Goal: Task Accomplishment & Management: Use online tool/utility

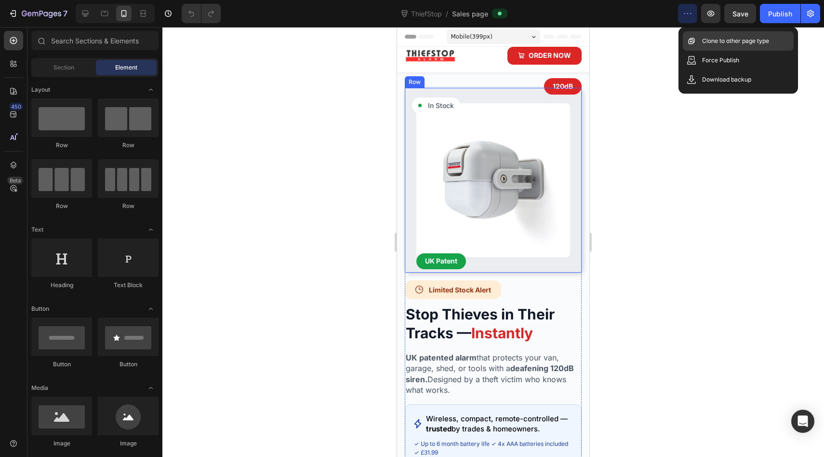
click at [734, 41] on p "Clone to other page type" at bounding box center [735, 41] width 67 height 10
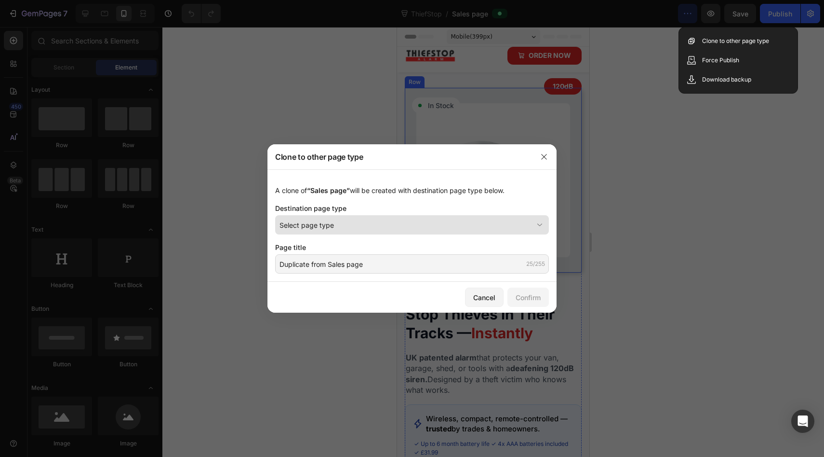
click at [513, 220] on div "Select page type" at bounding box center [407, 225] width 254 height 10
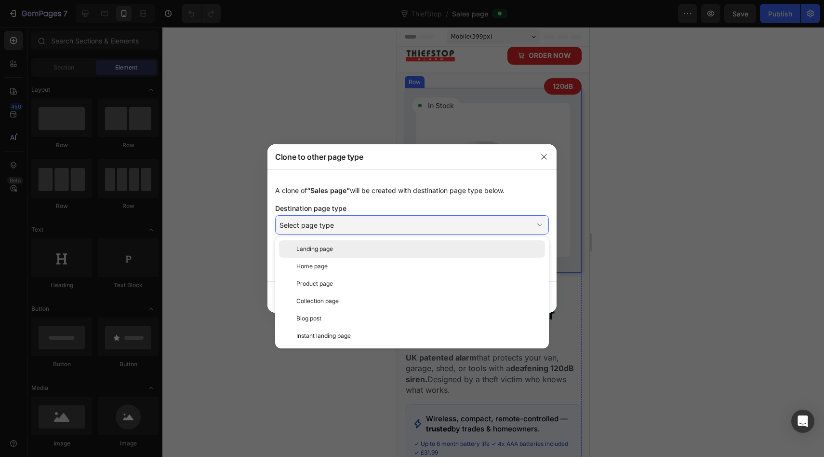
click at [496, 249] on div "Landing page" at bounding box center [418, 248] width 245 height 9
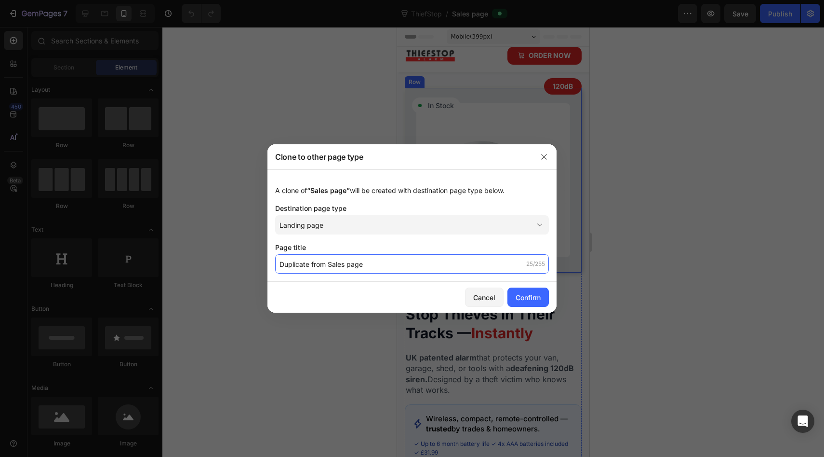
drag, startPoint x: 421, startPoint y: 267, endPoint x: 384, endPoint y: 307, distance: 54.6
click at [384, 307] on div "Clone to other page type A clone of “Sales page” will be created with destinati…" at bounding box center [412, 228] width 289 height 168
type input "ThiefStop"
click at [535, 303] on button "Confirm" at bounding box center [528, 296] width 41 height 19
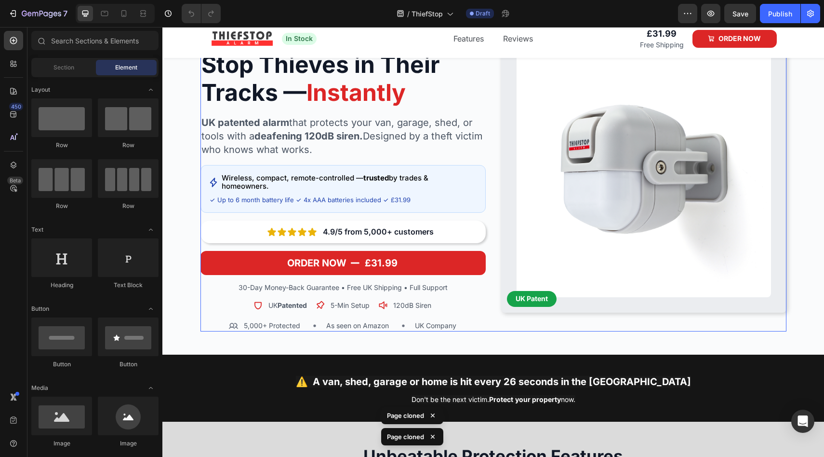
scroll to position [86, 0]
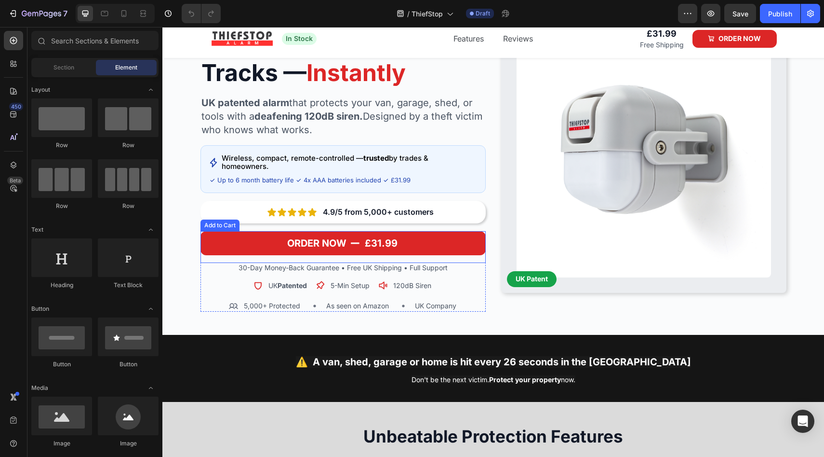
click at [229, 244] on button "ORDER NOW £31.99" at bounding box center [343, 243] width 285 height 24
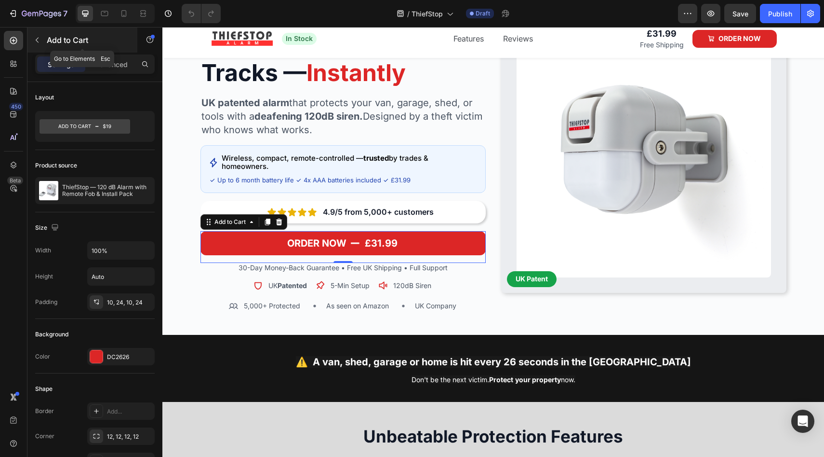
click at [36, 42] on icon "button" at bounding box center [37, 40] width 8 height 8
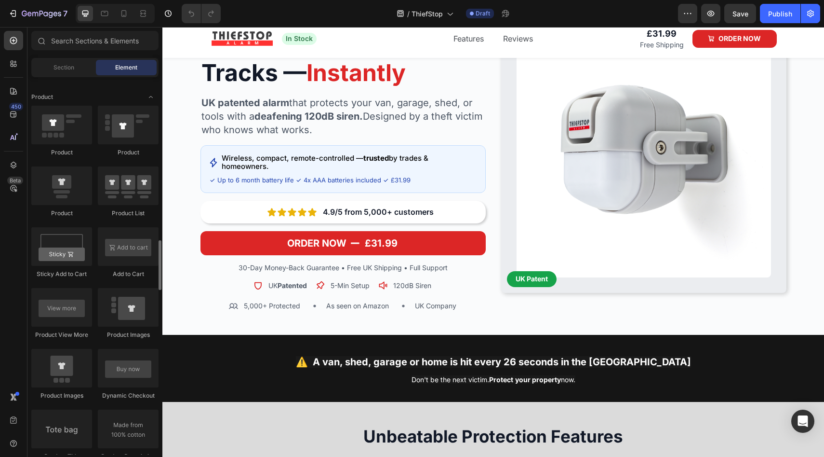
scroll to position [1297, 0]
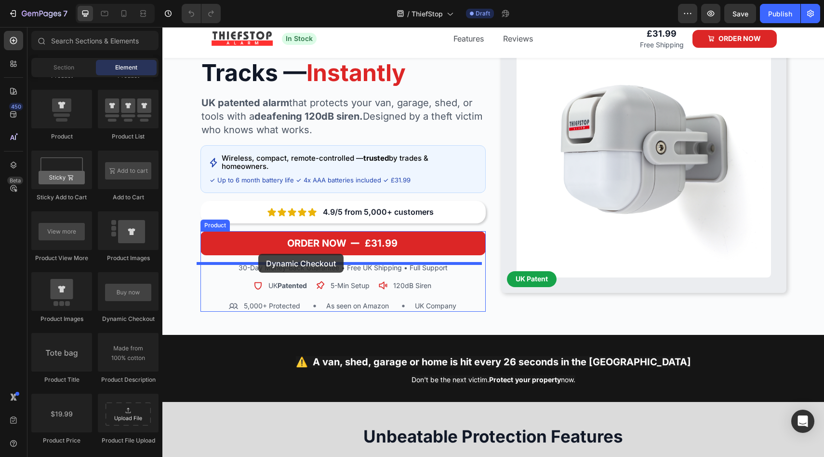
drag, startPoint x: 278, startPoint y: 320, endPoint x: 258, endPoint y: 253, distance: 69.7
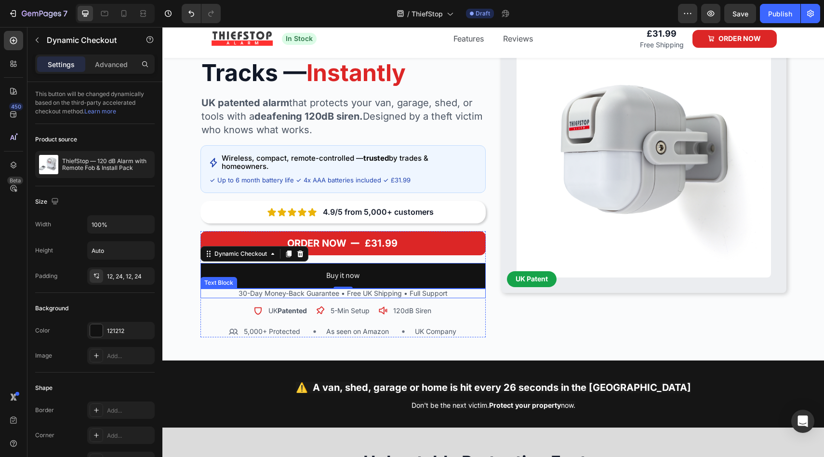
click at [222, 293] on p "30-Day Money-Back Guarantee • Free UK Shipping • Full Support" at bounding box center [343, 293] width 283 height 8
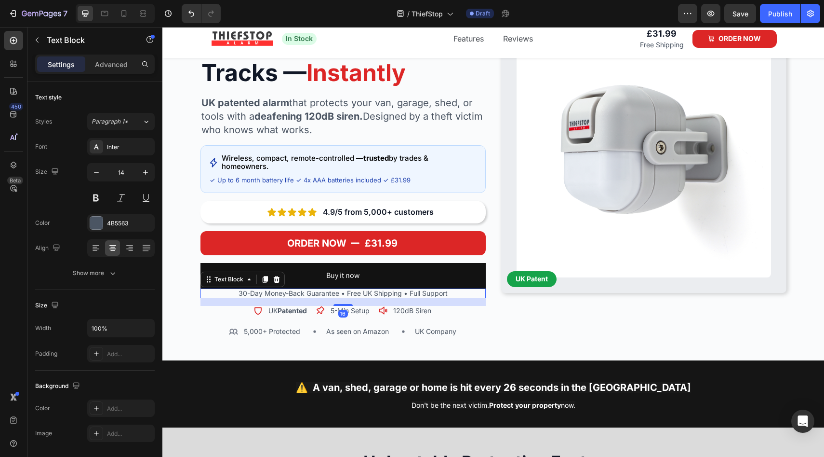
click at [229, 293] on p "30-Day Money-Back Guarantee • Free UK Shipping • Full Support" at bounding box center [343, 293] width 283 height 8
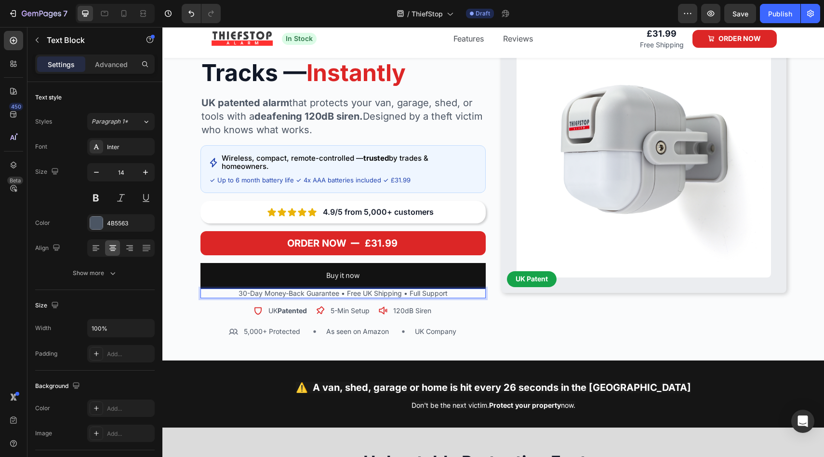
click at [290, 295] on p "30-Day Money-Back Guarantee • Free UK Shipping • Full Support" at bounding box center [343, 293] width 283 height 8
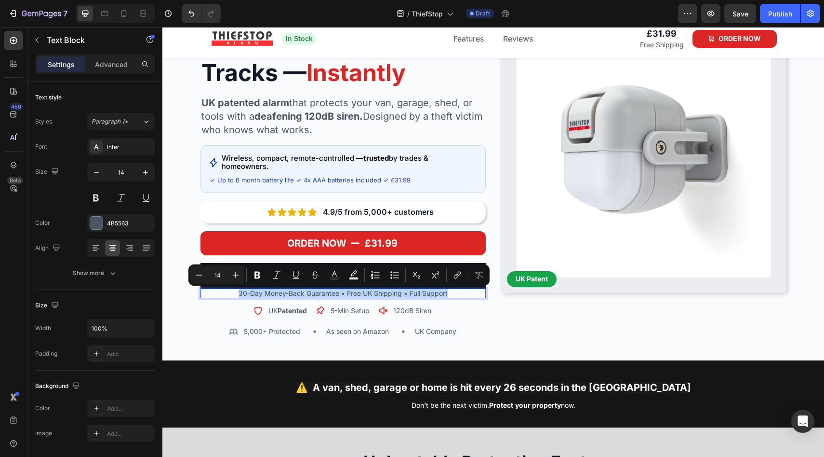
drag, startPoint x: 230, startPoint y: 292, endPoint x: 449, endPoint y: 292, distance: 218.4
click at [449, 292] on p "30-Day Money-Back Guarantee • Free UK Shipping • Full Support" at bounding box center [343, 293] width 283 height 8
click at [101, 201] on button at bounding box center [95, 197] width 17 height 17
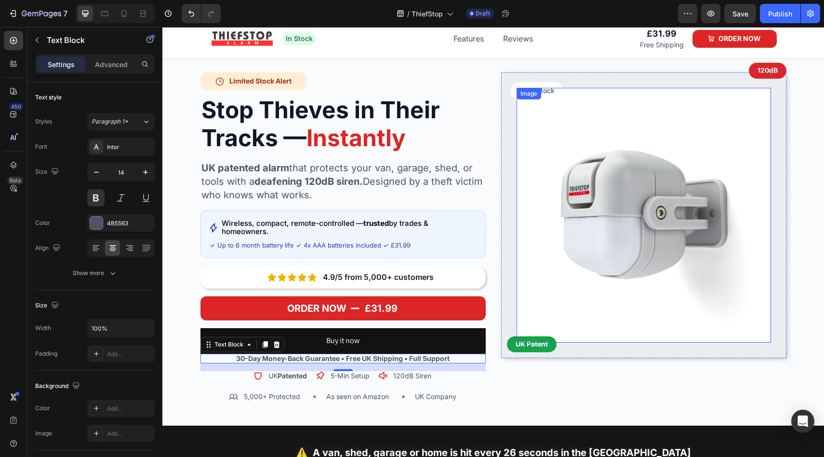
scroll to position [16, 0]
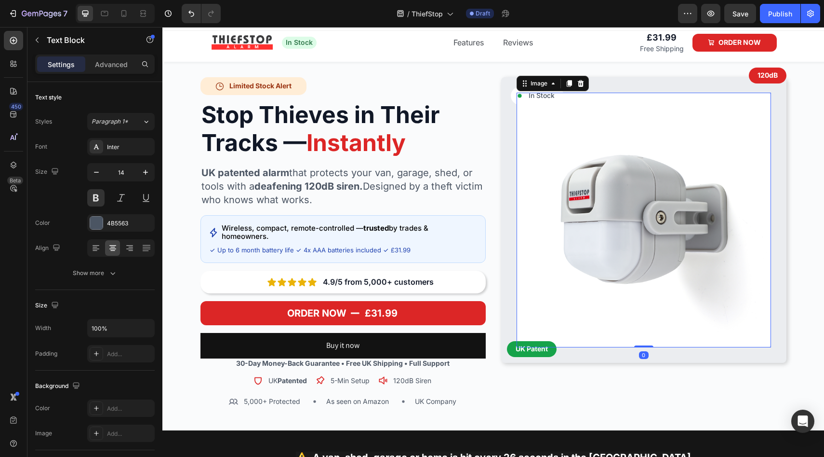
click at [557, 201] on img at bounding box center [644, 220] width 255 height 255
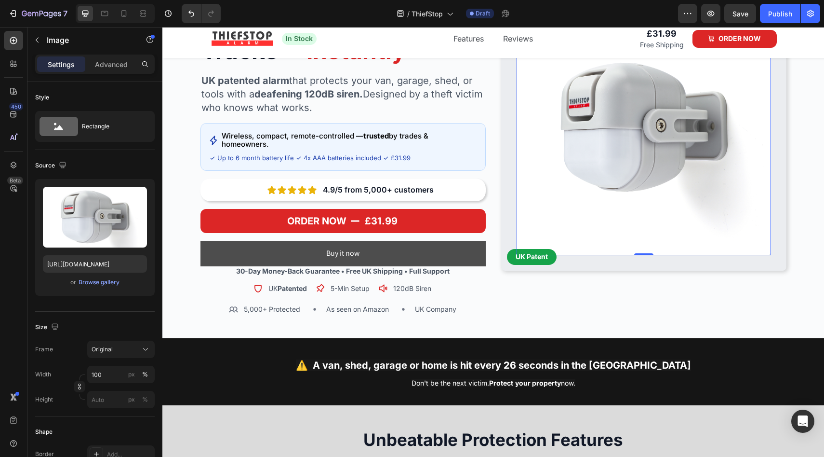
scroll to position [115, 0]
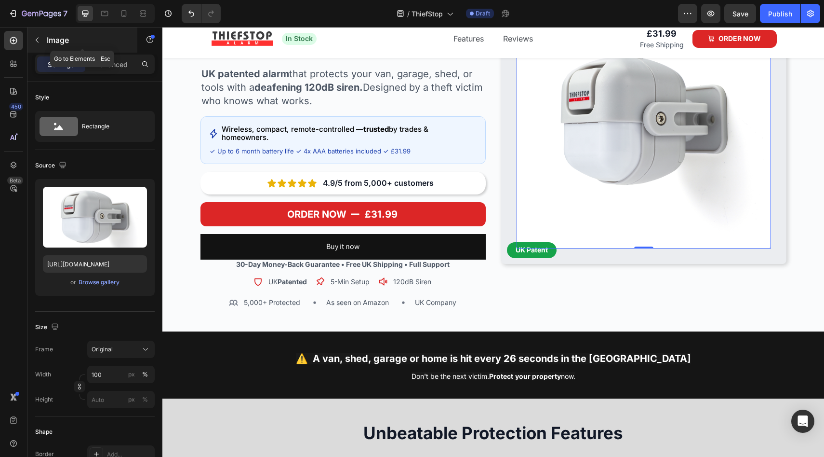
click at [32, 38] on button "button" at bounding box center [36, 39] width 15 height 15
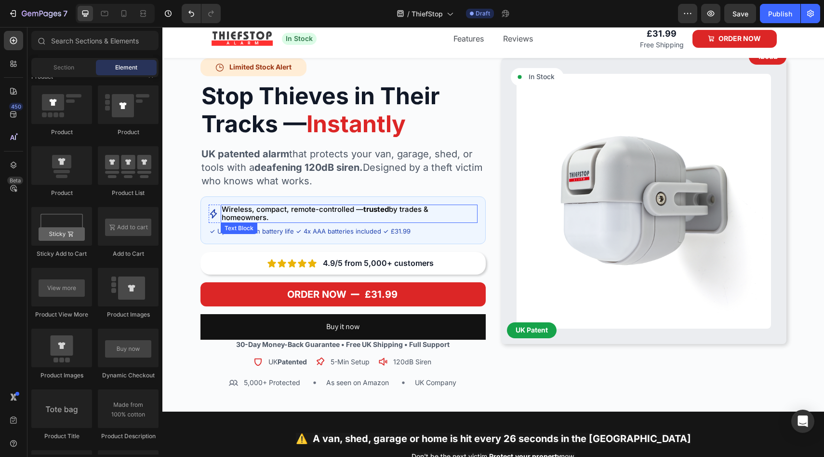
scroll to position [0, 0]
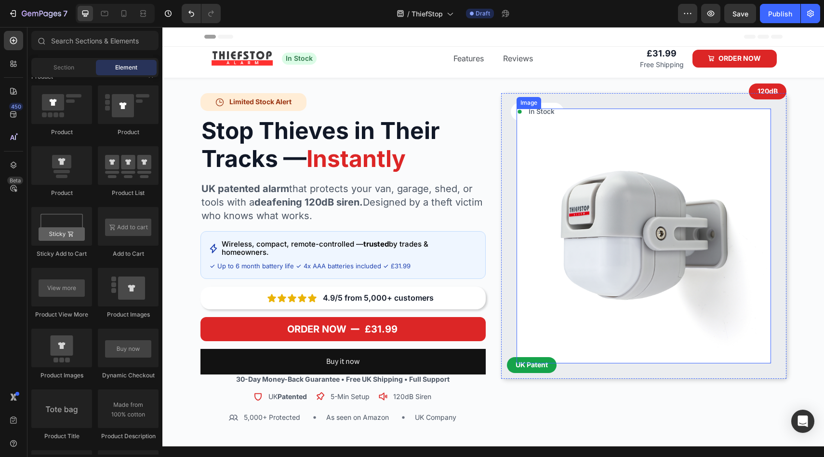
click at [562, 142] on img at bounding box center [644, 235] width 255 height 255
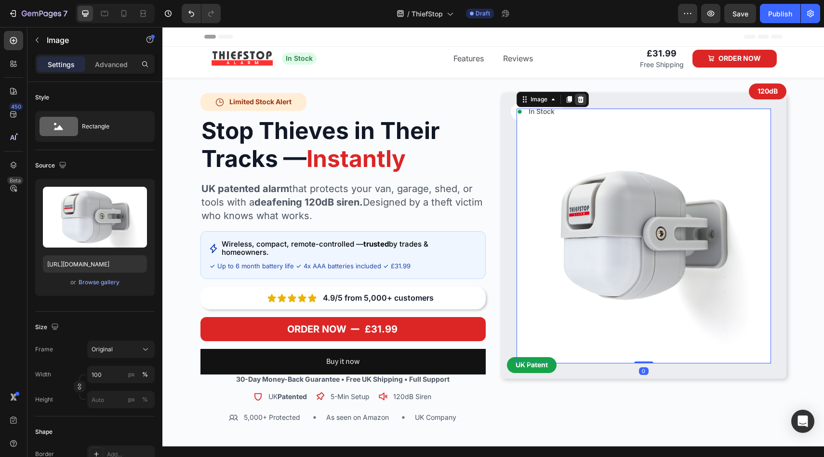
click at [578, 96] on icon at bounding box center [581, 99] width 8 height 8
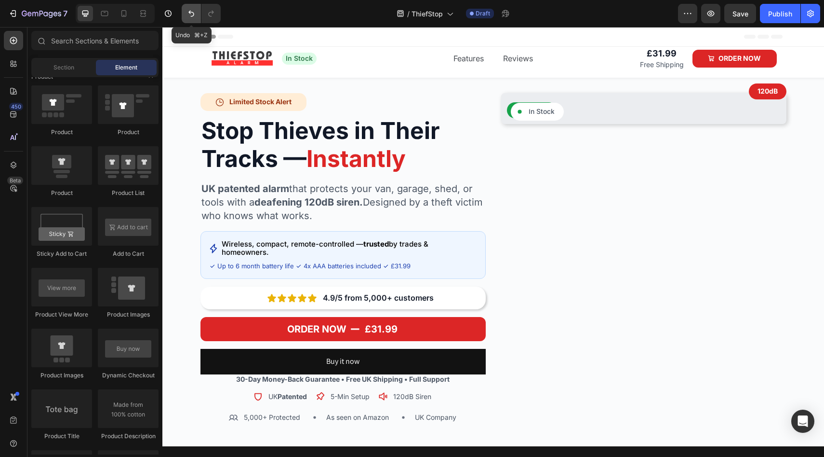
click at [191, 10] on icon "Undo/Redo" at bounding box center [192, 14] width 10 height 10
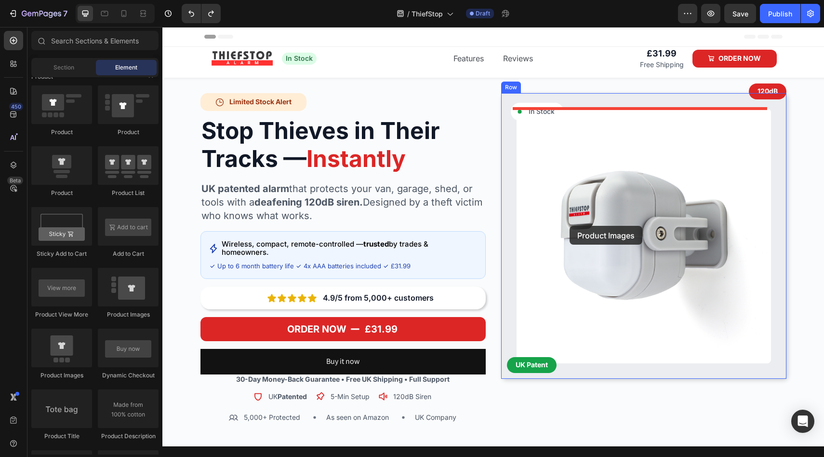
drag, startPoint x: 231, startPoint y: 374, endPoint x: 570, endPoint y: 226, distance: 369.4
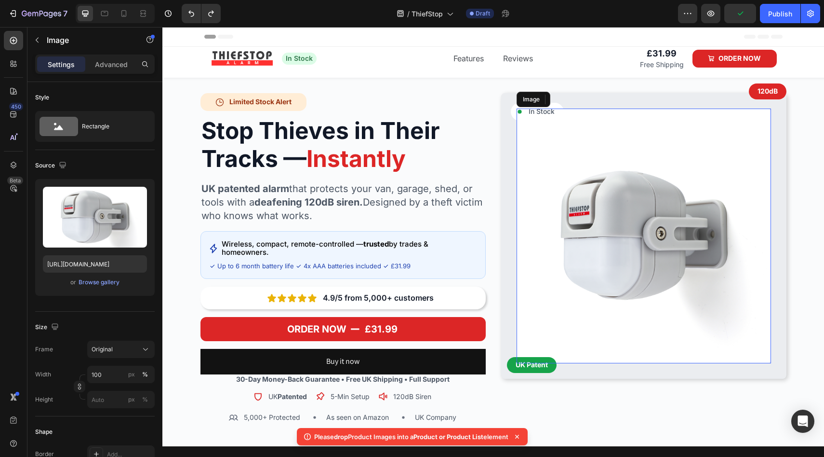
click at [573, 275] on img at bounding box center [644, 235] width 255 height 255
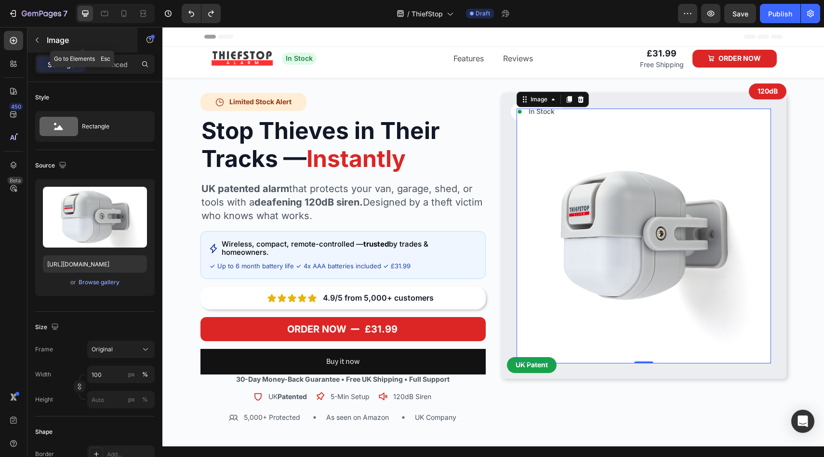
click at [34, 39] on icon "button" at bounding box center [37, 40] width 8 height 8
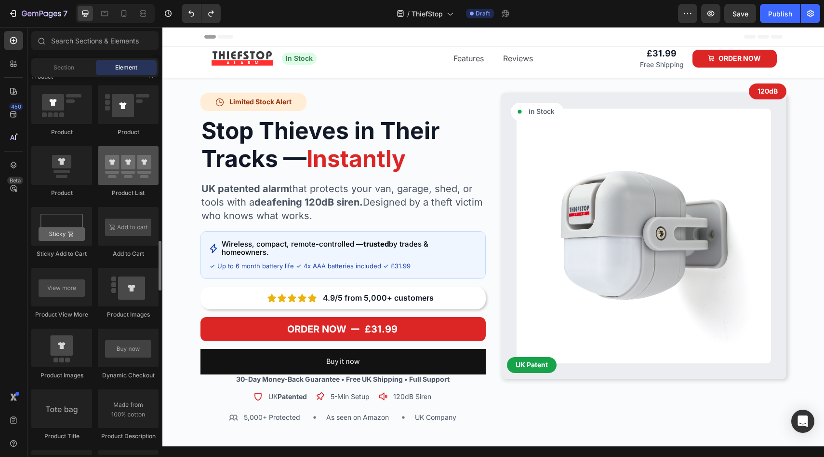
scroll to position [1238, 0]
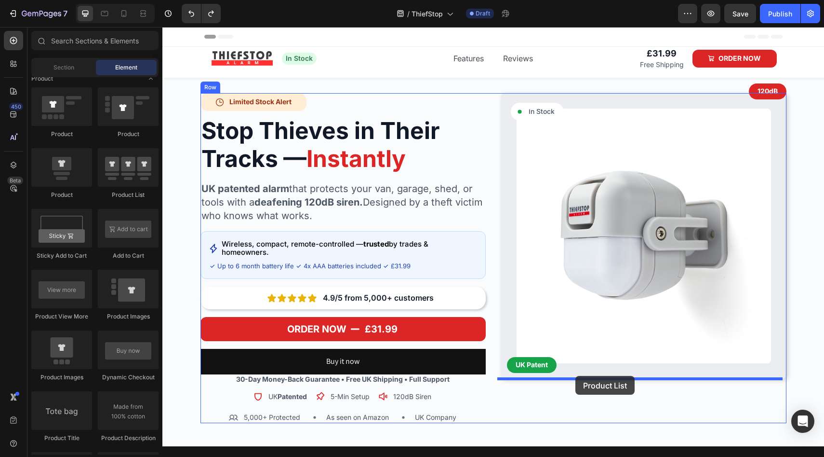
drag, startPoint x: 277, startPoint y: 195, endPoint x: 573, endPoint y: 374, distance: 345.6
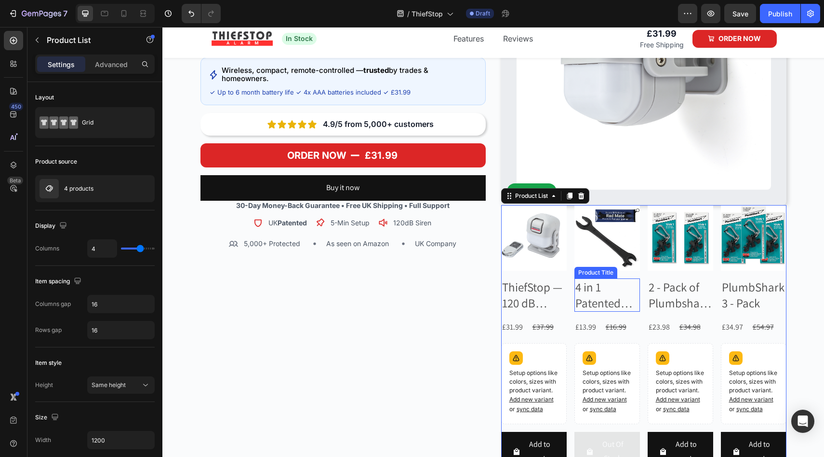
scroll to position [237, 0]
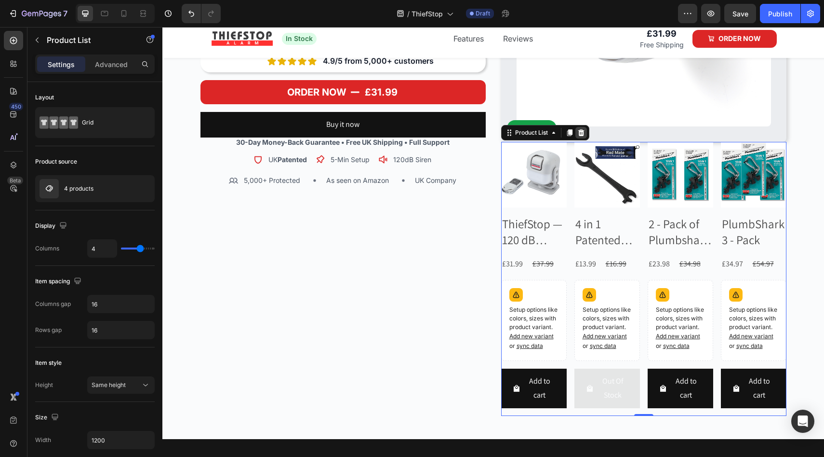
click at [578, 131] on icon at bounding box center [582, 133] width 8 height 8
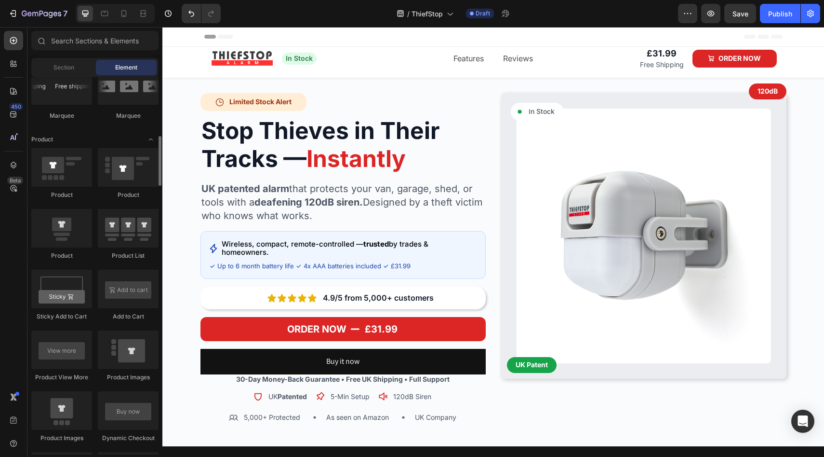
scroll to position [1092, 0]
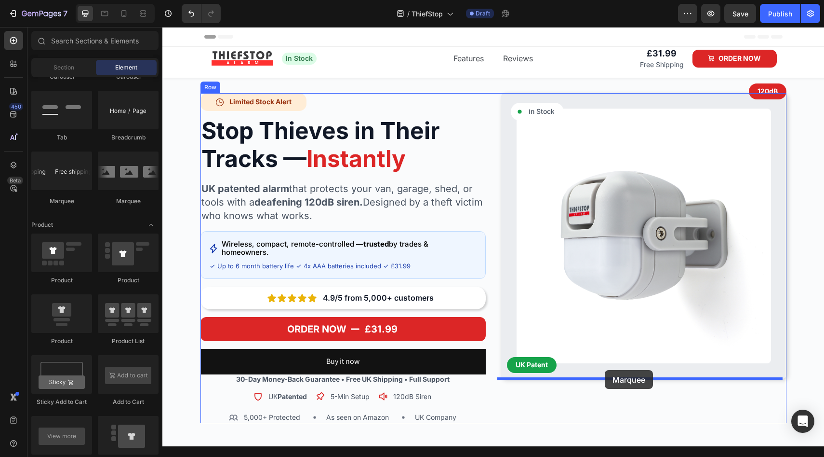
drag, startPoint x: 299, startPoint y: 211, endPoint x: 605, endPoint y: 370, distance: 344.3
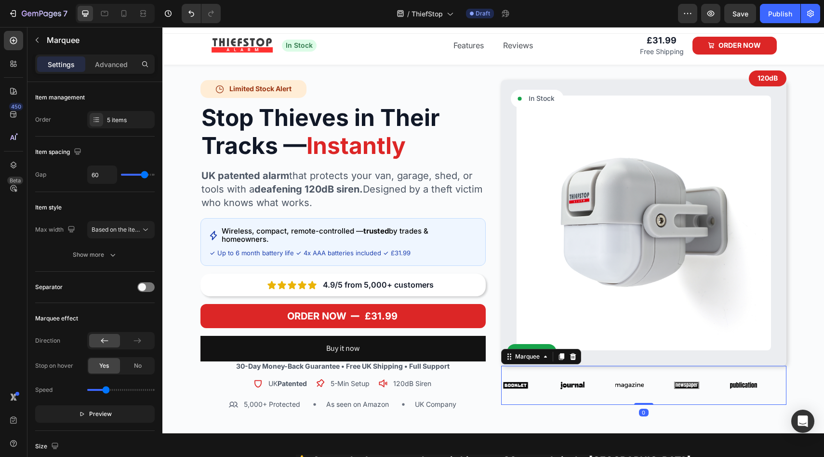
scroll to position [14, 0]
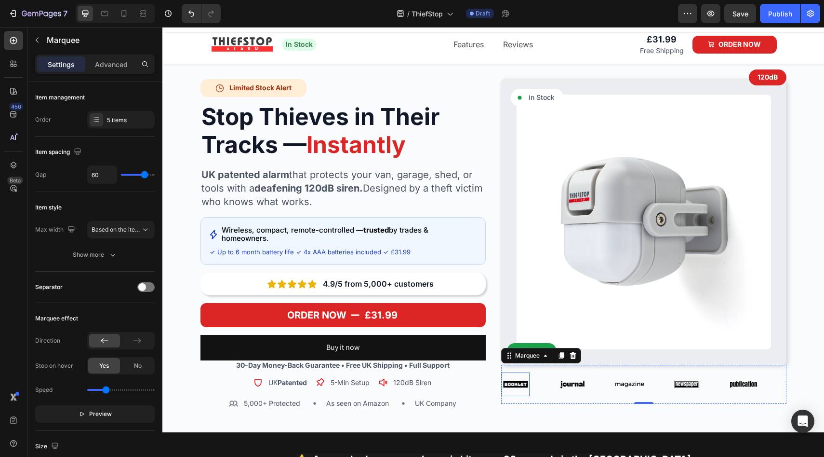
click at [509, 382] on img at bounding box center [516, 384] width 28 height 12
click at [550, 374] on div "Image" at bounding box center [530, 384] width 57 height 24
drag, startPoint x: 572, startPoint y: 355, endPoint x: 565, endPoint y: 355, distance: 6.7
click at [571, 354] on icon at bounding box center [573, 355] width 8 height 8
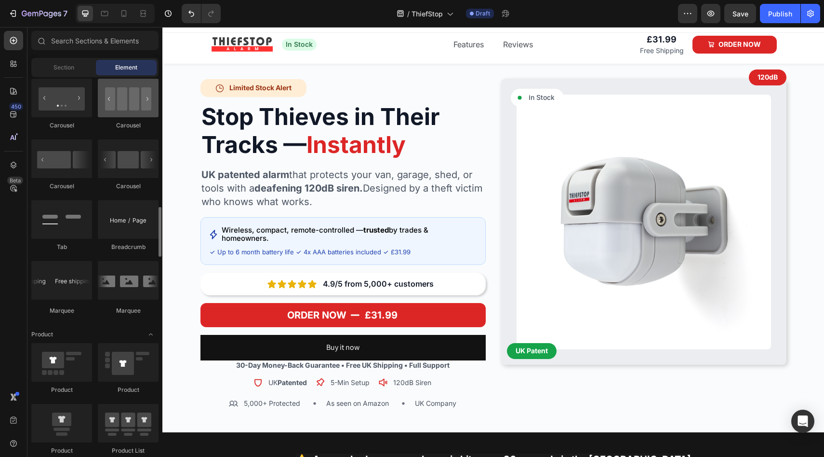
scroll to position [905, 0]
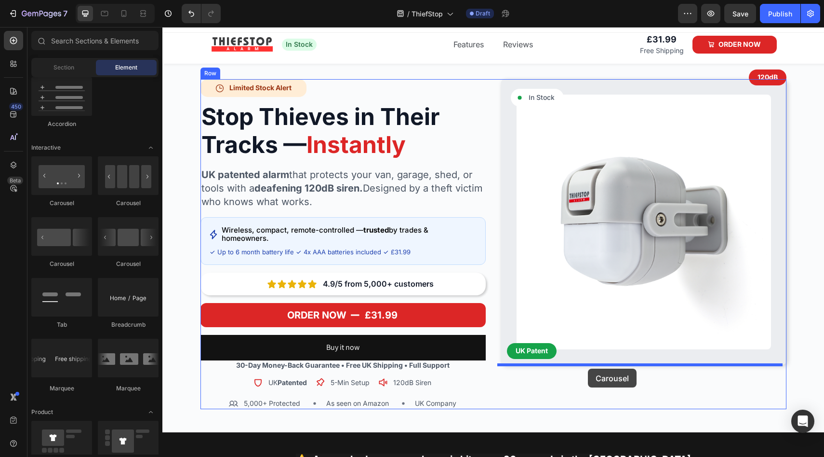
drag, startPoint x: 294, startPoint y: 213, endPoint x: 588, endPoint y: 368, distance: 332.7
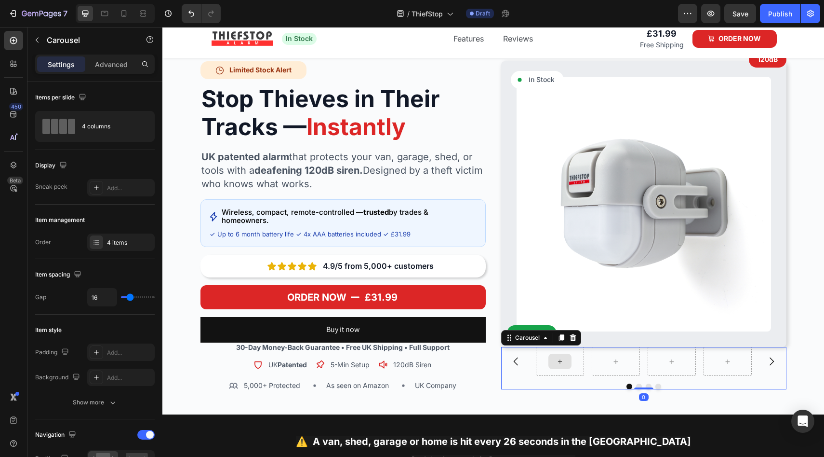
scroll to position [32, 0]
click at [556, 359] on icon at bounding box center [560, 361] width 8 height 8
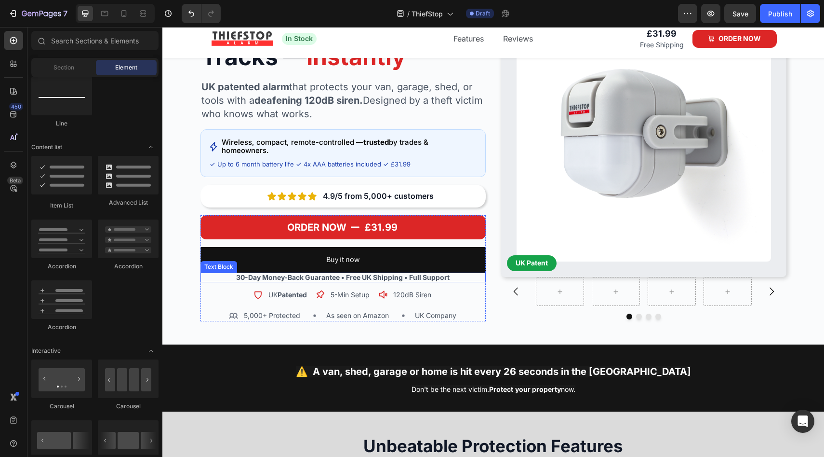
scroll to position [103, 0]
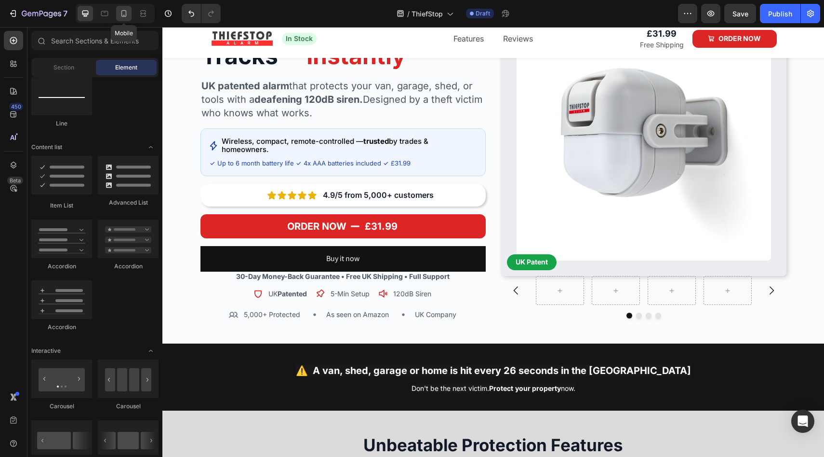
click at [124, 18] on icon at bounding box center [124, 14] width 10 height 10
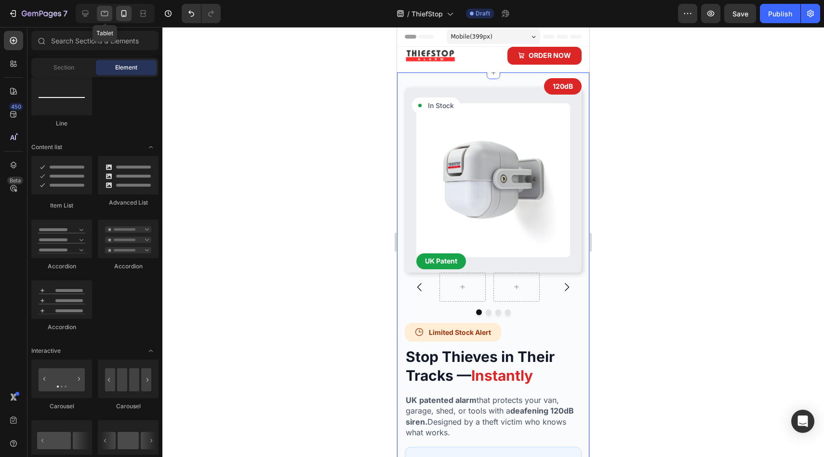
click at [104, 16] on icon at bounding box center [105, 14] width 10 height 10
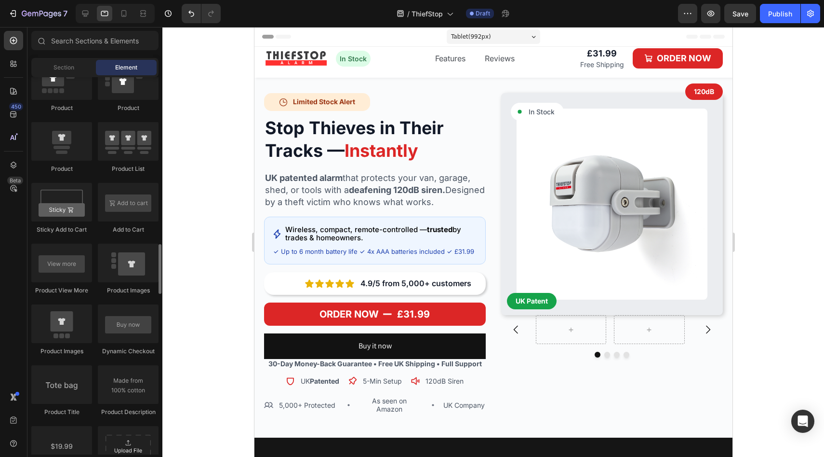
scroll to position [1266, 0]
drag, startPoint x: 112, startPoint y: 267, endPoint x: 88, endPoint y: 282, distance: 28.5
click at [88, 282] on div "Product Product Product Product List Sticky Add to Cart Add to Cart Product Vie…" at bounding box center [94, 392] width 127 height 667
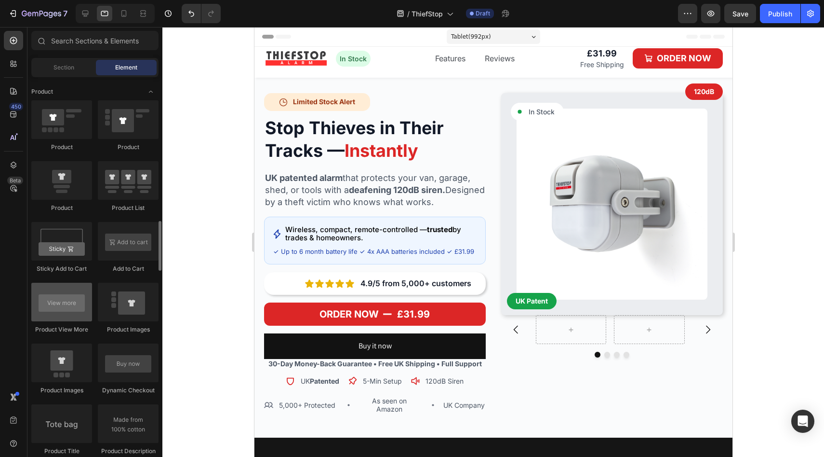
scroll to position [1210, 0]
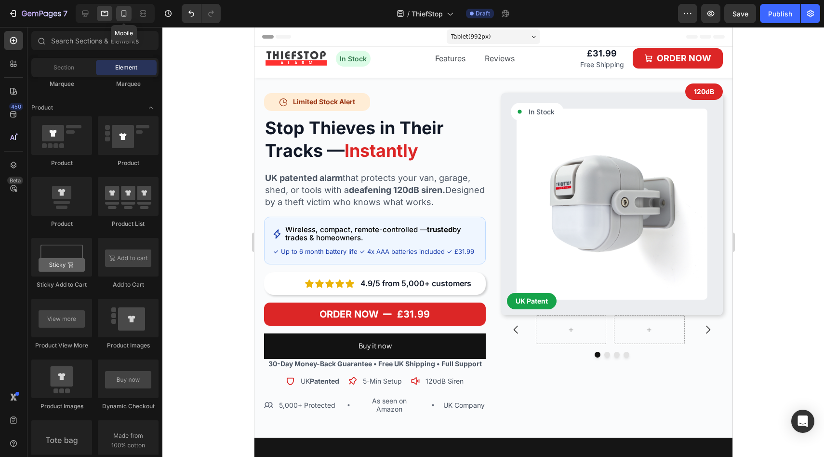
click at [128, 15] on icon at bounding box center [124, 14] width 10 height 10
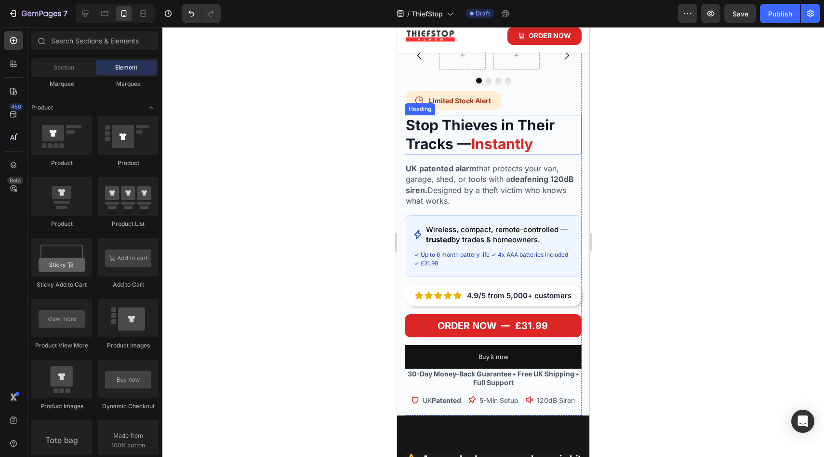
scroll to position [268, 0]
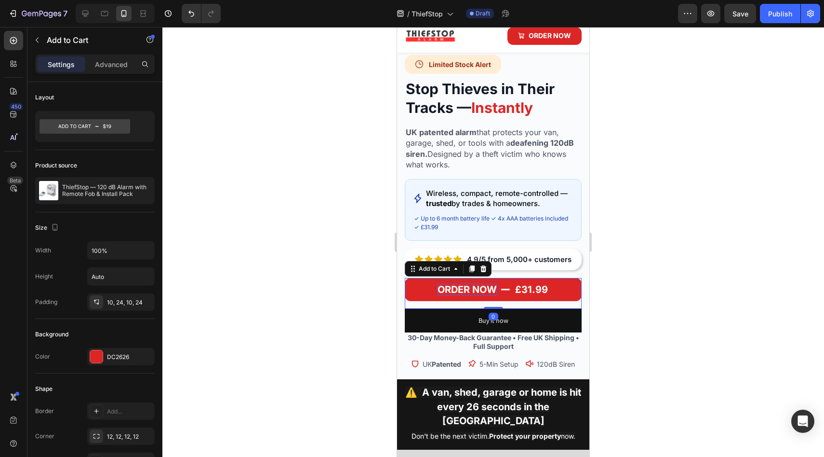
click at [490, 283] on div "ORDER NOW" at bounding box center [467, 289] width 59 height 12
click at [564, 283] on button "ORDER NOW £31.99" at bounding box center [493, 289] width 177 height 23
click at [484, 265] on icon at bounding box center [484, 268] width 6 height 7
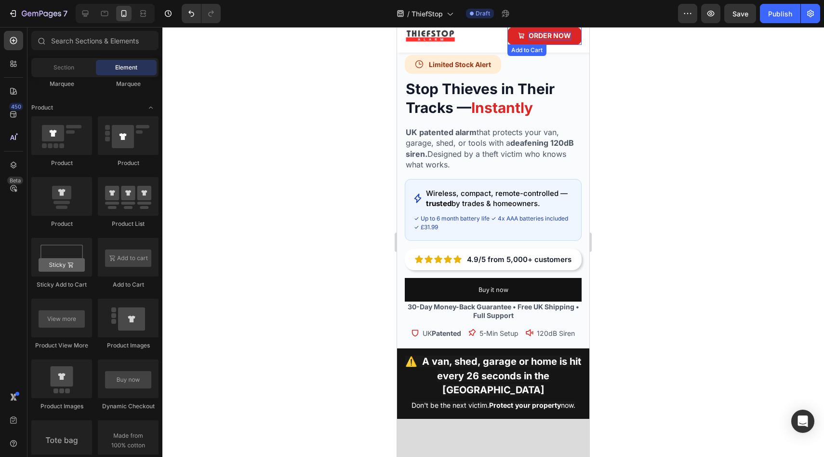
click at [554, 32] on div "ORDER NOW" at bounding box center [550, 36] width 42 height 8
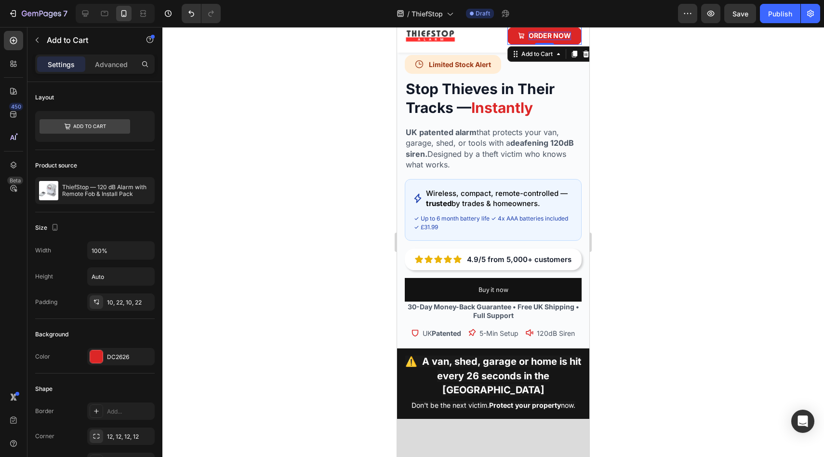
click at [545, 34] on div "ORDER NOW" at bounding box center [550, 36] width 42 height 8
click at [545, 34] on p "ORDER NOW" at bounding box center [550, 36] width 42 height 8
drag, startPoint x: 564, startPoint y: 36, endPoint x: 530, endPoint y: 35, distance: 33.3
click at [530, 35] on p "ORDER NOW" at bounding box center [550, 36] width 42 height 8
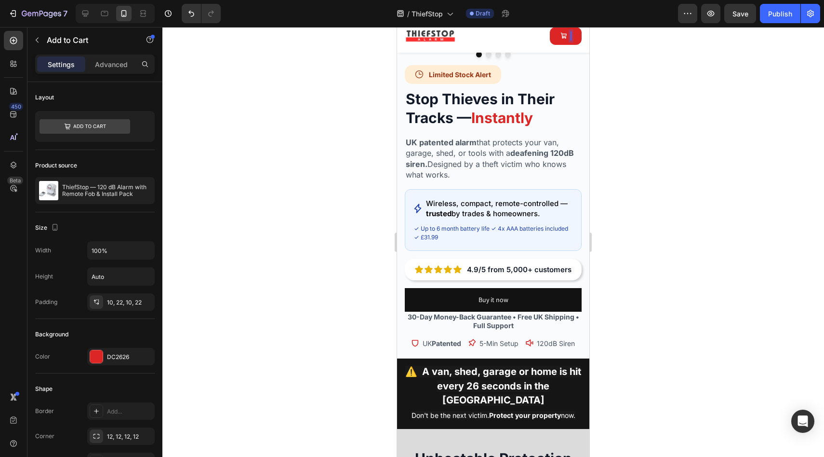
scroll to position [253, 0]
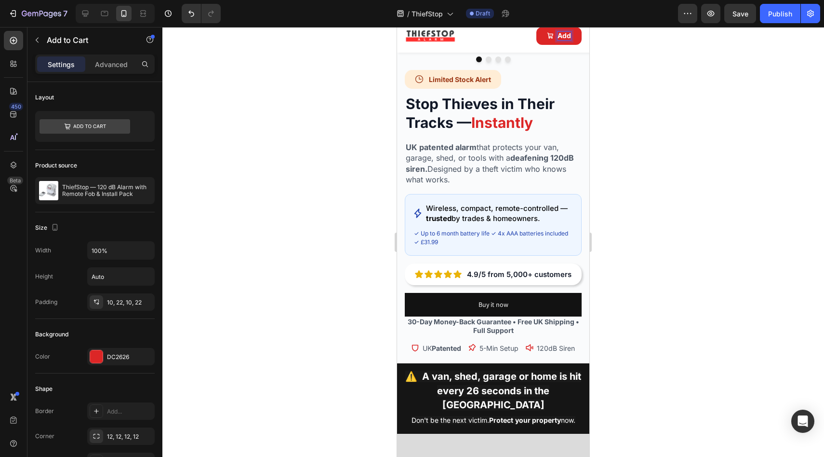
click at [537, 27] on button "Add" at bounding box center [559, 36] width 45 height 18
click at [533, 27] on button "Add t" at bounding box center [557, 36] width 49 height 18
click at [345, 152] on div at bounding box center [493, 242] width 662 height 430
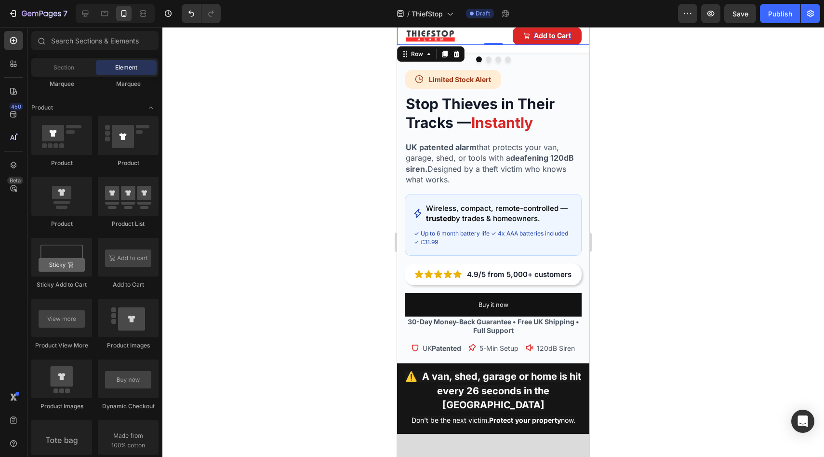
click at [464, 35] on div "Features Button Reviews Button Row" at bounding box center [471, 36] width 15 height 18
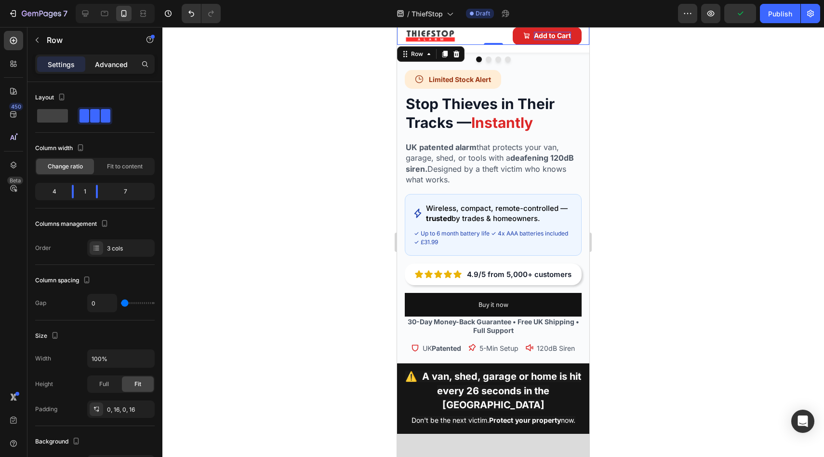
click at [112, 62] on p "Advanced" at bounding box center [111, 64] width 33 height 10
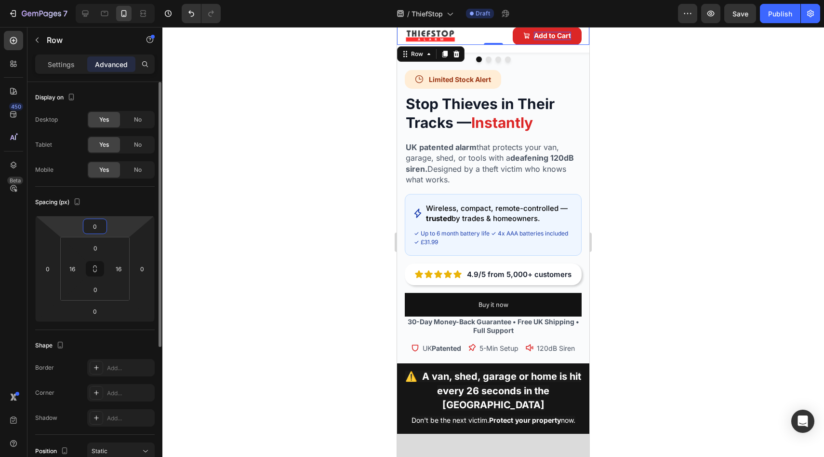
click at [93, 226] on input "0" at bounding box center [94, 226] width 19 height 14
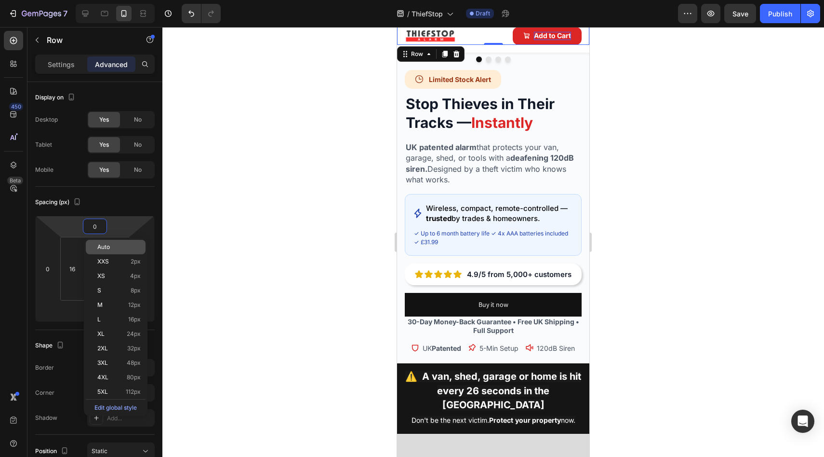
click at [98, 248] on span "Auto" at bounding box center [103, 246] width 13 height 7
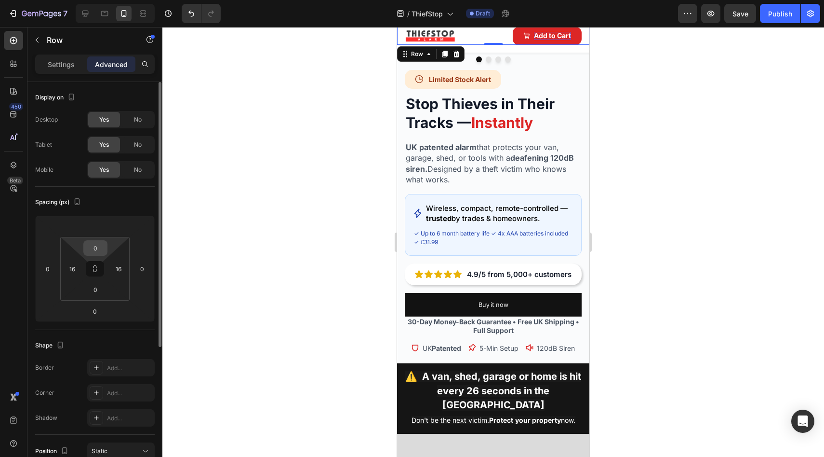
click at [97, 247] on input "0" at bounding box center [95, 248] width 19 height 14
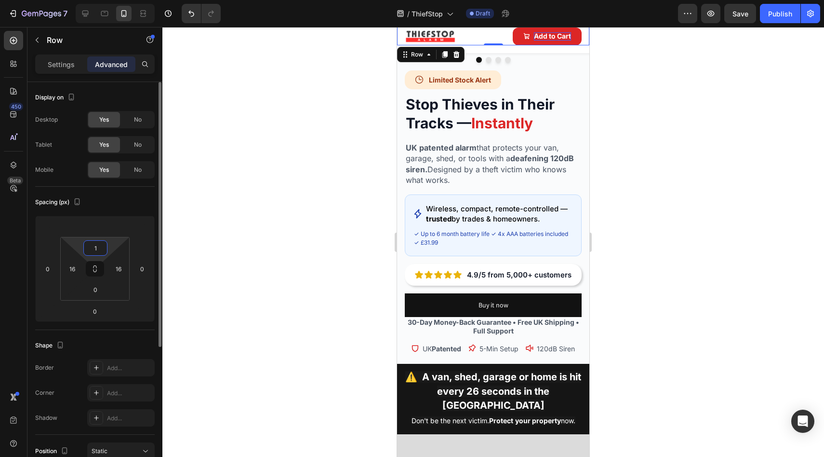
scroll to position [257, 0]
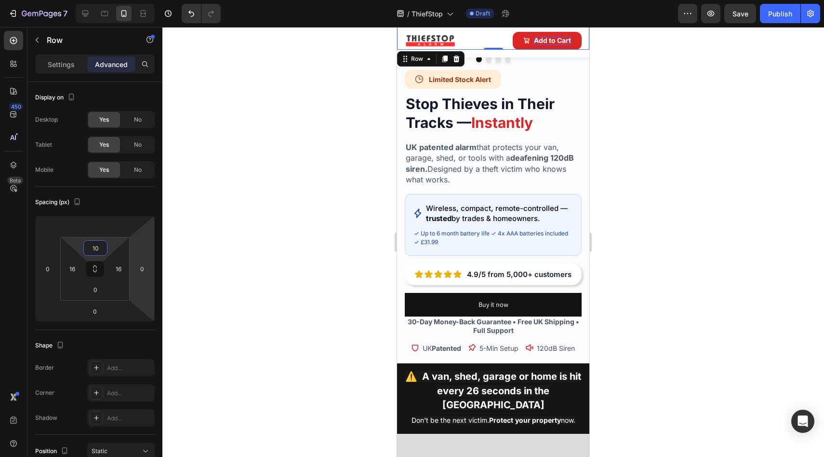
type input "10"
click at [249, 254] on div at bounding box center [493, 242] width 662 height 430
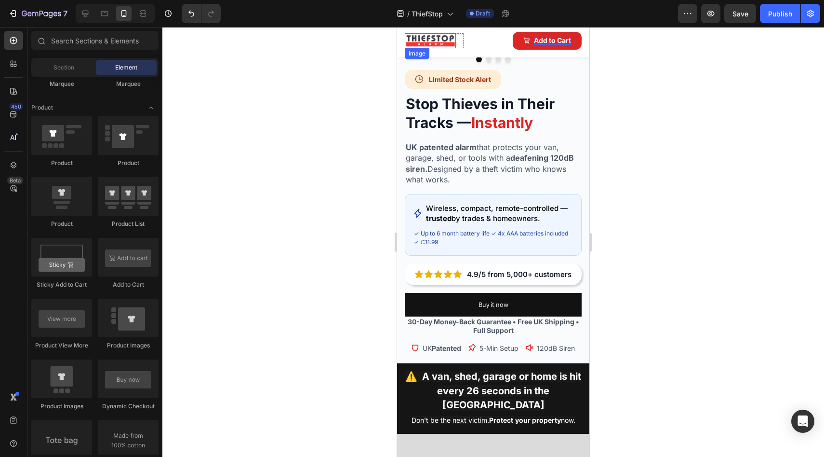
click at [435, 43] on img at bounding box center [430, 40] width 51 height 15
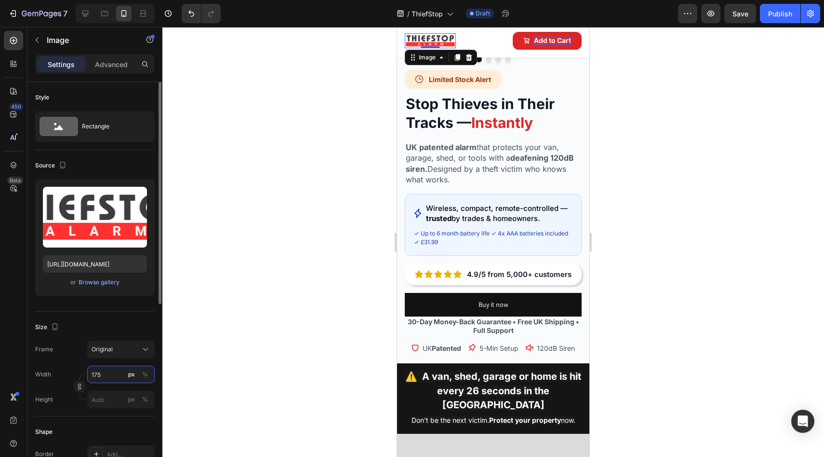
click at [105, 372] on input "175" at bounding box center [120, 373] width 67 height 17
type input "250"
click at [229, 311] on div at bounding box center [493, 242] width 662 height 430
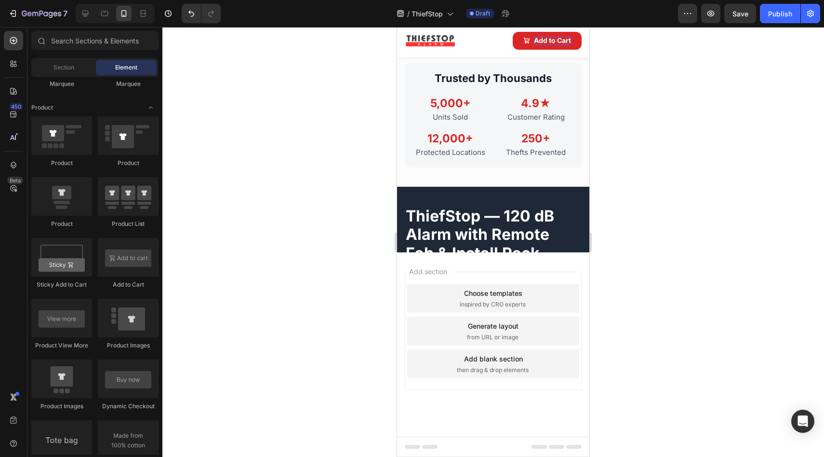
scroll to position [2746, 0]
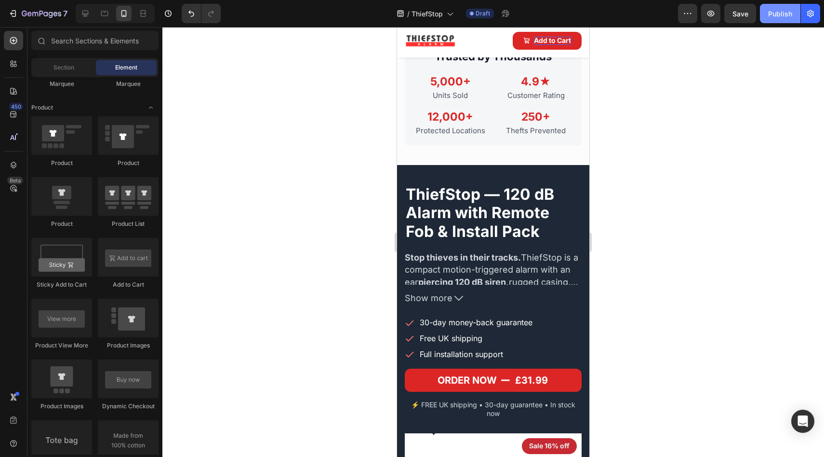
click at [767, 13] on button "Publish" at bounding box center [780, 13] width 40 height 19
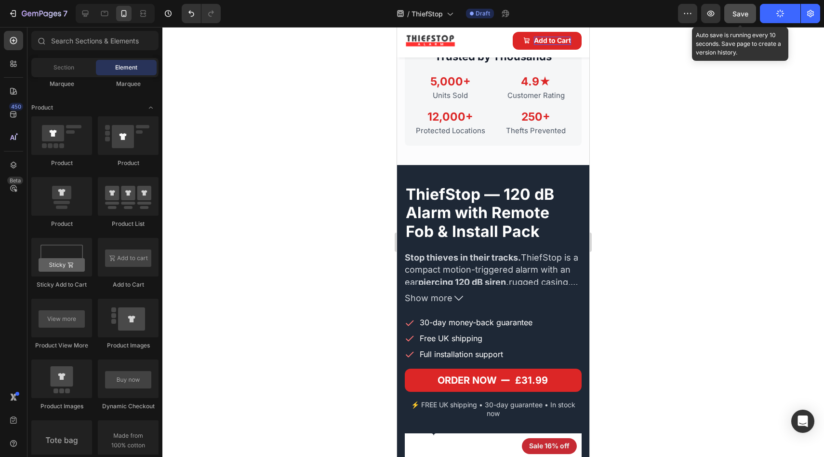
click at [745, 15] on span "Save" at bounding box center [741, 14] width 16 height 8
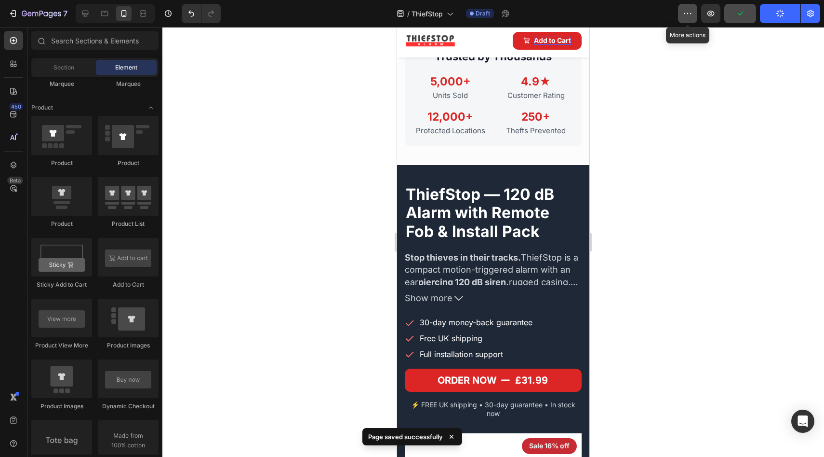
click at [680, 17] on button "button" at bounding box center [687, 13] width 19 height 19
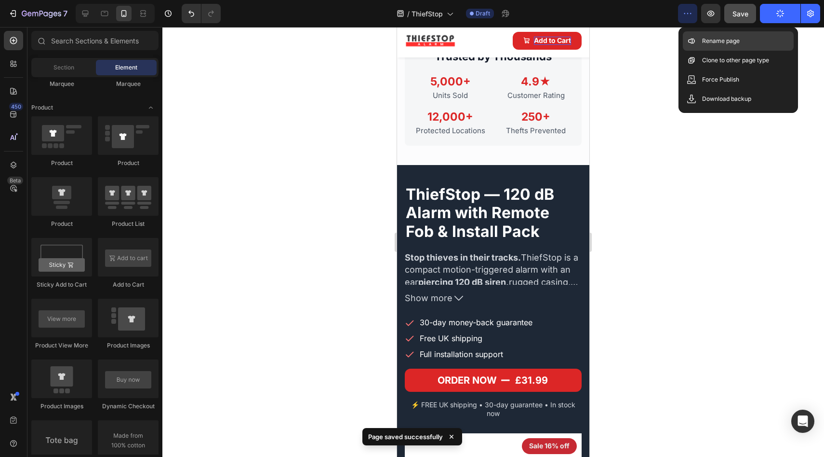
click at [704, 46] on div "Rename page" at bounding box center [738, 40] width 111 height 19
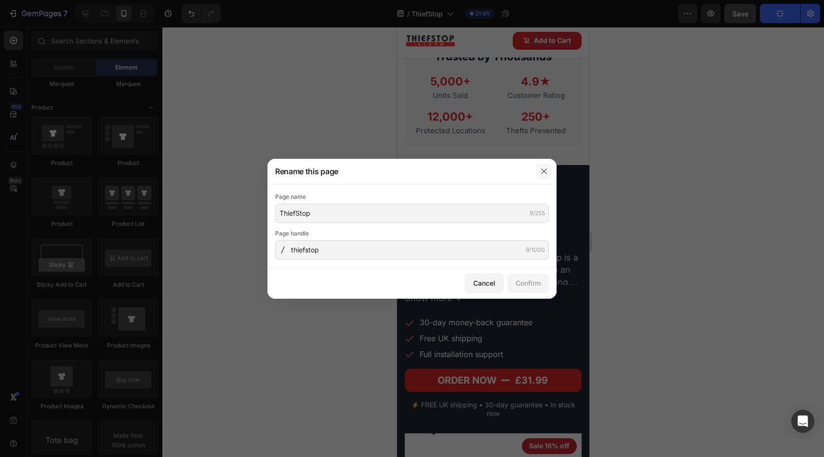
click at [547, 166] on button "button" at bounding box center [544, 170] width 15 height 15
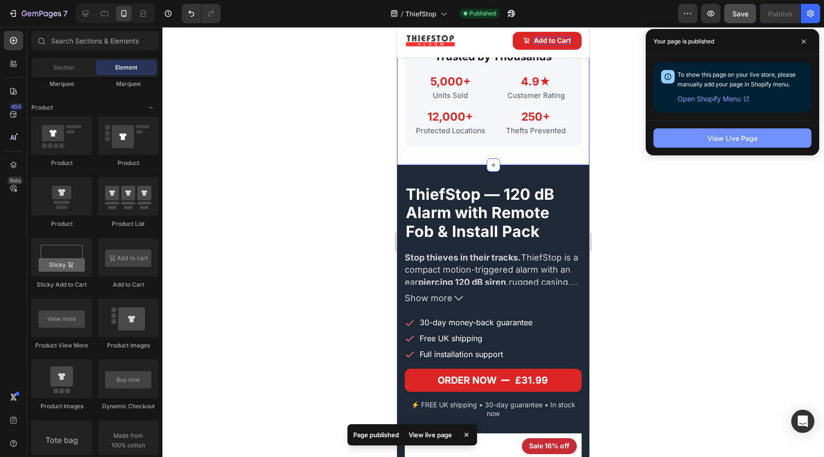
click at [749, 137] on div "View Live Page" at bounding box center [733, 138] width 50 height 10
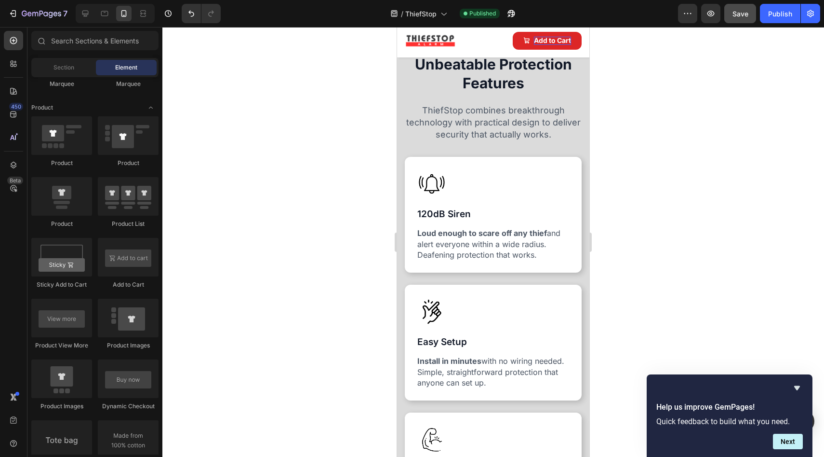
scroll to position [13, 0]
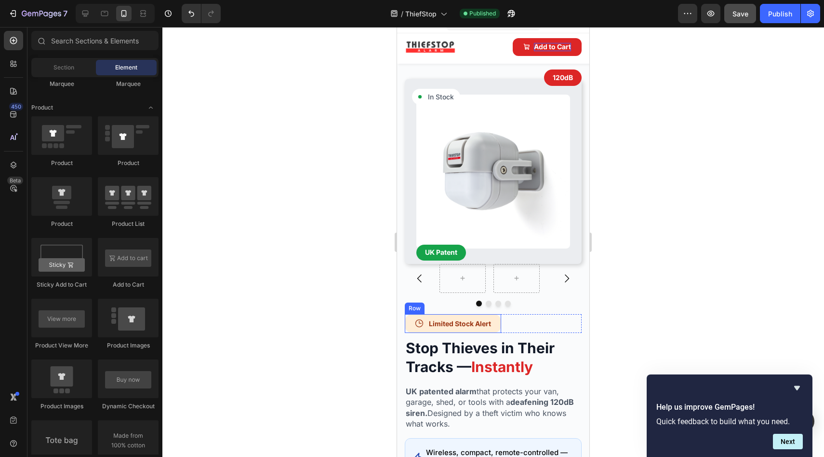
click at [409, 314] on div "Icon Limited Stock Alert Text Block Row" at bounding box center [453, 323] width 96 height 19
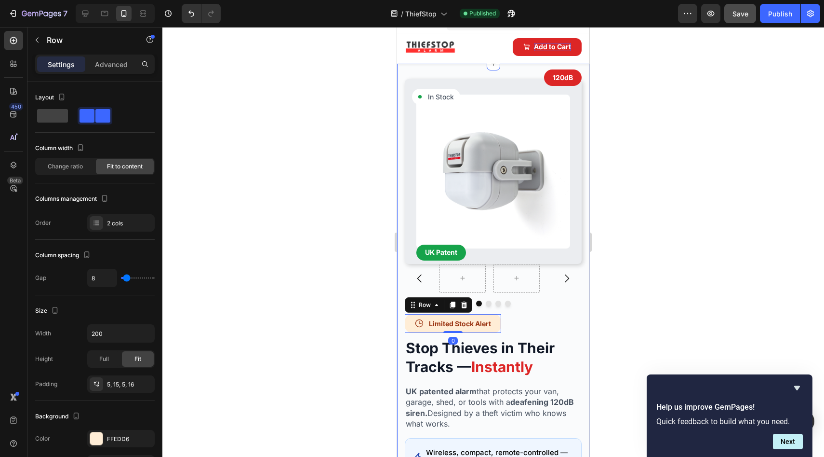
click at [100, 73] on div "Settings Advanced" at bounding box center [95, 63] width 120 height 19
click at [100, 70] on div "Advanced" at bounding box center [111, 63] width 48 height 15
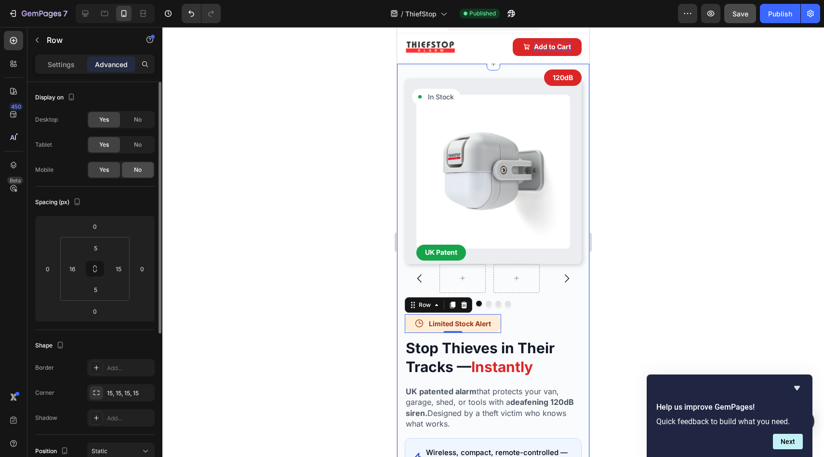
click at [139, 168] on span "No" at bounding box center [138, 169] width 8 height 9
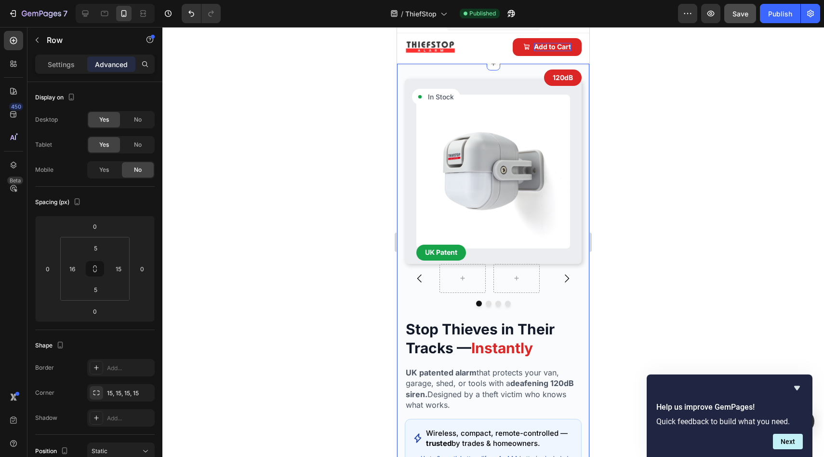
click at [356, 198] on div at bounding box center [493, 242] width 662 height 430
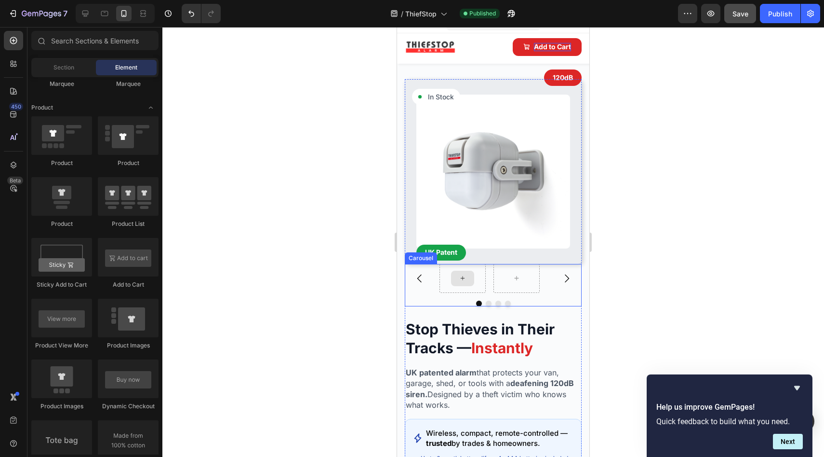
click at [462, 274] on icon at bounding box center [463, 278] width 8 height 8
click at [471, 270] on div at bounding box center [462, 277] width 23 height 15
click at [69, 67] on span "Section" at bounding box center [64, 67] width 21 height 9
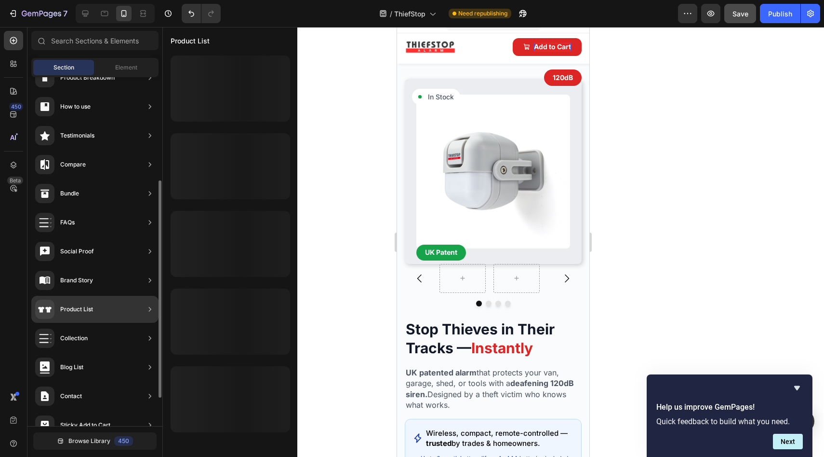
scroll to position [211, 0]
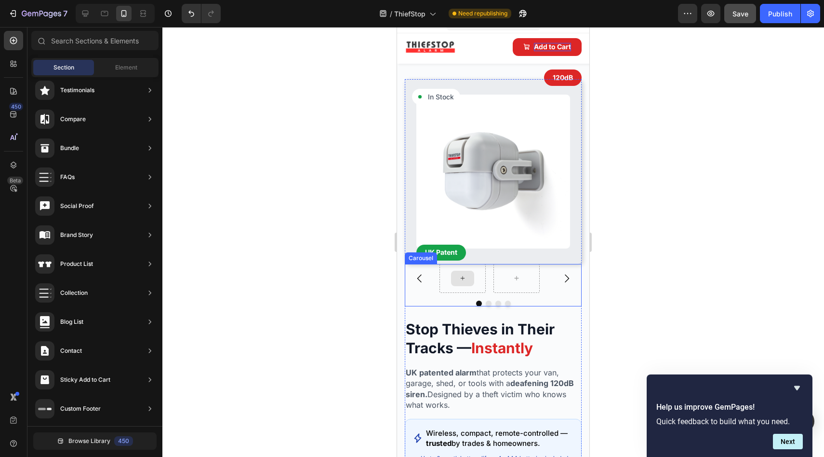
click at [467, 275] on div at bounding box center [462, 277] width 23 height 15
click at [113, 73] on div "Element" at bounding box center [126, 67] width 61 height 15
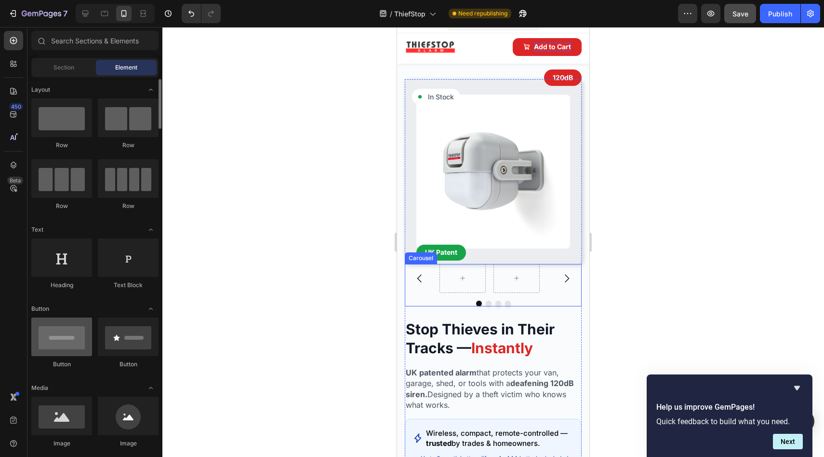
scroll to position [2, 0]
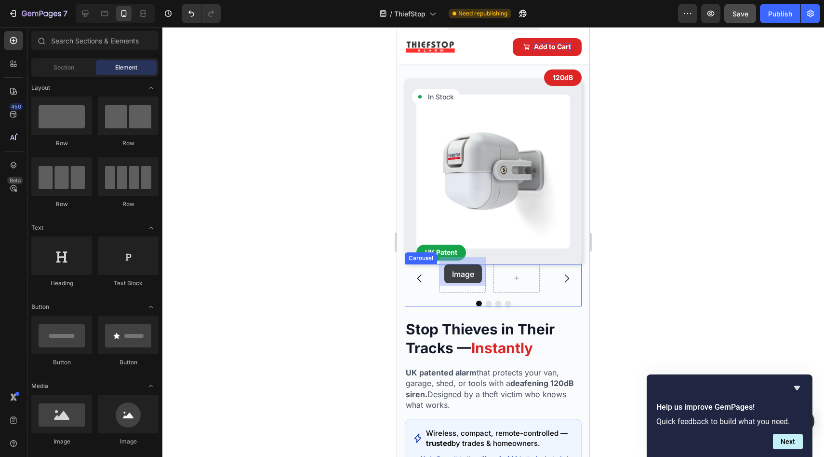
drag, startPoint x: 469, startPoint y: 444, endPoint x: 445, endPoint y: 264, distance: 181.4
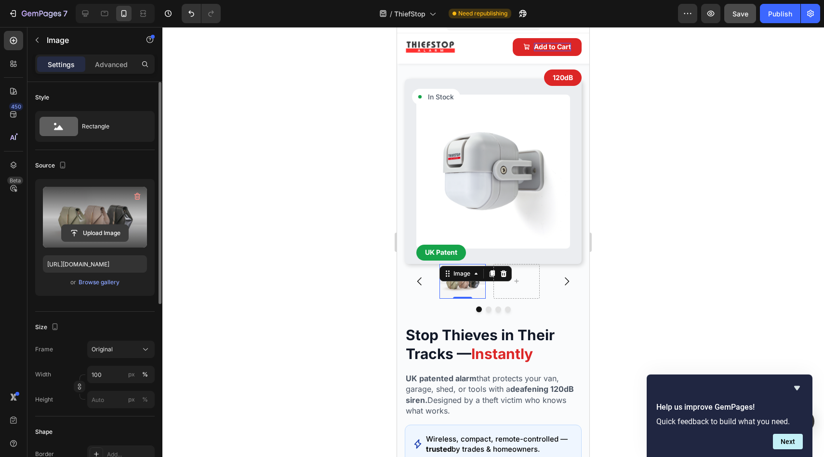
click at [85, 230] on input "file" at bounding box center [95, 233] width 67 height 16
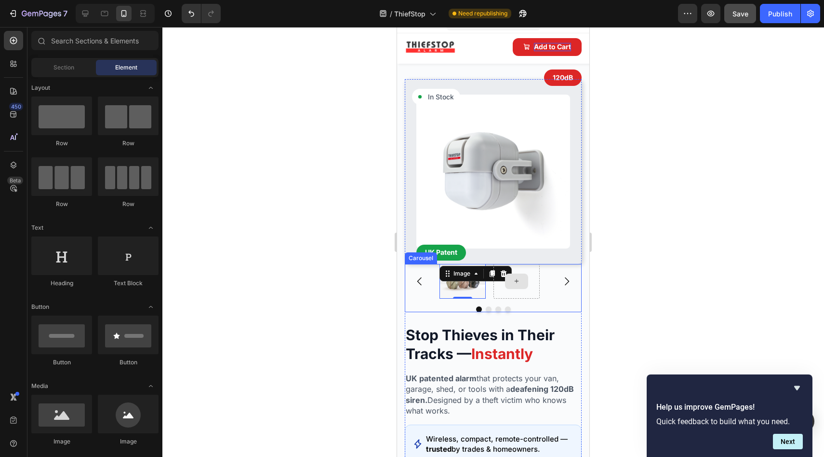
click at [515, 277] on icon at bounding box center [517, 281] width 8 height 8
click at [457, 272] on div "Image" at bounding box center [463, 281] width 46 height 35
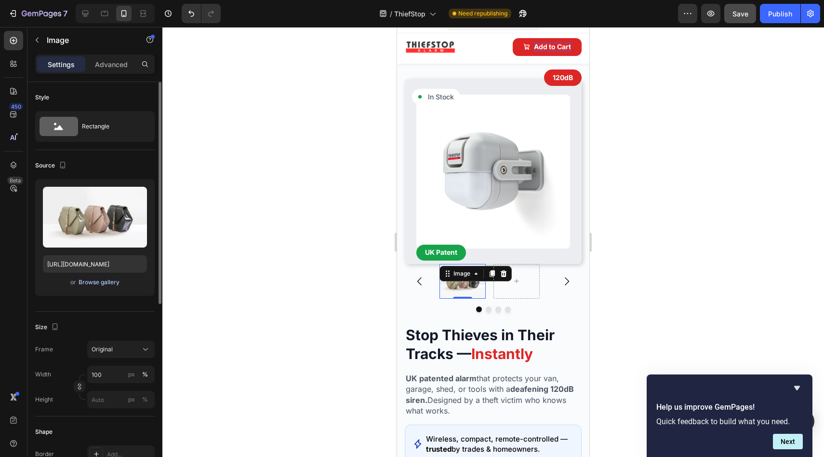
click at [105, 282] on div "Browse gallery" at bounding box center [99, 282] width 41 height 9
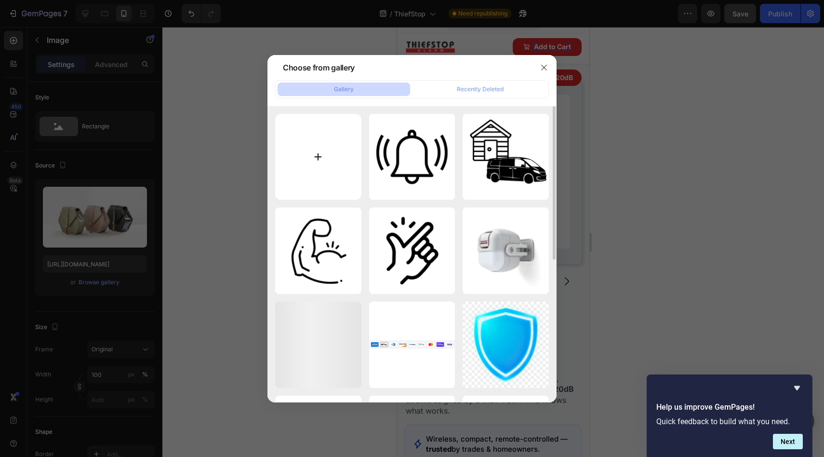
click at [321, 187] on input "file" at bounding box center [318, 157] width 86 height 86
type input "C:\fakepath\Alarm 01 (2).png"
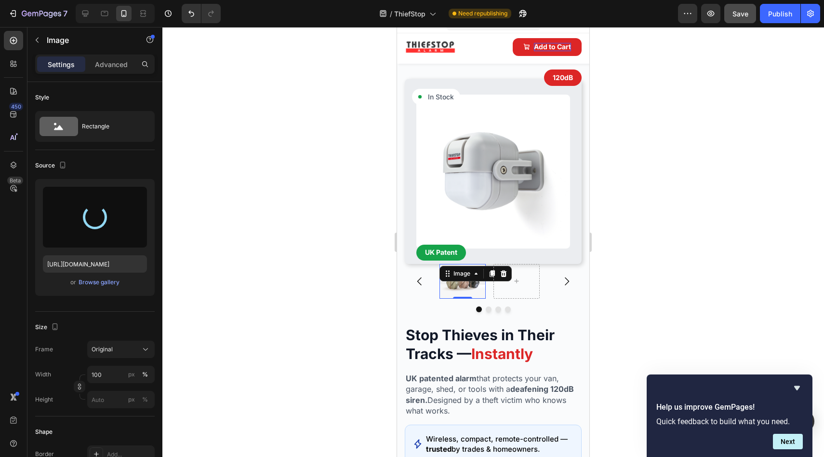
type input "https://cdn.shopify.com/s/files/1/0670/7812/7905/files/gempages_461005799439729…"
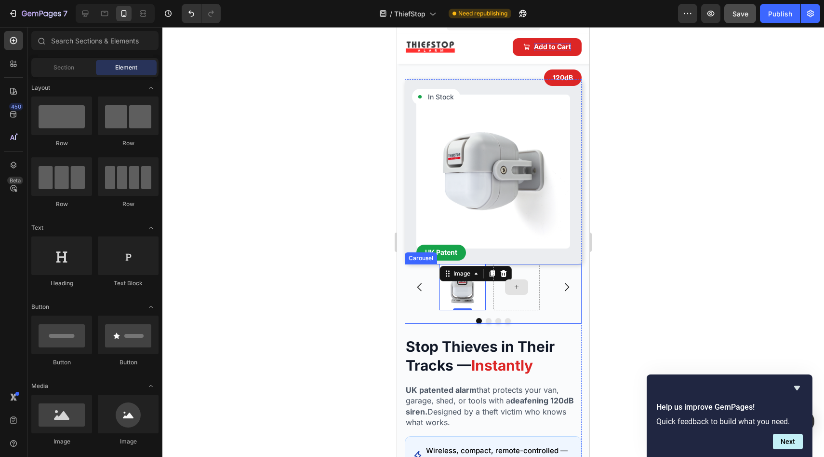
click at [515, 284] on div at bounding box center [516, 286] width 23 height 15
click at [514, 282] on icon at bounding box center [517, 286] width 8 height 8
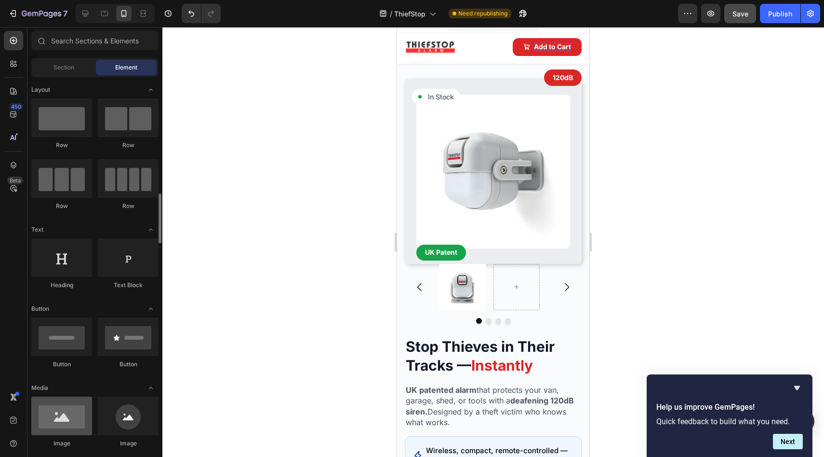
scroll to position [210, 0]
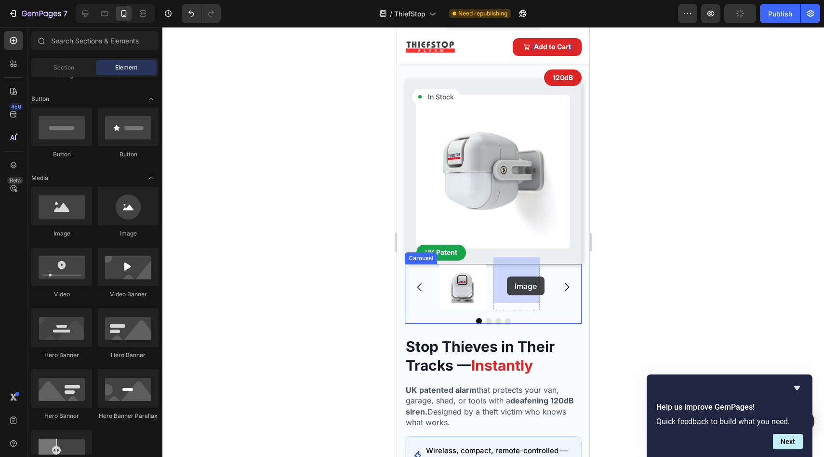
drag, startPoint x: 478, startPoint y: 249, endPoint x: 507, endPoint y: 276, distance: 39.9
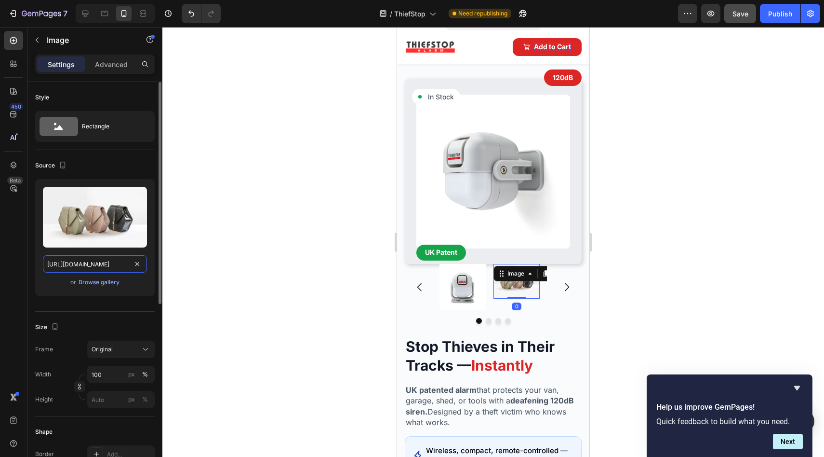
click at [100, 269] on input "https://cdn.shopify.com/s/files/1/2005/9307/files/image_demo.jpg" at bounding box center [95, 263] width 104 height 17
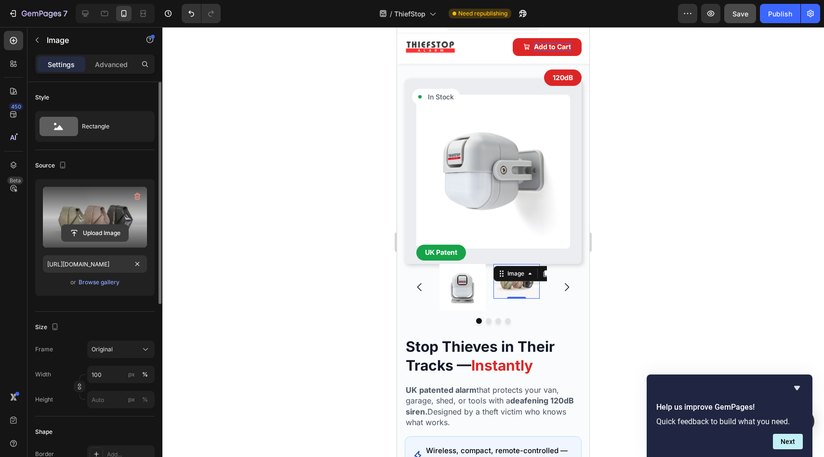
click at [101, 224] on button "Upload Image" at bounding box center [94, 232] width 67 height 17
click at [101, 236] on input "file" at bounding box center [95, 233] width 67 height 16
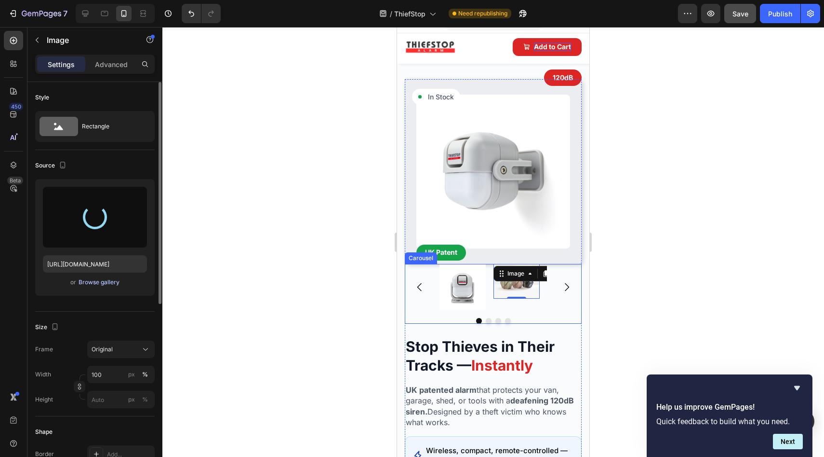
click at [108, 282] on div "Browse gallery" at bounding box center [99, 282] width 41 height 9
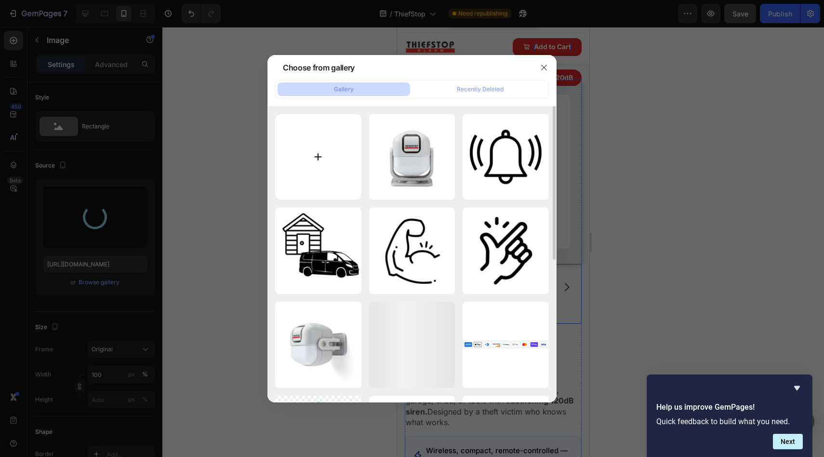
click at [324, 164] on input "file" at bounding box center [318, 157] width 86 height 86
type input "https://cdn.shopify.com/s/files/1/0670/7812/7905/files/gempages_461005799439729…"
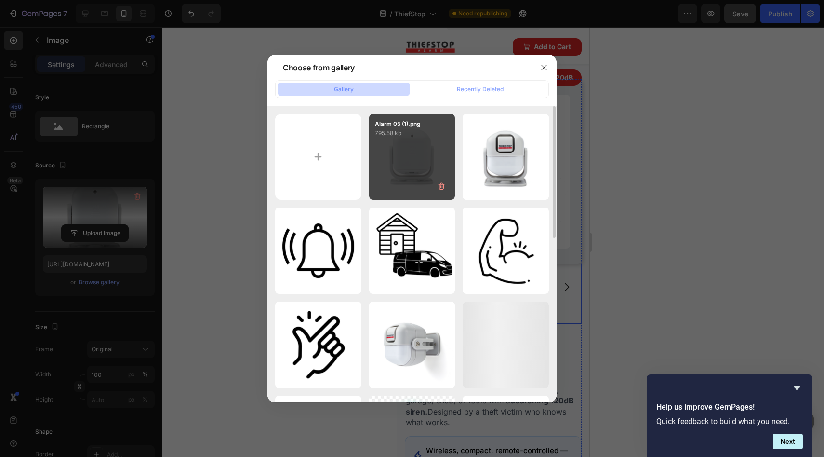
click at [429, 170] on div "Alarm 05 (1).png 795.58 kb" at bounding box center [412, 157] width 86 height 86
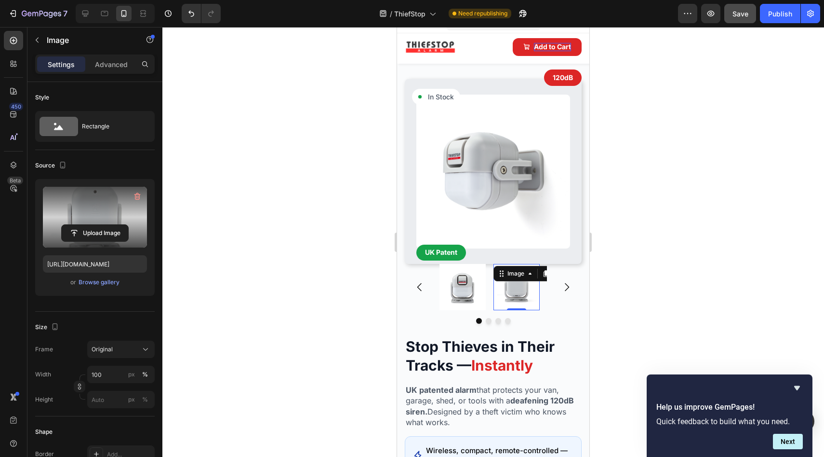
click at [363, 262] on div at bounding box center [493, 242] width 662 height 430
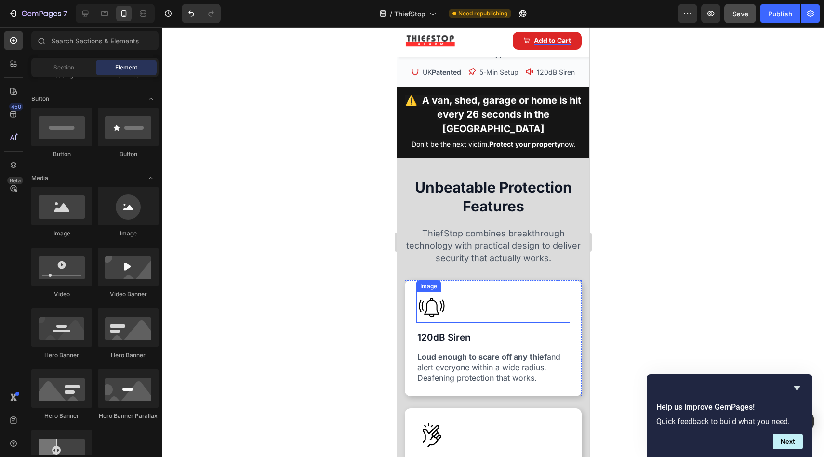
scroll to position [538, 0]
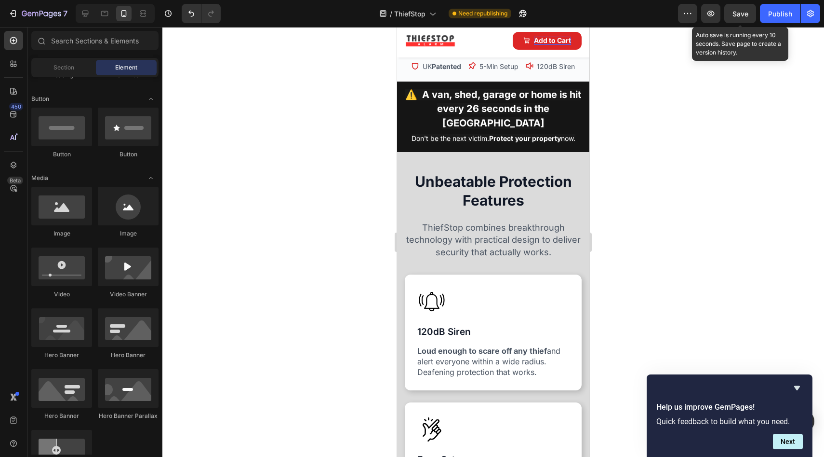
drag, startPoint x: 741, startPoint y: 13, endPoint x: 738, endPoint y: 27, distance: 13.9
click at [739, 24] on div "7 Version history / ThiefStop Need republishing Preview Save Auto save is runni…" at bounding box center [412, 13] width 824 height 27
click at [744, 13] on span "Save" at bounding box center [741, 14] width 16 height 8
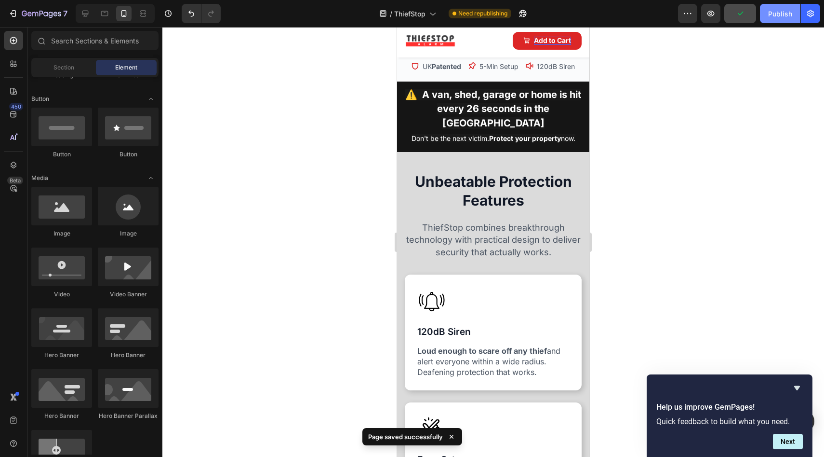
click at [776, 12] on div "Publish" at bounding box center [780, 14] width 24 height 10
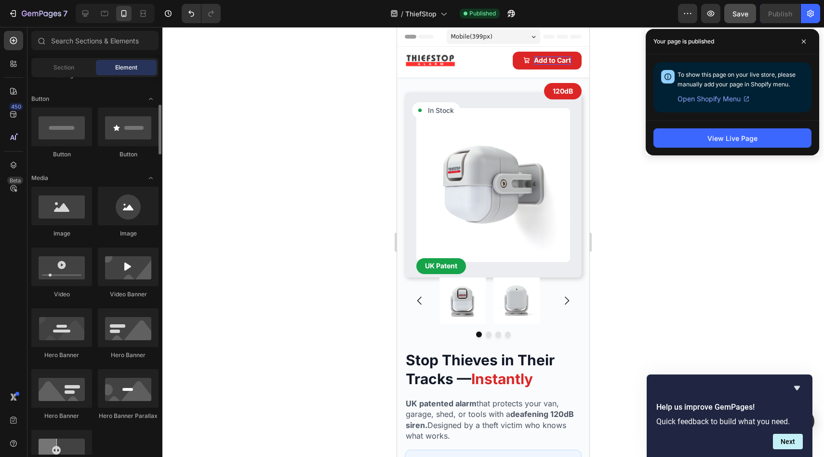
scroll to position [0, 0]
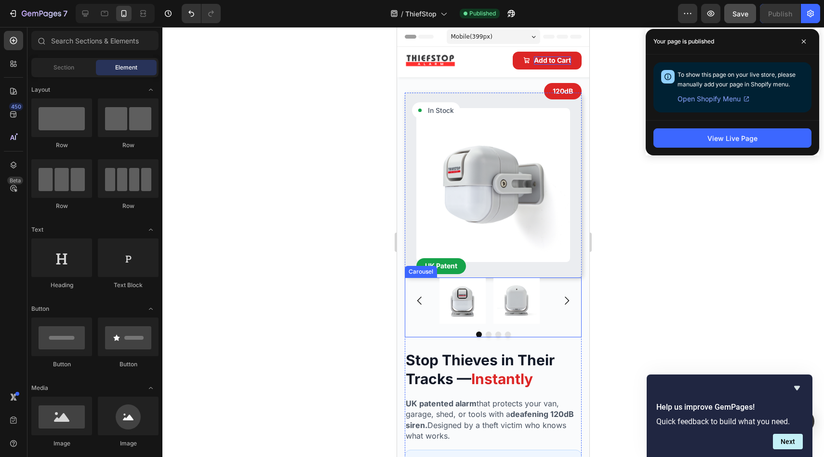
click at [424, 277] on div "Image Image" at bounding box center [493, 300] width 177 height 46
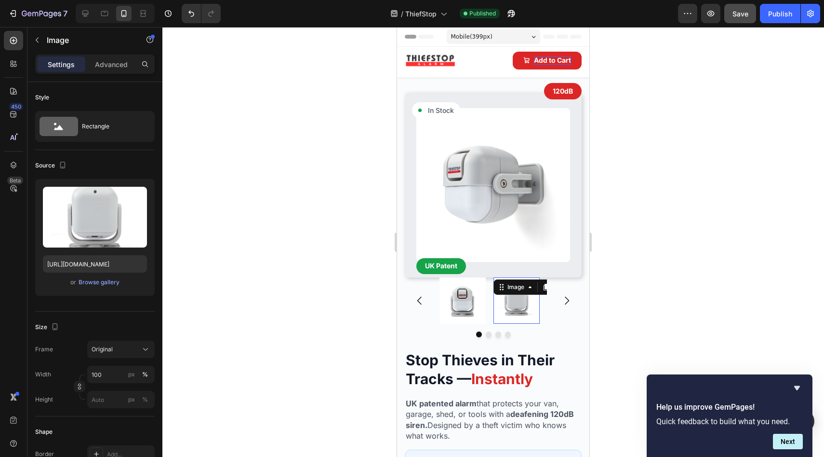
click at [529, 281] on div "Image 0" at bounding box center [517, 300] width 46 height 46
click at [422, 312] on div "Image Image 0" at bounding box center [493, 300] width 177 height 46
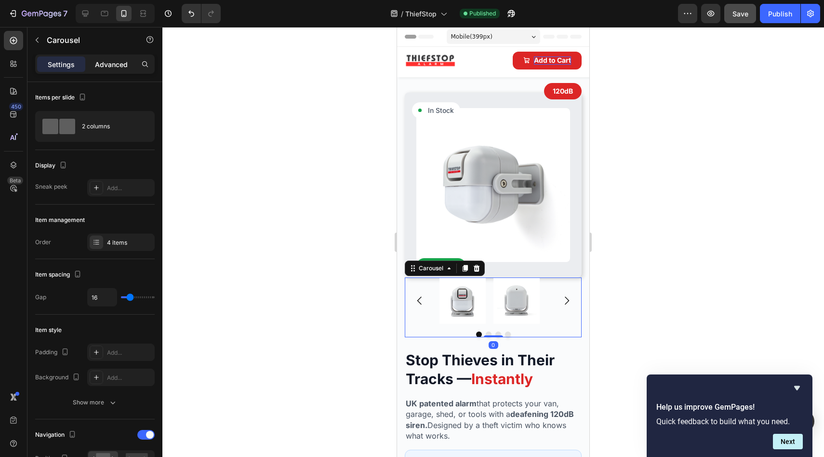
click at [110, 63] on p "Advanced" at bounding box center [111, 64] width 33 height 10
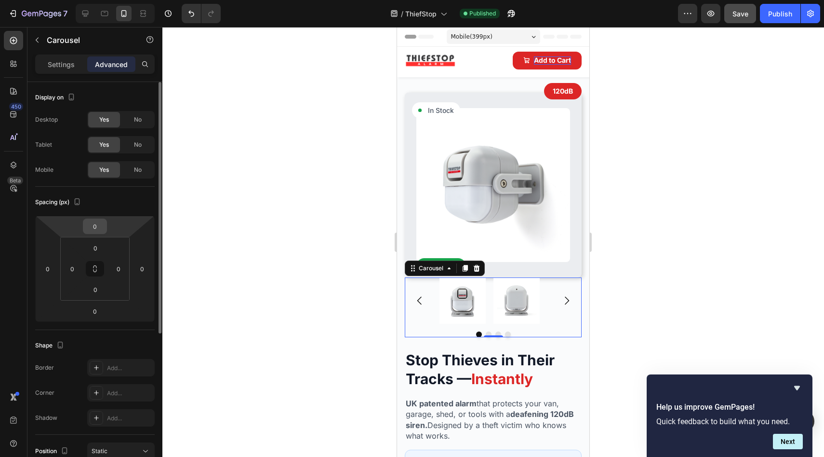
click at [91, 227] on input "0" at bounding box center [94, 226] width 19 height 14
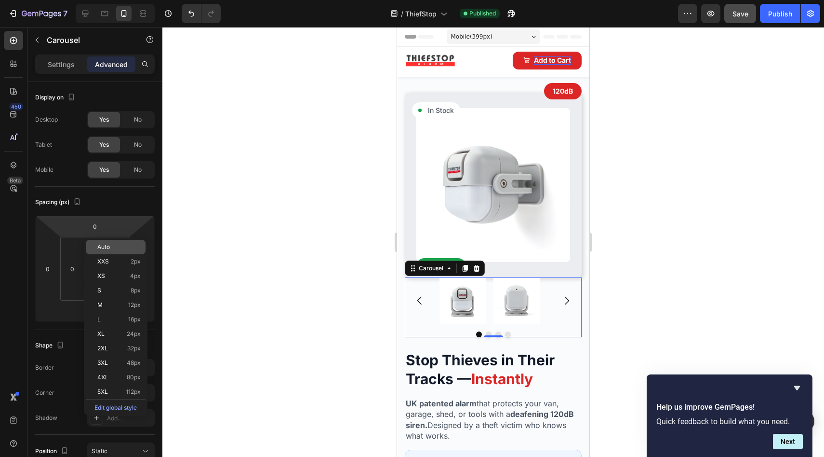
click at [95, 243] on div "Auto" at bounding box center [116, 247] width 60 height 14
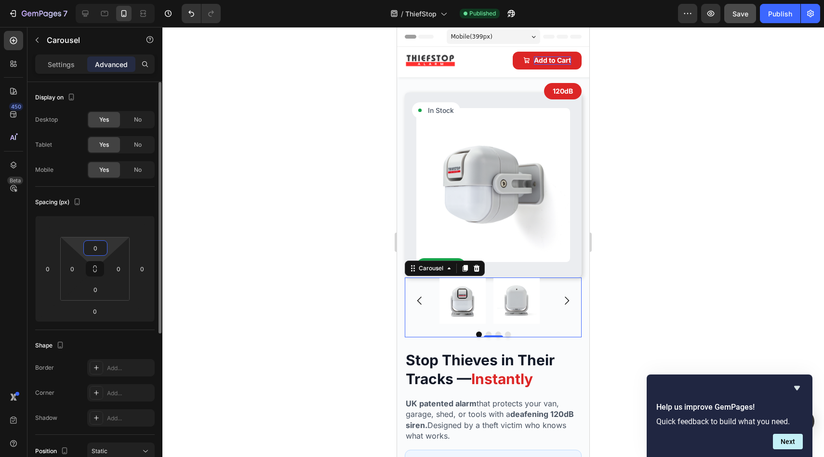
click at [95, 242] on input "0" at bounding box center [95, 248] width 19 height 14
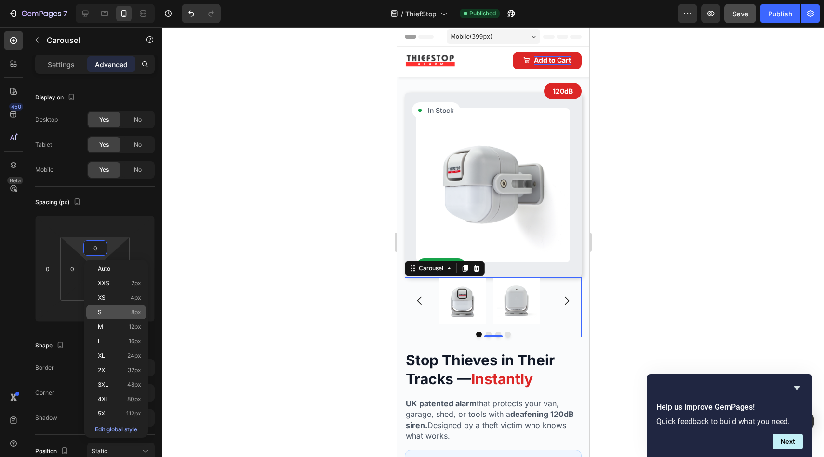
click at [114, 309] on p "S 8px" at bounding box center [119, 312] width 43 height 7
type input "8"
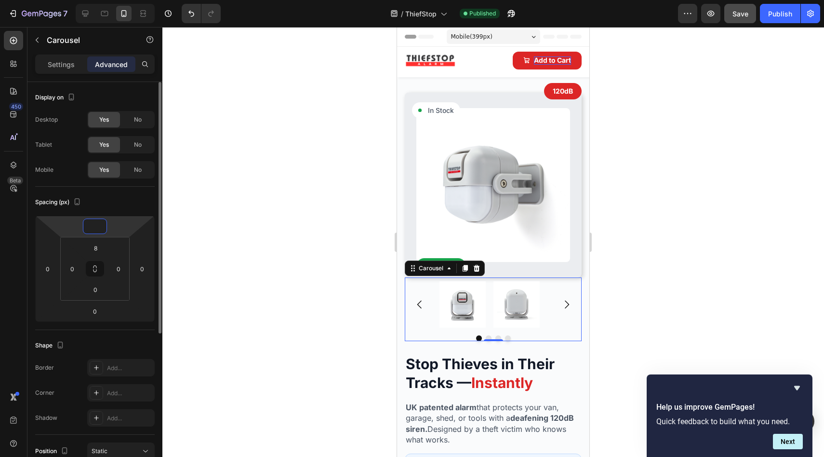
click at [93, 226] on input "number" at bounding box center [94, 226] width 19 height 14
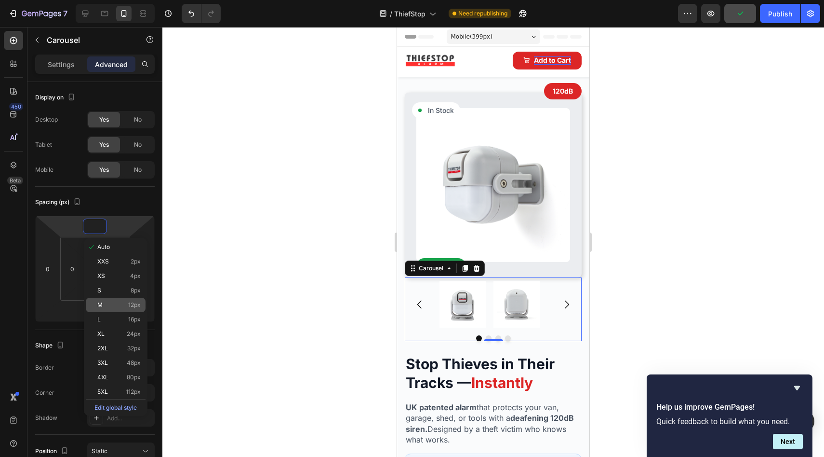
click at [100, 298] on div "M 12px" at bounding box center [116, 304] width 60 height 14
type input "12"
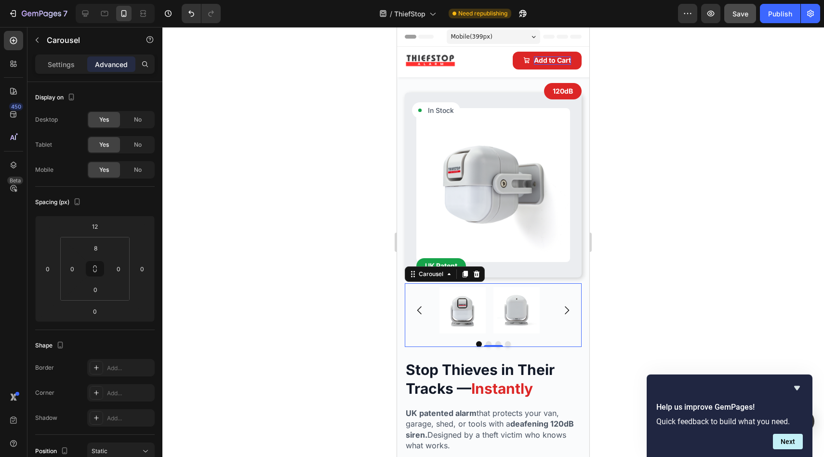
click at [312, 309] on div at bounding box center [493, 242] width 662 height 430
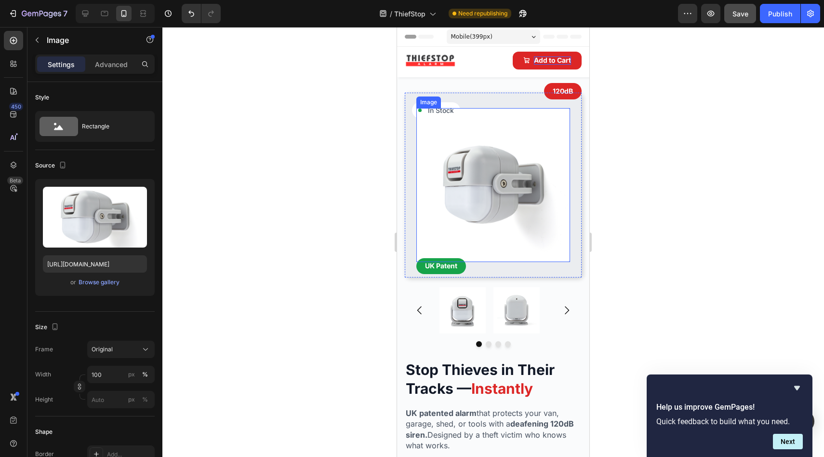
click at [499, 215] on img at bounding box center [494, 185] width 154 height 154
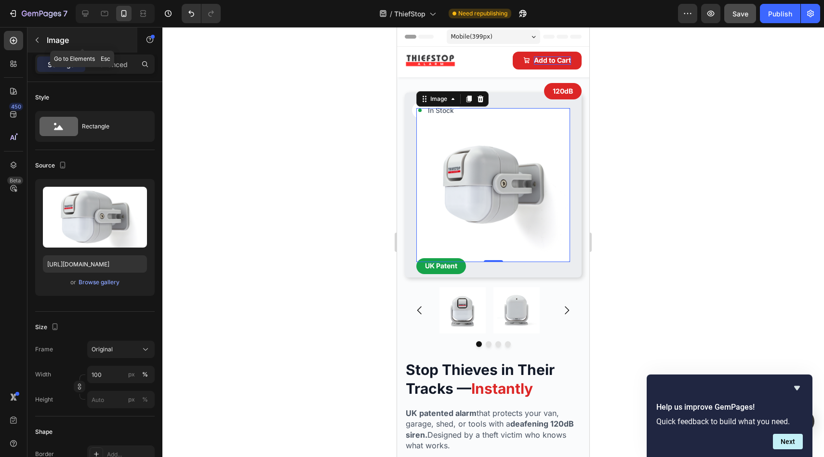
click at [37, 41] on icon "button" at bounding box center [37, 40] width 3 height 5
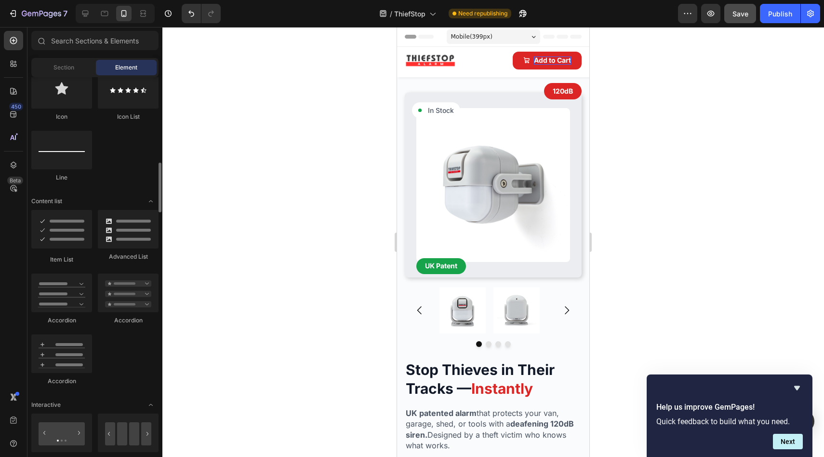
scroll to position [837, 0]
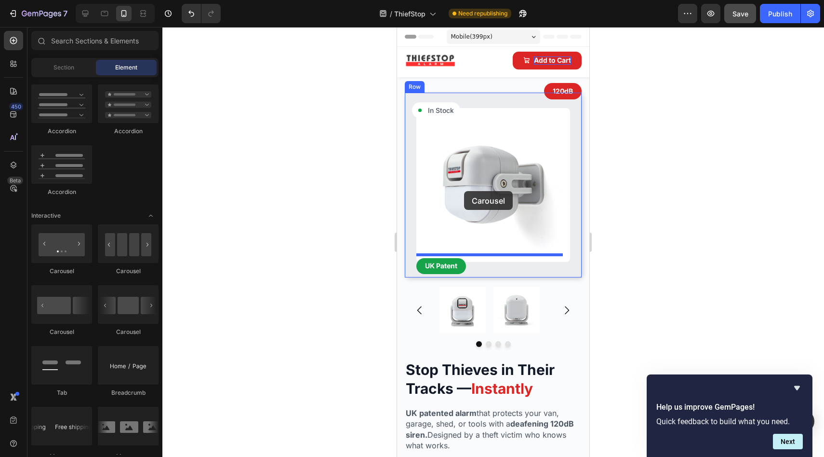
drag, startPoint x: 459, startPoint y: 279, endPoint x: 464, endPoint y: 191, distance: 88.4
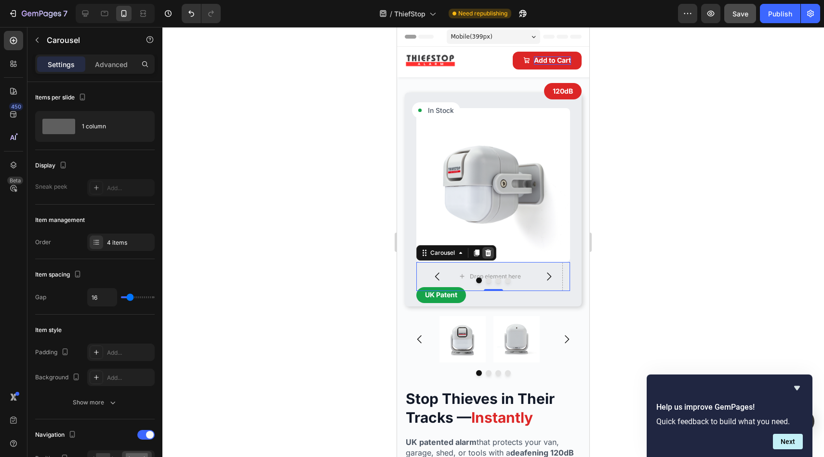
click at [484, 249] on icon at bounding box center [488, 253] width 8 height 8
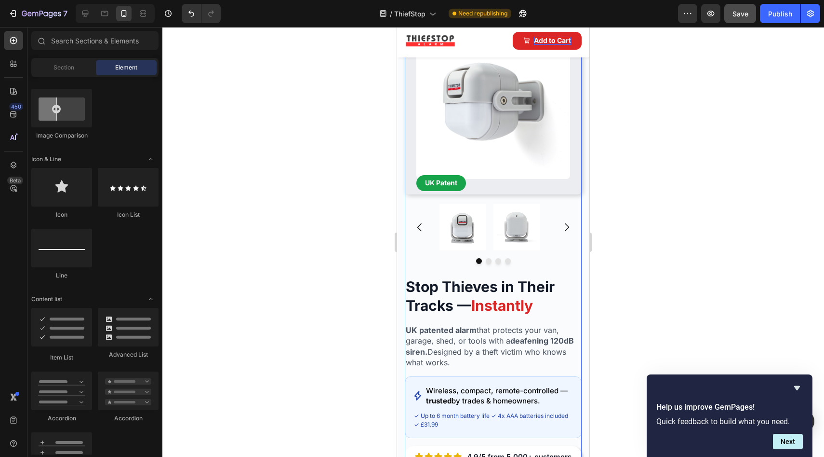
scroll to position [175, 0]
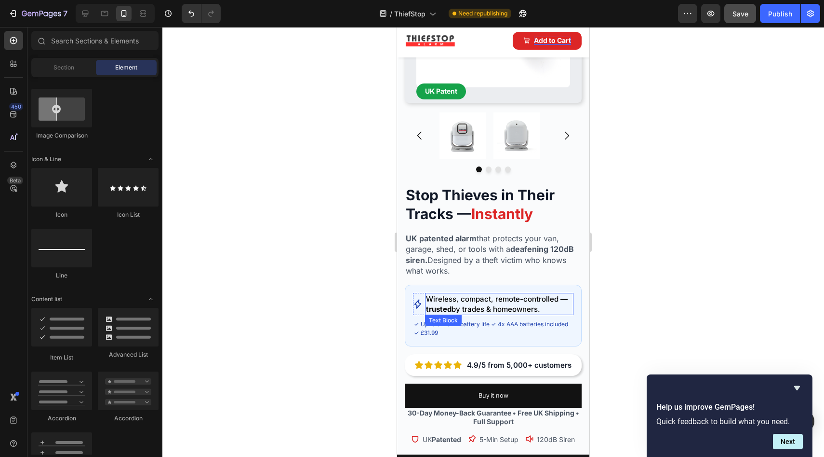
click at [467, 297] on span "Wireless, compact, remote-controlled — trusted by trades & homeowners." at bounding box center [497, 303] width 142 height 19
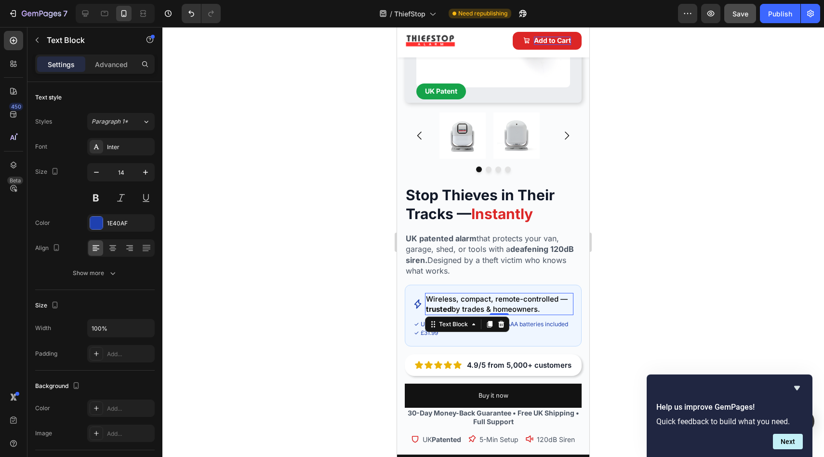
click at [460, 295] on span "Wireless, compact, remote-controlled — trusted by trades & homeowners." at bounding box center [497, 303] width 142 height 19
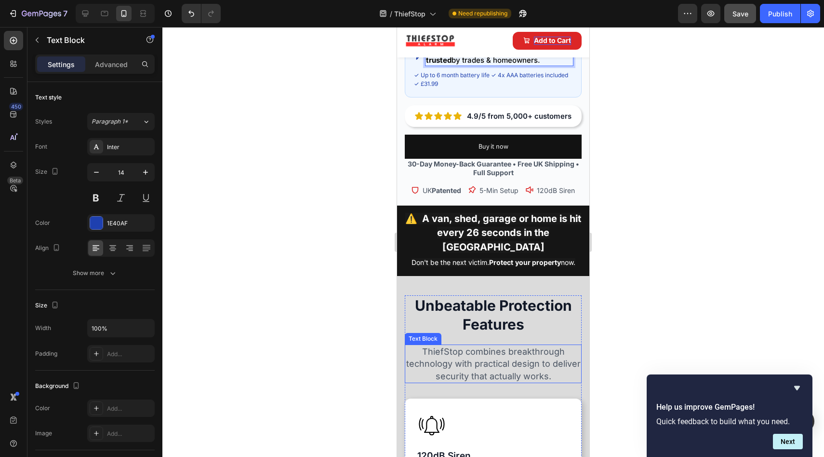
scroll to position [430, 0]
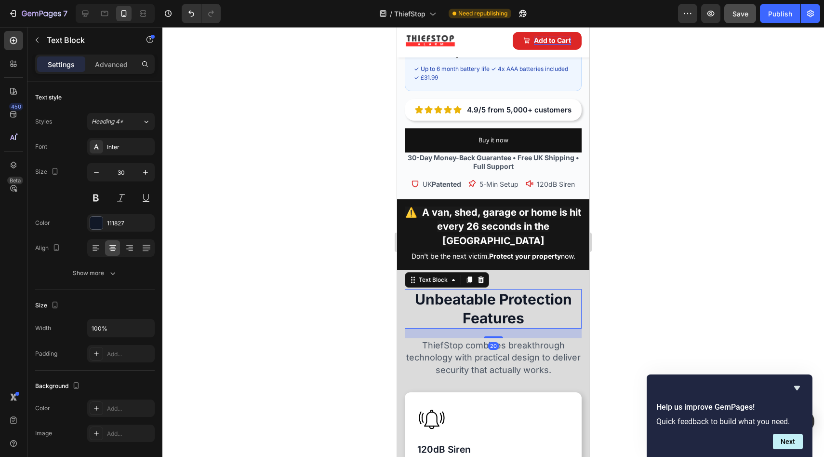
click at [535, 296] on p "Unbeatable Protection Features" at bounding box center [493, 309] width 175 height 38
click at [542, 297] on p "Unbeatable Protection Features" at bounding box center [493, 309] width 175 height 38
click at [540, 296] on p "Unbeatable Protection Features" at bounding box center [493, 309] width 175 height 38
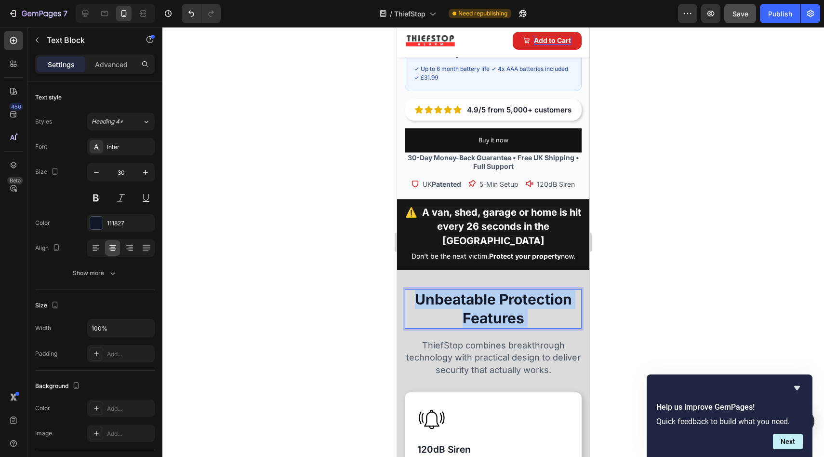
drag, startPoint x: 540, startPoint y: 296, endPoint x: 433, endPoint y: 285, distance: 107.6
click at [436, 290] on p "Unbeatable Protection Features" at bounding box center [493, 309] width 175 height 38
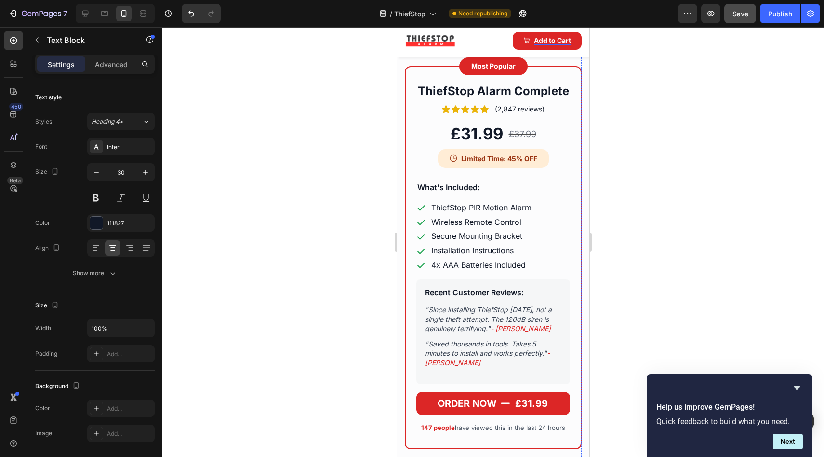
scroll to position [2092, 0]
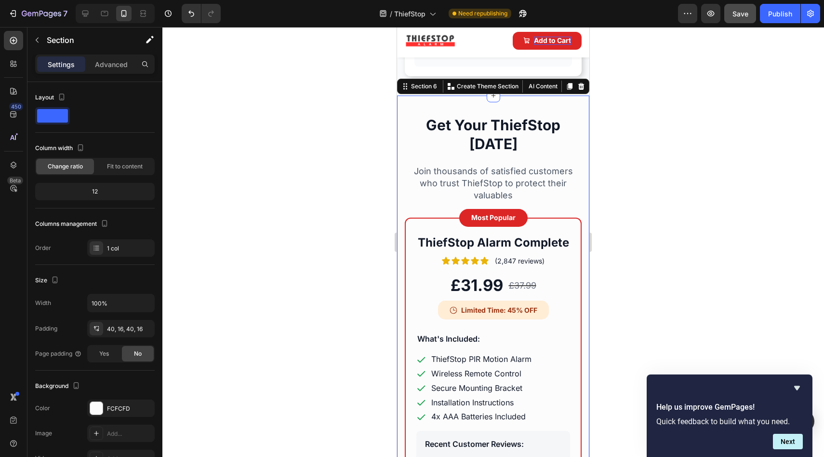
click at [124, 55] on div "Settings Advanced" at bounding box center [95, 63] width 120 height 19
click at [122, 60] on p "Advanced" at bounding box center [111, 64] width 33 height 10
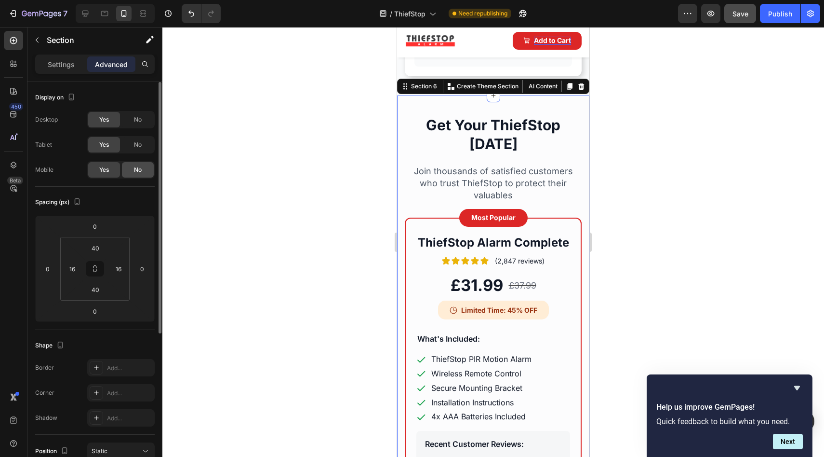
click at [127, 168] on div "No" at bounding box center [138, 169] width 32 height 15
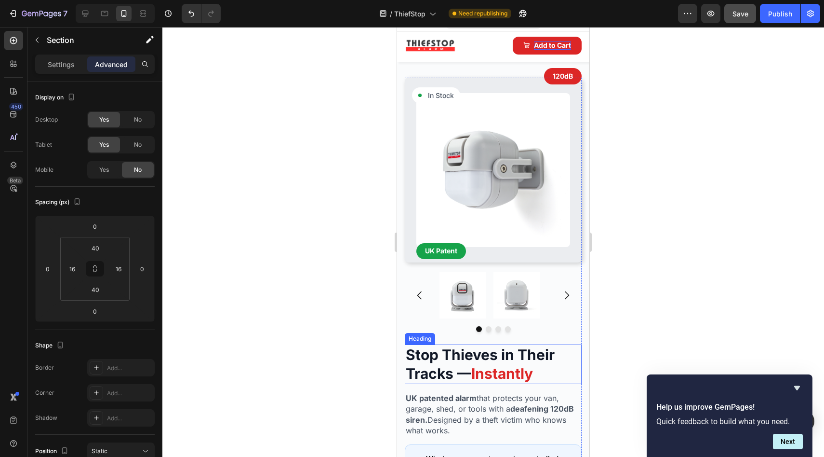
scroll to position [0, 0]
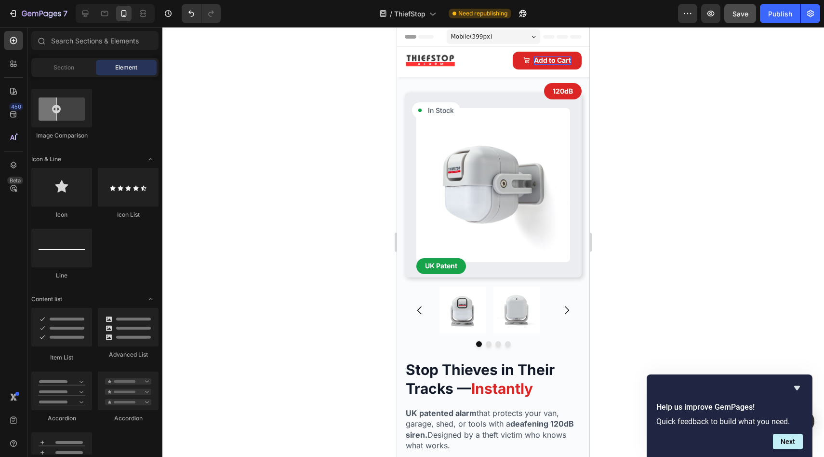
click at [738, 14] on span "Save" at bounding box center [741, 14] width 16 height 8
click at [768, 21] on button "Publish" at bounding box center [780, 13] width 40 height 19
click at [760, 4] on button "Publish" at bounding box center [780, 13] width 40 height 19
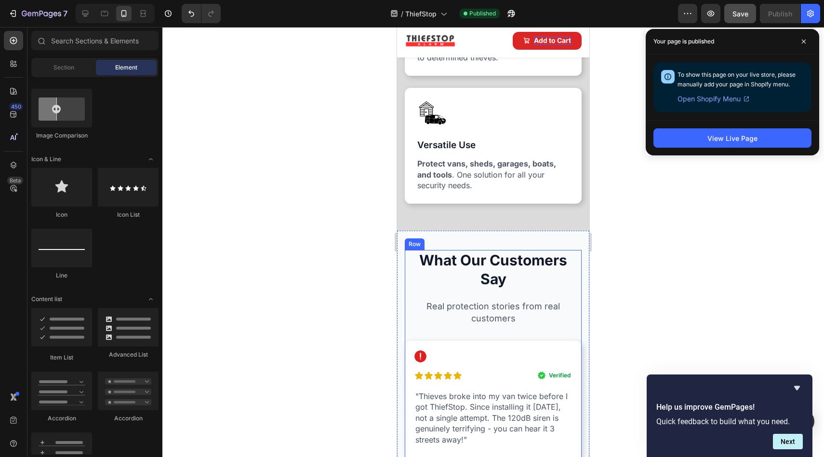
scroll to position [1301, 0]
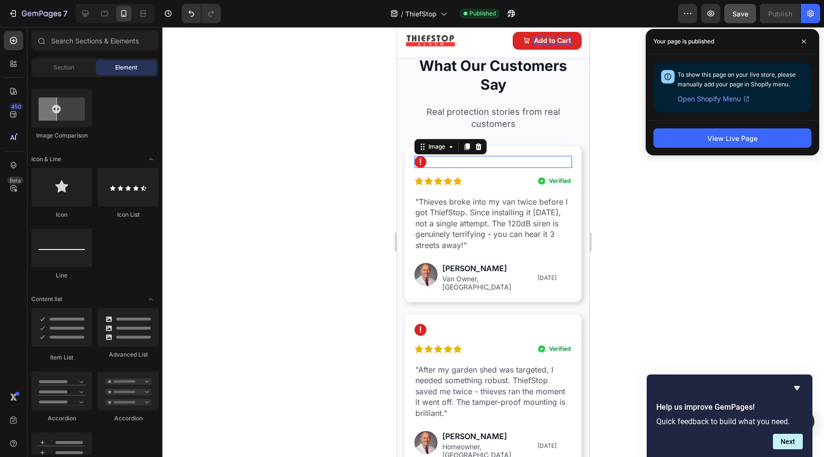
click at [419, 162] on img at bounding box center [421, 162] width 12 height 12
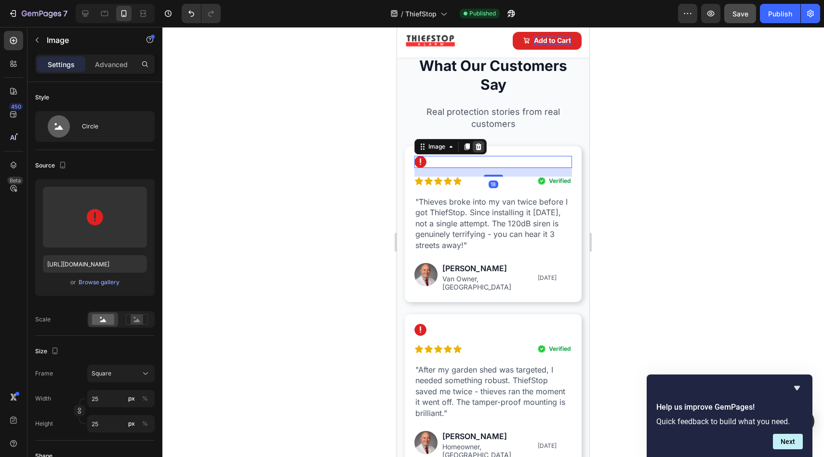
click at [480, 146] on icon at bounding box center [479, 146] width 6 height 7
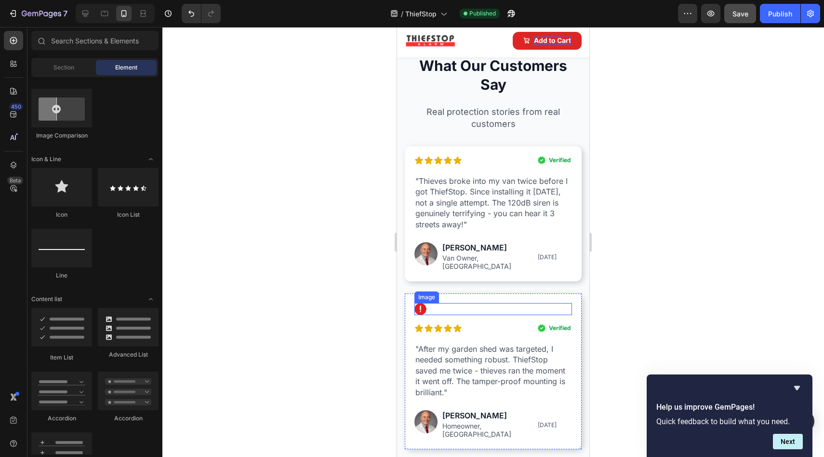
click at [418, 306] on img at bounding box center [421, 309] width 12 height 12
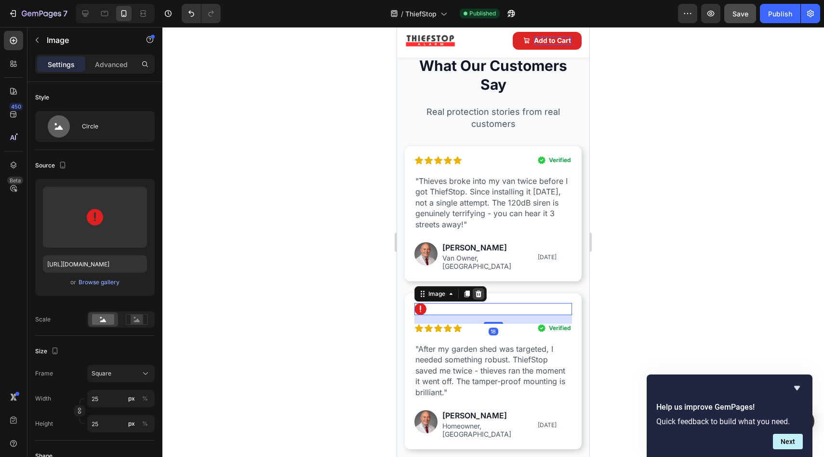
click at [481, 290] on icon at bounding box center [479, 293] width 6 height 7
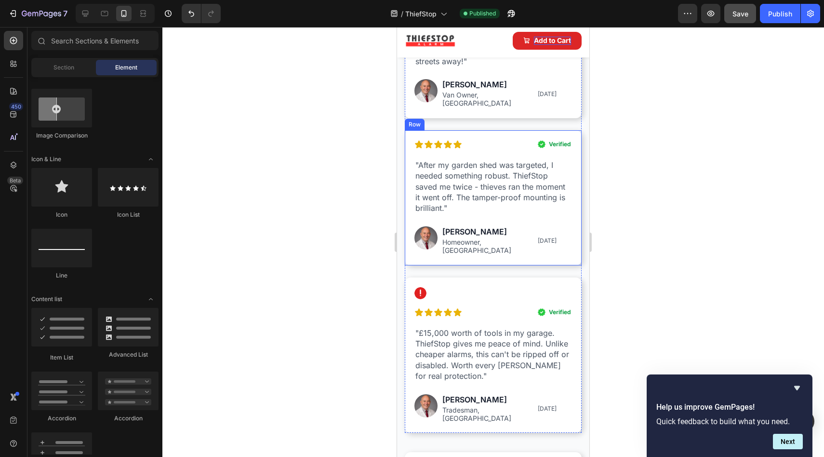
scroll to position [1466, 0]
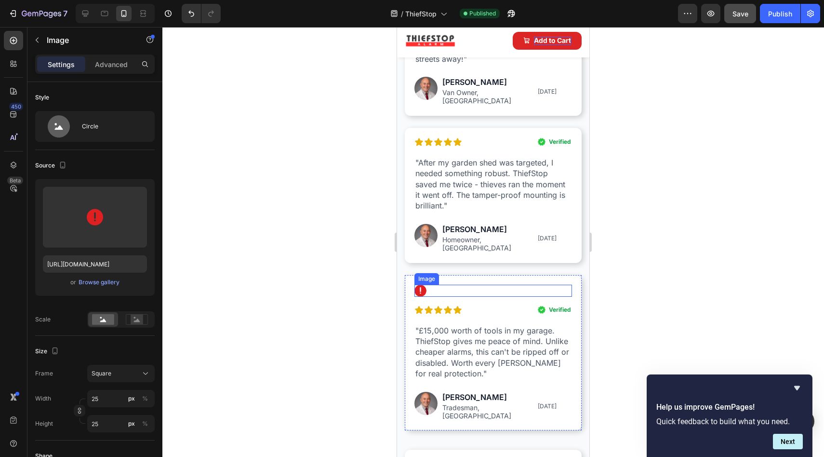
click at [423, 284] on img at bounding box center [421, 290] width 12 height 12
click at [482, 272] on icon at bounding box center [479, 275] width 8 height 8
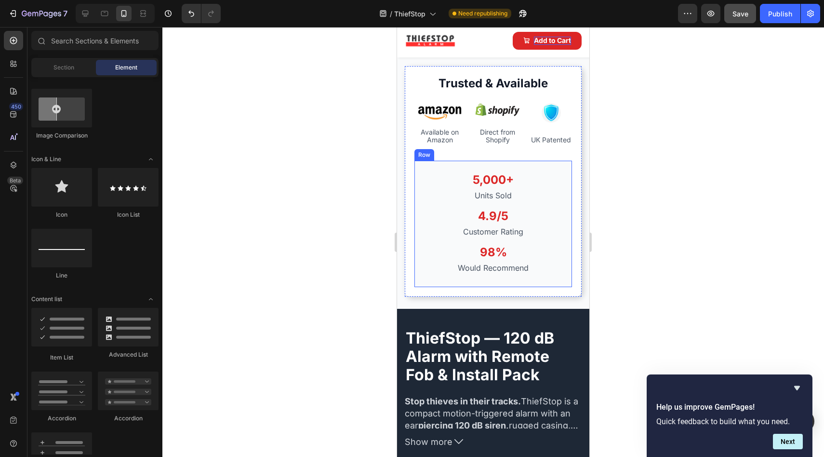
scroll to position [1837, 0]
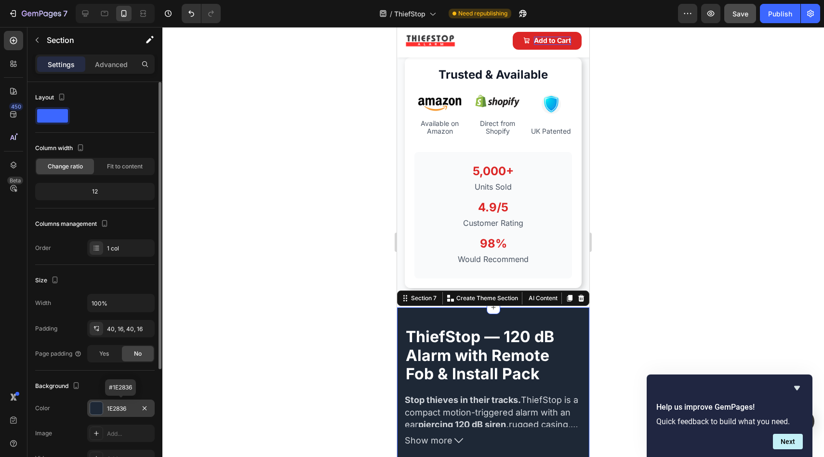
click at [132, 405] on div "1E2836" at bounding box center [121, 408] width 28 height 9
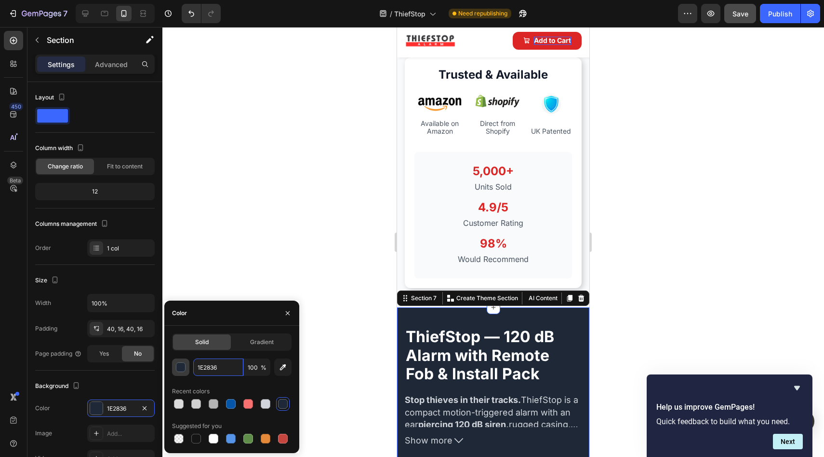
drag, startPoint x: 228, startPoint y: 370, endPoint x: 184, endPoint y: 360, distance: 44.9
click at [184, 360] on div "1E2836 100 %" at bounding box center [232, 366] width 120 height 17
drag, startPoint x: 226, startPoint y: 369, endPoint x: 203, endPoint y: 361, distance: 24.5
click at [203, 361] on input "1E2836" at bounding box center [218, 366] width 50 height 17
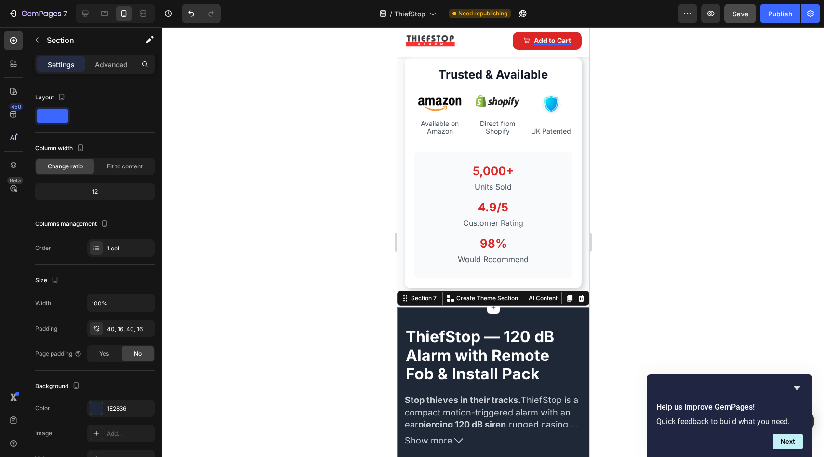
click at [360, 227] on div at bounding box center [493, 242] width 662 height 430
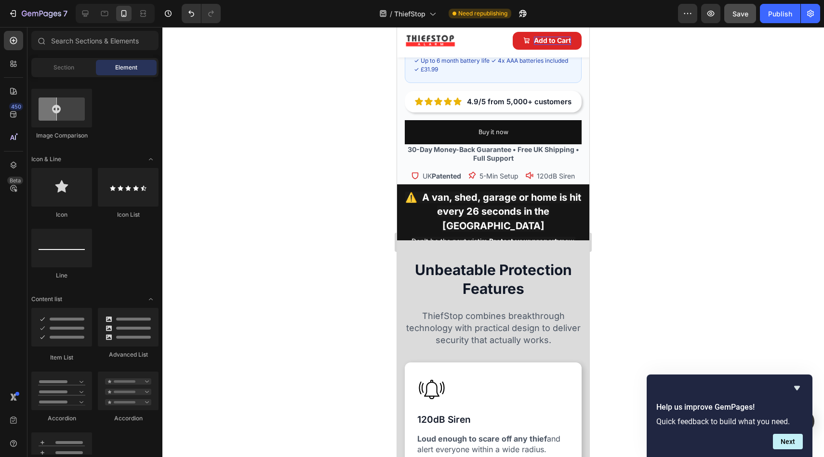
scroll to position [435, 0]
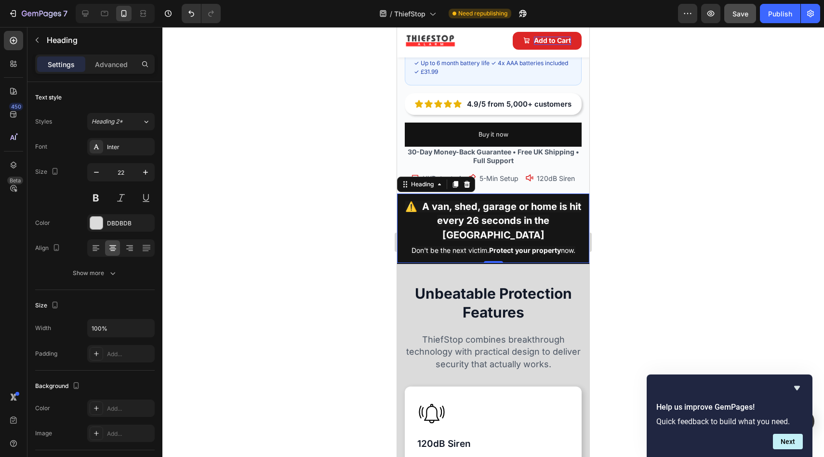
click at [408, 218] on h2 "⚠️ A van, shed, garage or home is hit every 26 seconds in the UK Don't be the n…" at bounding box center [493, 228] width 183 height 60
click at [132, 223] on div "DBDBDB" at bounding box center [121, 223] width 28 height 9
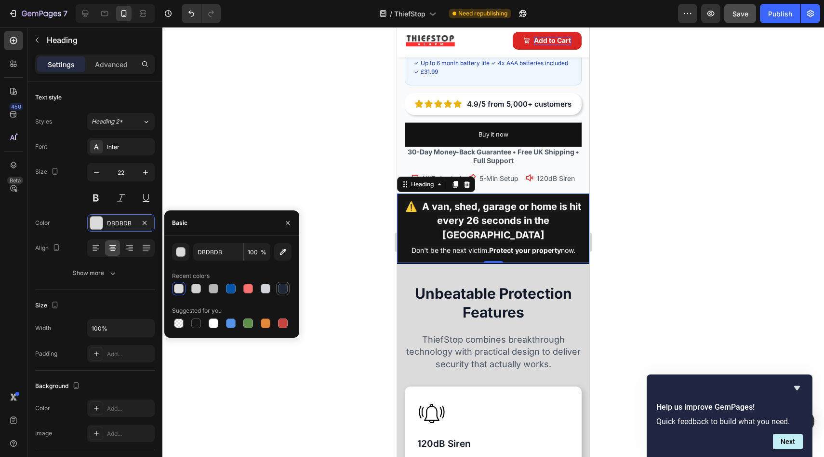
click at [286, 287] on div at bounding box center [283, 288] width 10 height 10
type input "1E2836"
click at [283, 286] on div at bounding box center [283, 288] width 10 height 10
click at [348, 272] on div at bounding box center [493, 242] width 662 height 430
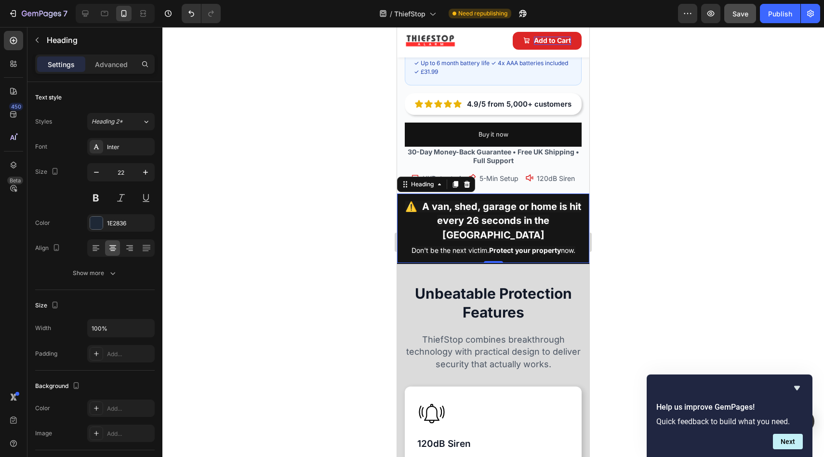
click at [403, 218] on h2 "⚠️ A van, shed, garage or home is hit every 26 seconds in the UK Don't be the n…" at bounding box center [493, 228] width 183 height 60
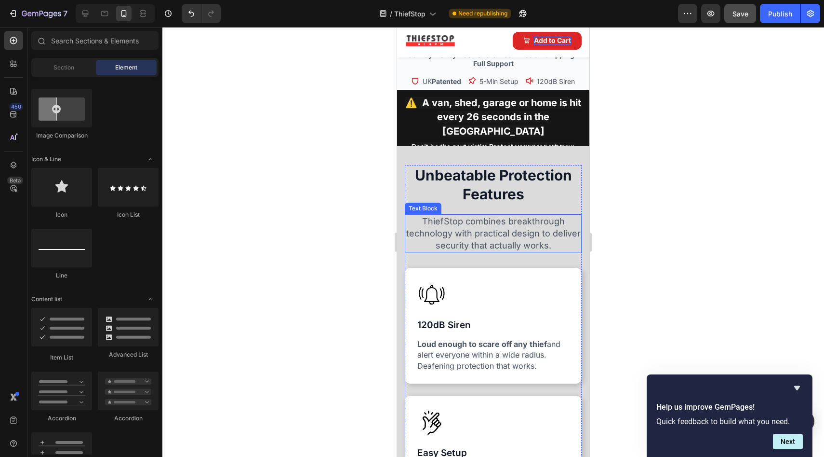
scroll to position [441, 0]
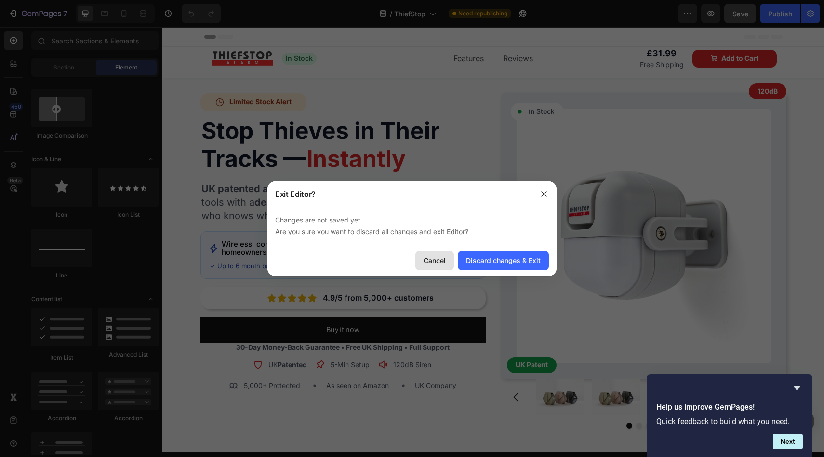
click at [430, 261] on div "Cancel" at bounding box center [435, 260] width 22 height 10
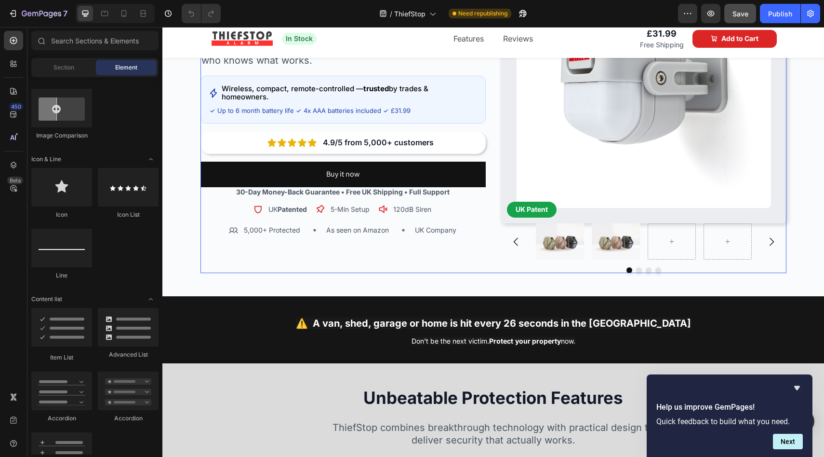
scroll to position [325, 0]
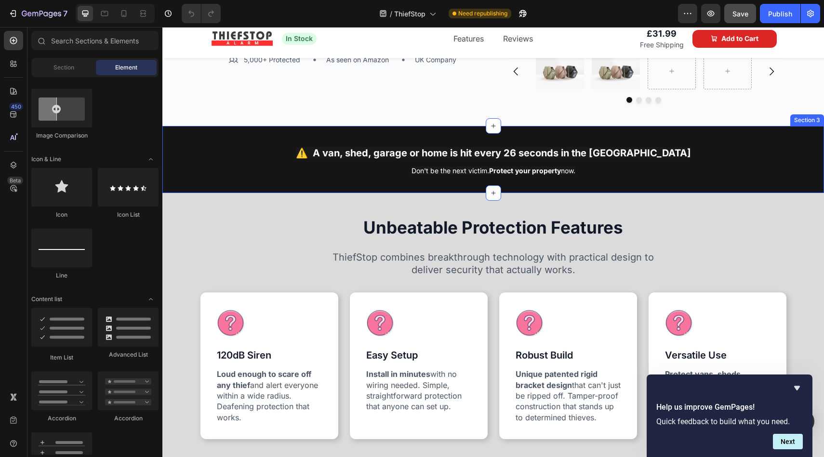
click at [255, 133] on div "⚠️ A van, shed, garage or home is hit every 26 seconds in the UK Don't be the n…" at bounding box center [493, 159] width 662 height 67
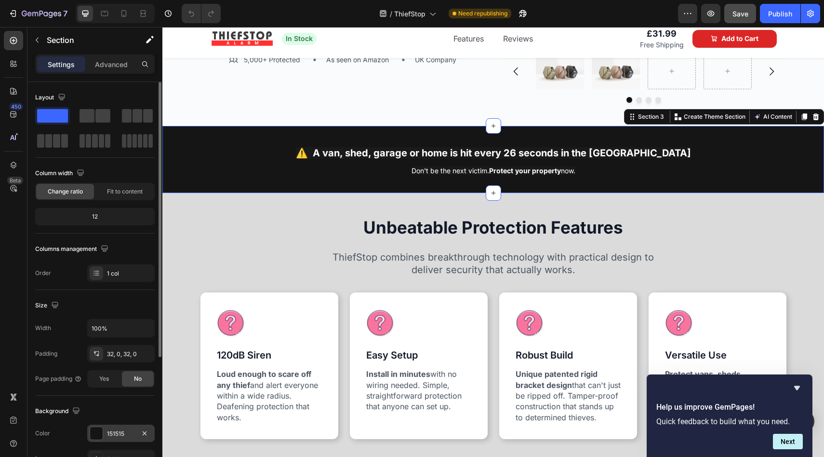
click at [99, 427] on div at bounding box center [96, 433] width 13 height 13
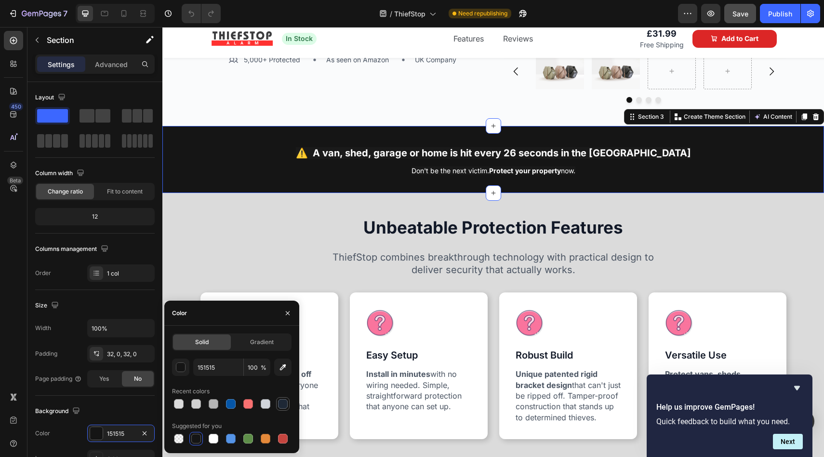
click at [281, 405] on div at bounding box center [283, 404] width 10 height 10
type input "1E2836"
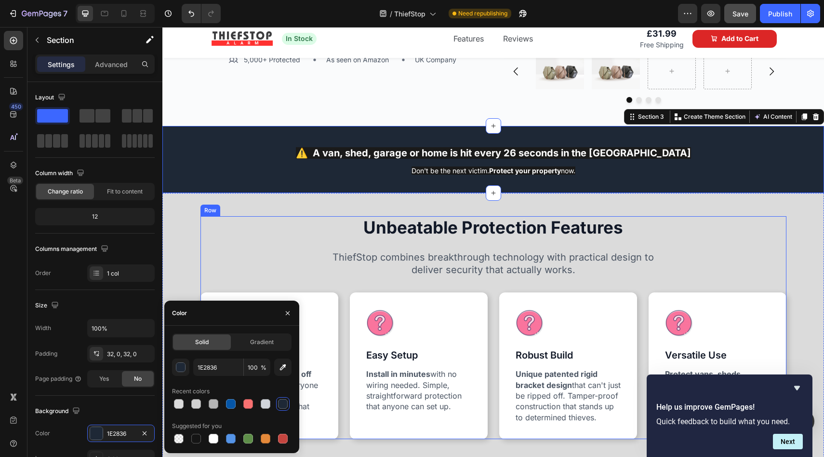
click at [258, 248] on div "Unbeatable Protection Features Text Block ThiefStop combines breakthrough techn…" at bounding box center [494, 327] width 586 height 223
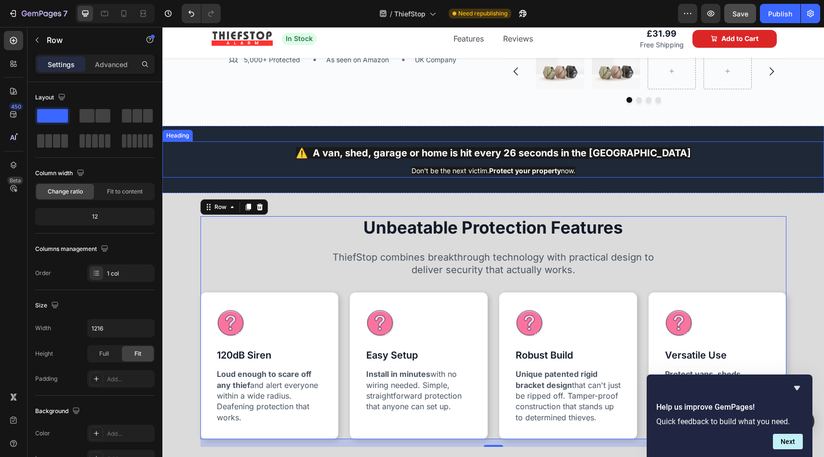
click at [359, 152] on strong "⚠️ A van, shed, garage or home is hit every 26 seconds in the [GEOGRAPHIC_DATA]" at bounding box center [493, 153] width 395 height 12
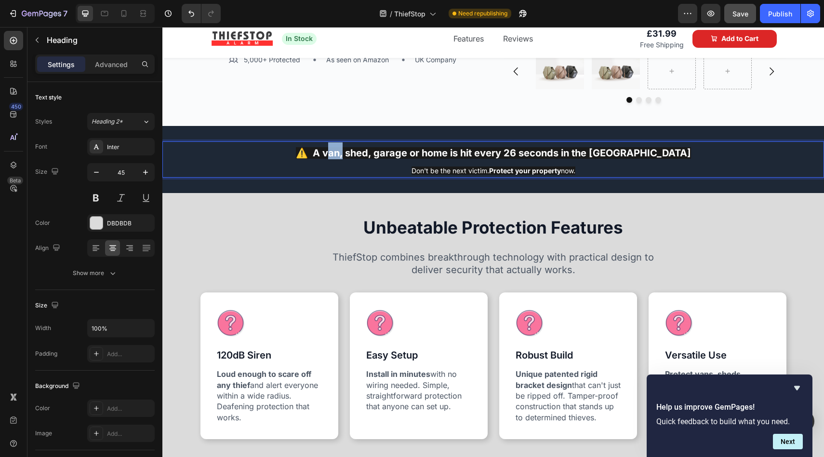
click at [362, 152] on strong "⚠️ A van, shed, garage or home is hit every 26 seconds in the [GEOGRAPHIC_DATA]" at bounding box center [493, 153] width 395 height 12
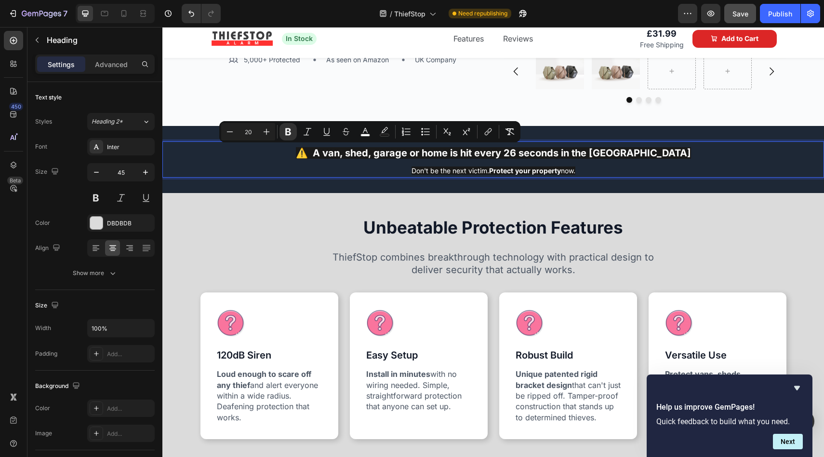
click at [350, 152] on strong "⚠️ A van, shed, garage or home is hit every 26 seconds in the [GEOGRAPHIC_DATA]" at bounding box center [493, 153] width 395 height 12
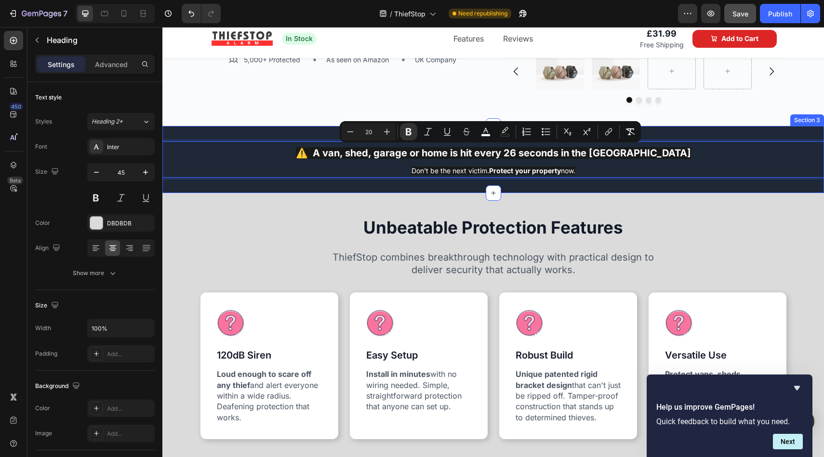
drag, startPoint x: 337, startPoint y: 152, endPoint x: 423, endPoint y: 174, distance: 88.5
click at [423, 176] on h2 "⚠️ A van, shed, garage or home is hit every 26 seconds in the UK Don't be the n…" at bounding box center [493, 159] width 662 height 36
click at [484, 134] on rect "Editor contextual toolbar" at bounding box center [486, 135] width 9 height 2
type input "FFFFFF"
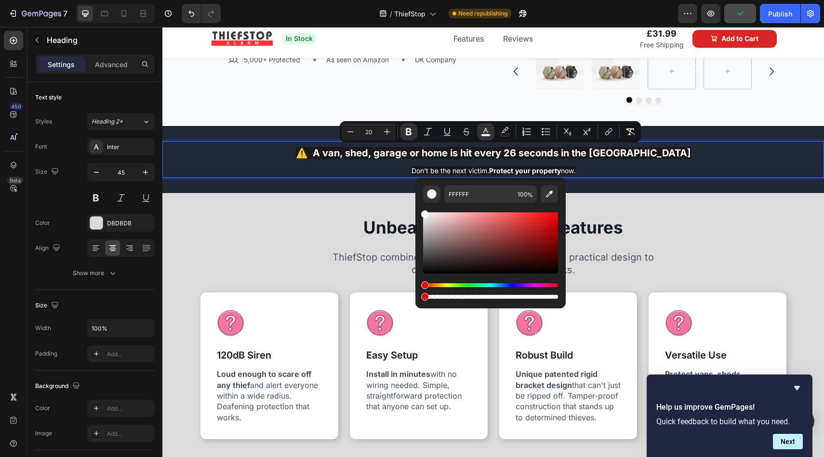
type input "0"
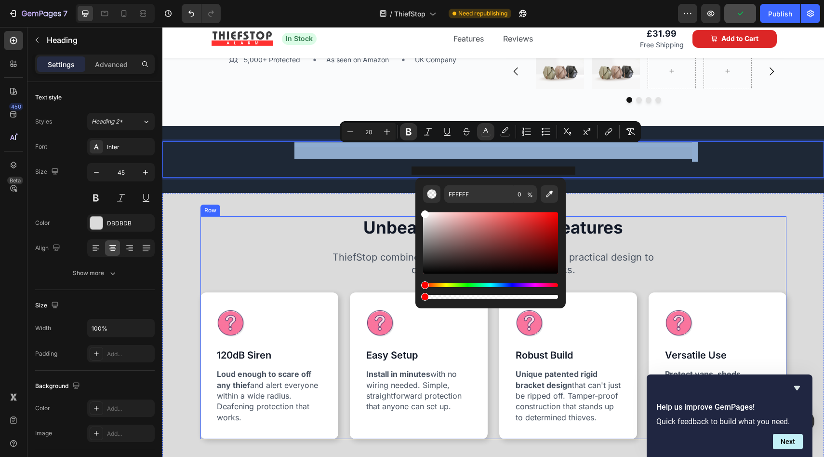
drag, startPoint x: 654, startPoint y: 316, endPoint x: 391, endPoint y: 277, distance: 266.0
drag, startPoint x: 603, startPoint y: 172, endPoint x: 590, endPoint y: 169, distance: 13.3
click at [602, 172] on p "⚠️ A van, shed, garage or home is hit every 26 seconds in the UK Don't be the n…" at bounding box center [493, 159] width 660 height 34
drag, startPoint x: 582, startPoint y: 170, endPoint x: 540, endPoint y: 183, distance: 44.5
click at [580, 169] on p "⚠️ A van, shed, garage or home is hit every 26 seconds in the UK Don't be the n…" at bounding box center [493, 159] width 660 height 34
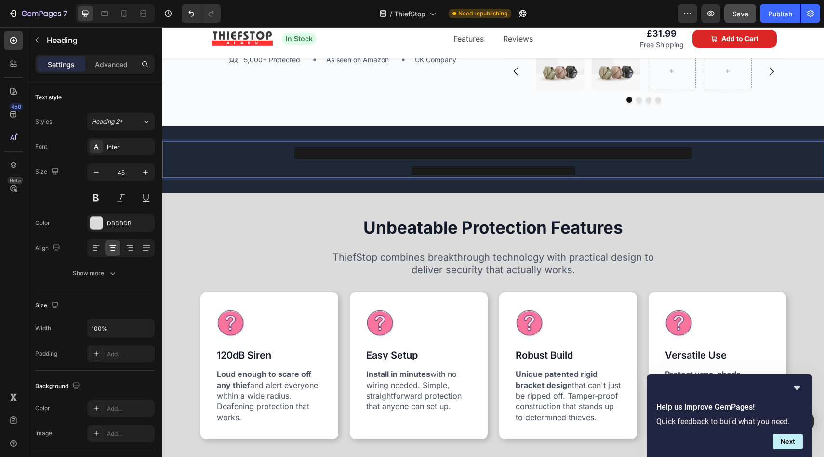
click at [328, 153] on p "⚠️ A van, shed, garage or home is hit every 26 seconds in the UK Don't be the n…" at bounding box center [493, 159] width 660 height 34
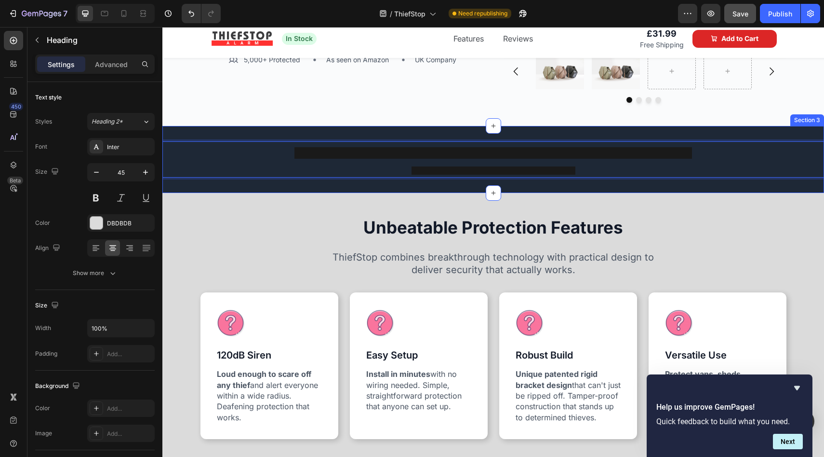
drag, startPoint x: 322, startPoint y: 149, endPoint x: 405, endPoint y: 134, distance: 84.8
click at [407, 133] on div "⚠️ A van, shed, garage or home is hit every 26 seconds in the UK Don't be the n…" at bounding box center [493, 159] width 662 height 67
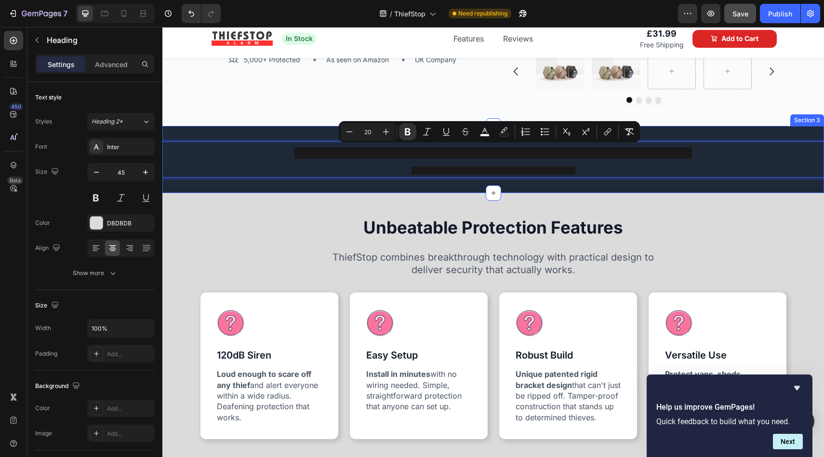
drag, startPoint x: 332, startPoint y: 150, endPoint x: 575, endPoint y: 175, distance: 244.3
click at [576, 177] on div "⚠️ A van, shed, garage or home is hit every 26 seconds in the UK Don't be the n…" at bounding box center [493, 159] width 662 height 67
click at [482, 134] on rect "Editor contextual toolbar" at bounding box center [485, 135] width 9 height 2
type input "100"
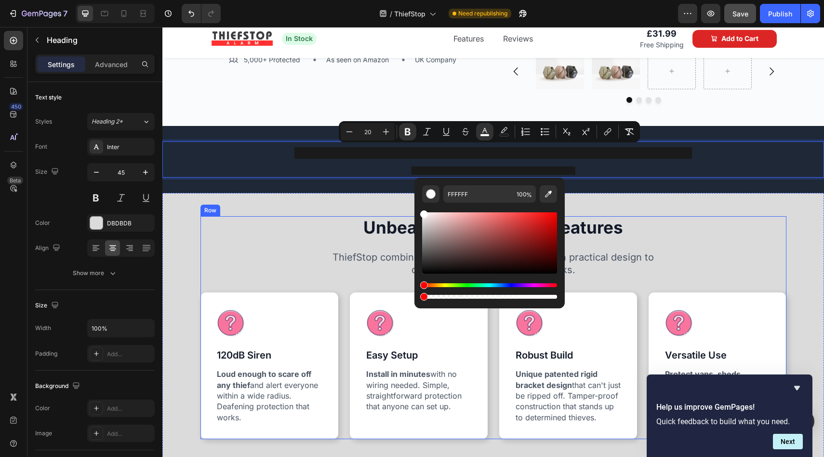
type input "0"
drag, startPoint x: 717, startPoint y: 323, endPoint x: 400, endPoint y: 289, distance: 319.5
click at [501, 97] on div at bounding box center [643, 100] width 285 height 6
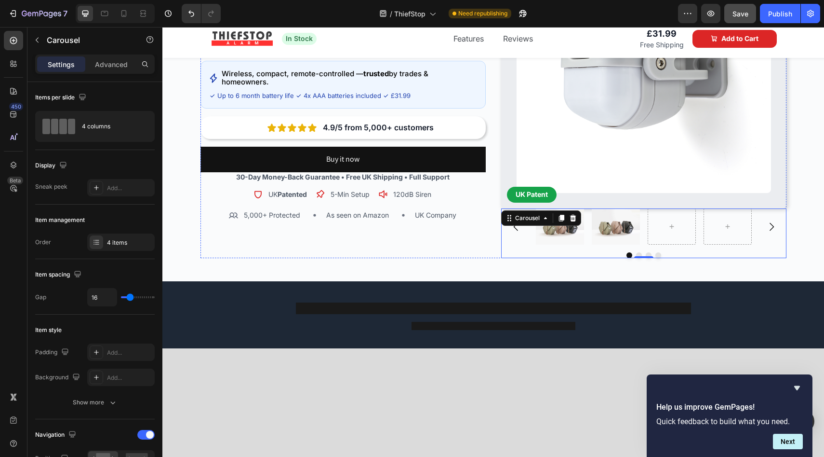
scroll to position [248, 0]
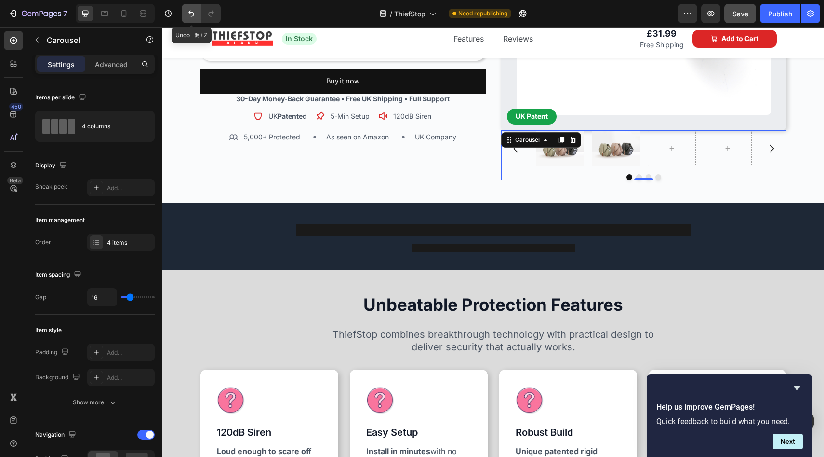
click at [192, 13] on icon "Undo/Redo" at bounding box center [192, 14] width 10 height 10
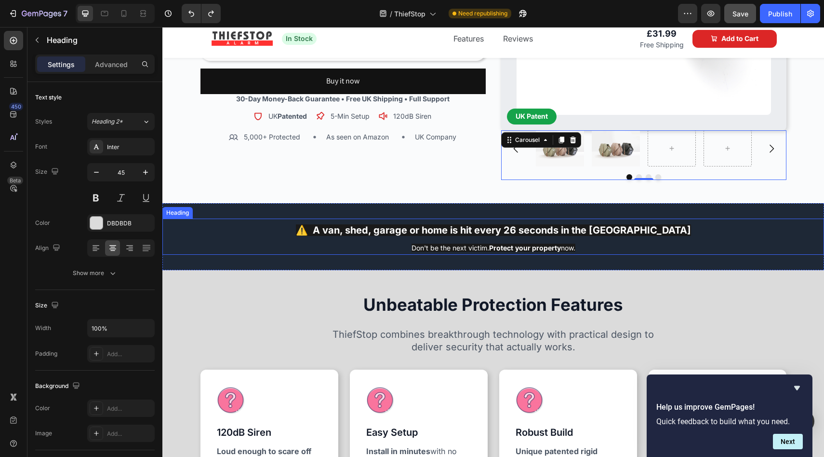
click at [578, 243] on h2 "⚠️ A van, shed, garage or home is hit every 26 seconds in the UK Don't be the n…" at bounding box center [493, 236] width 662 height 36
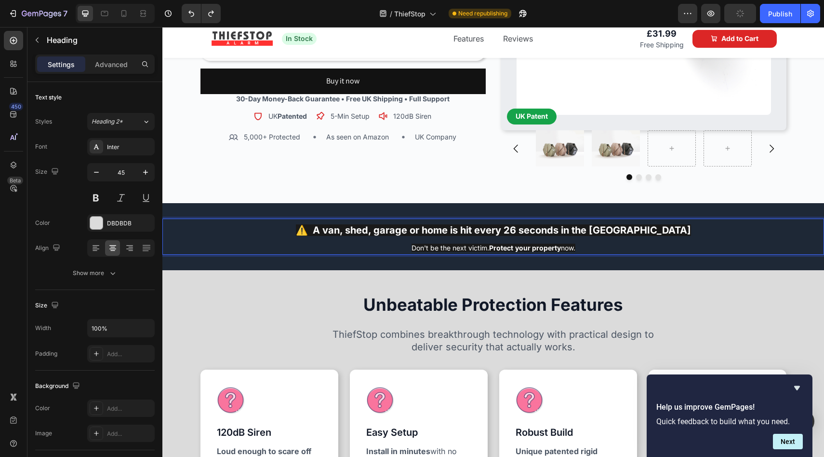
click at [553, 229] on strong "⚠️ A van, shed, garage or home is hit every 26 seconds in the [GEOGRAPHIC_DATA]" at bounding box center [493, 230] width 395 height 12
click at [327, 228] on p "⚠️ A van, shed, garage or home is hit every 26 seconds in the UK Don't be the n…" at bounding box center [493, 236] width 660 height 34
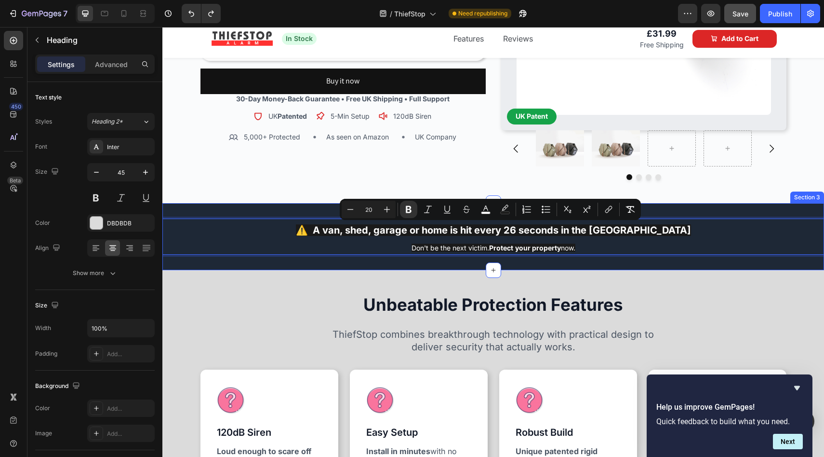
drag, startPoint x: 336, startPoint y: 229, endPoint x: 562, endPoint y: 252, distance: 226.8
click at [574, 267] on div "⚠️ A van, shed, garage or home is hit every 26 seconds in the UK Don't be the n…" at bounding box center [493, 236] width 662 height 67
click at [503, 212] on rect "Editor contextual toolbar" at bounding box center [505, 213] width 9 height 2
type input "1A1A1A"
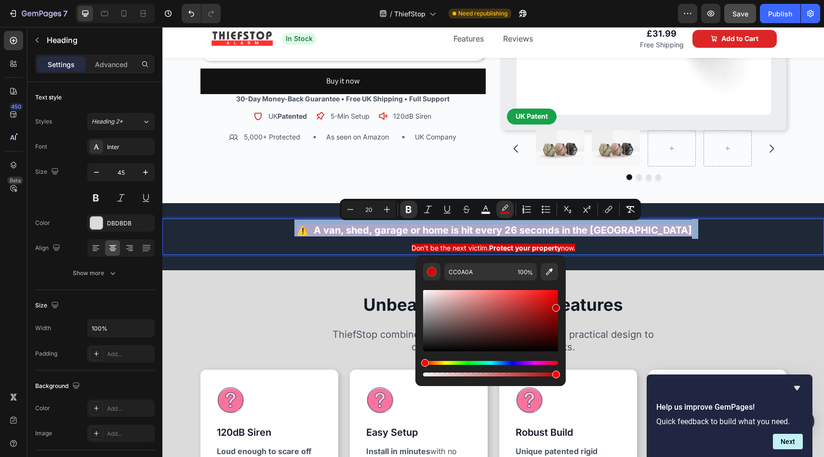
type input "BC0101"
drag, startPoint x: 449, startPoint y: 317, endPoint x: 558, endPoint y: 305, distance: 109.1
click at [558, 305] on div "Editor contextual toolbar" at bounding box center [490, 320] width 135 height 61
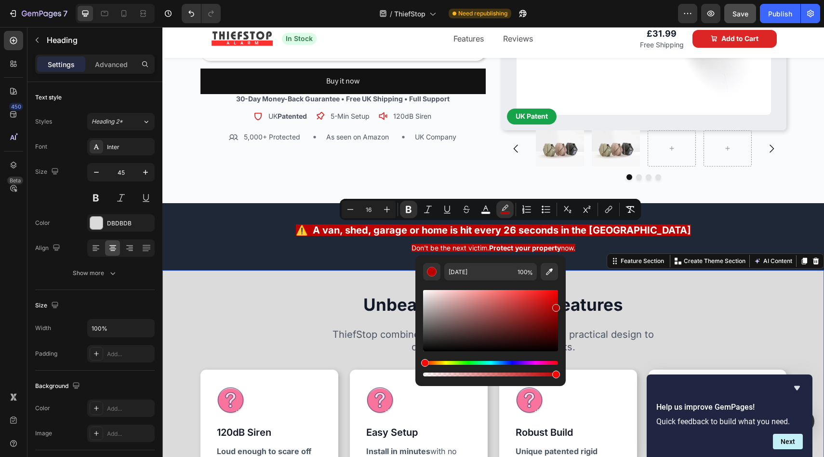
click at [617, 283] on div "Unbeatable Protection Features Text Block ThiefStop combines breakthrough techn…" at bounding box center [493, 408] width 662 height 277
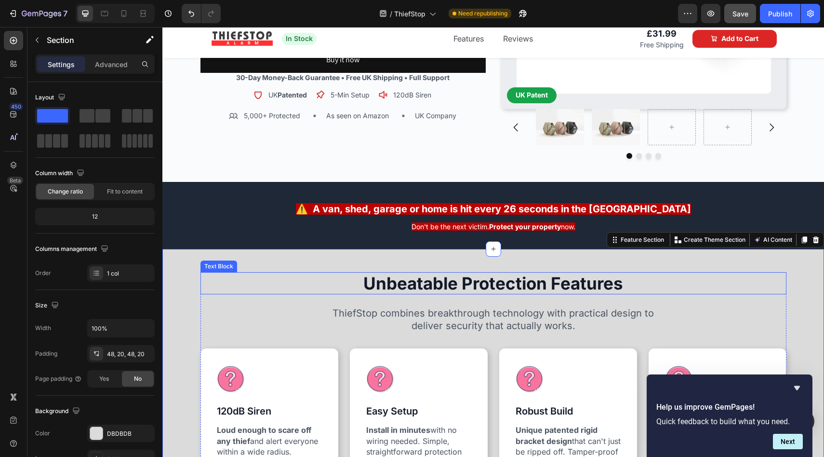
scroll to position [282, 0]
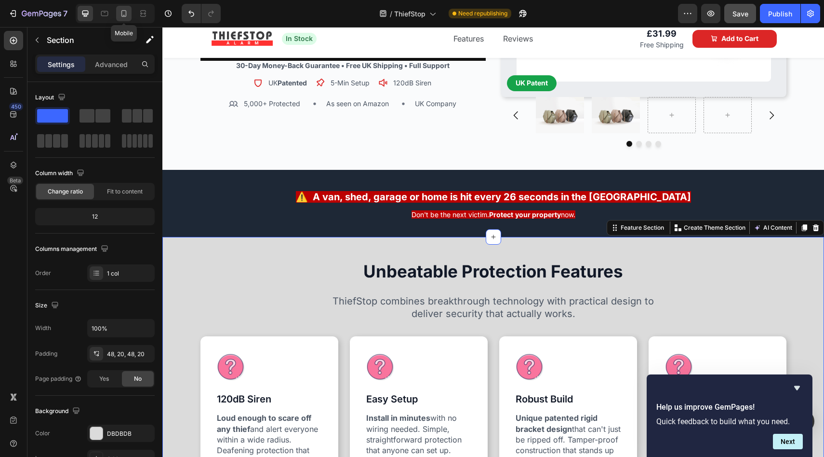
click at [121, 11] on icon at bounding box center [124, 14] width 10 height 10
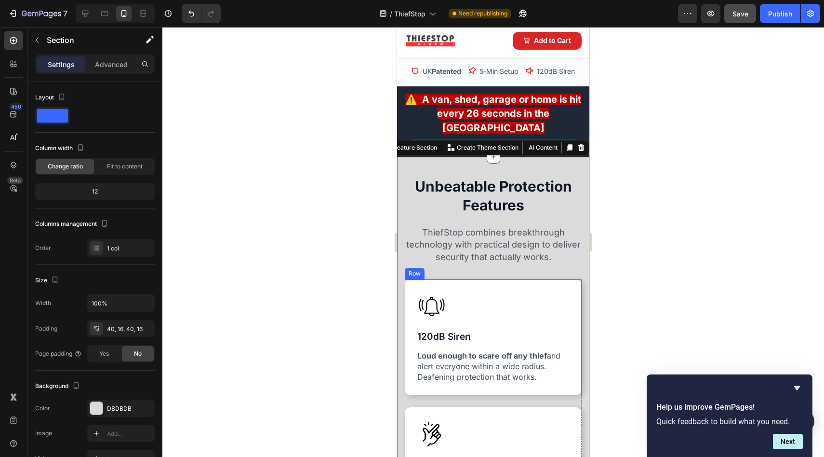
scroll to position [574, 0]
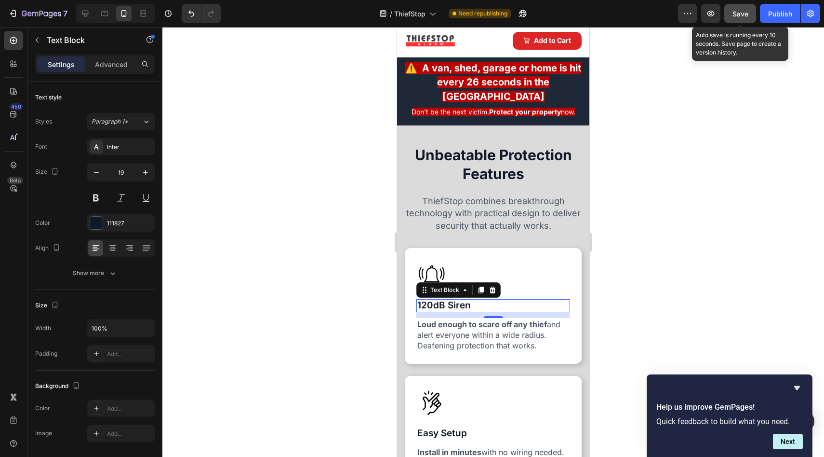
click at [735, 17] on span "Save" at bounding box center [741, 14] width 16 height 8
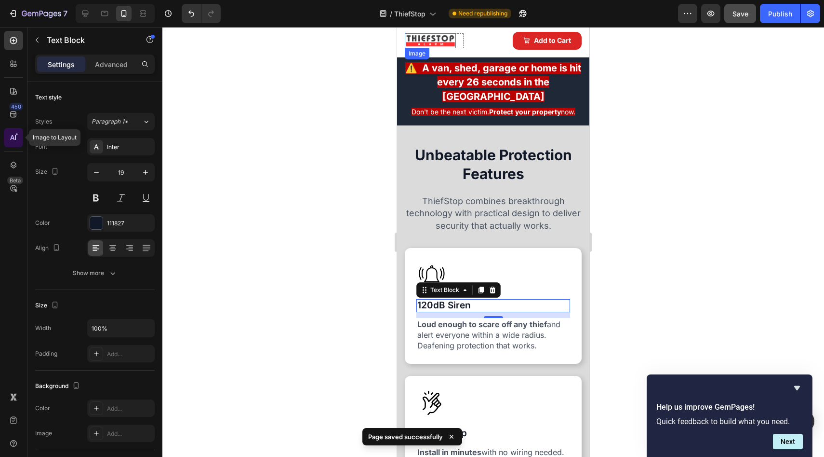
click at [11, 141] on icon at bounding box center [14, 138] width 10 height 10
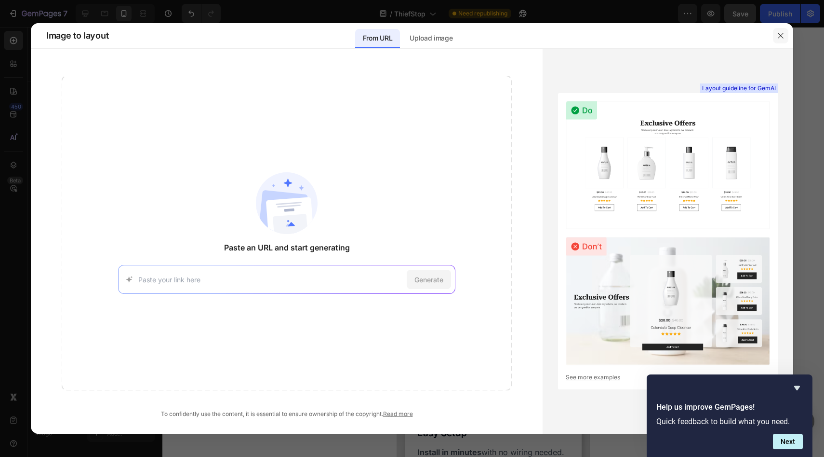
click at [786, 28] on button "button" at bounding box center [780, 35] width 15 height 15
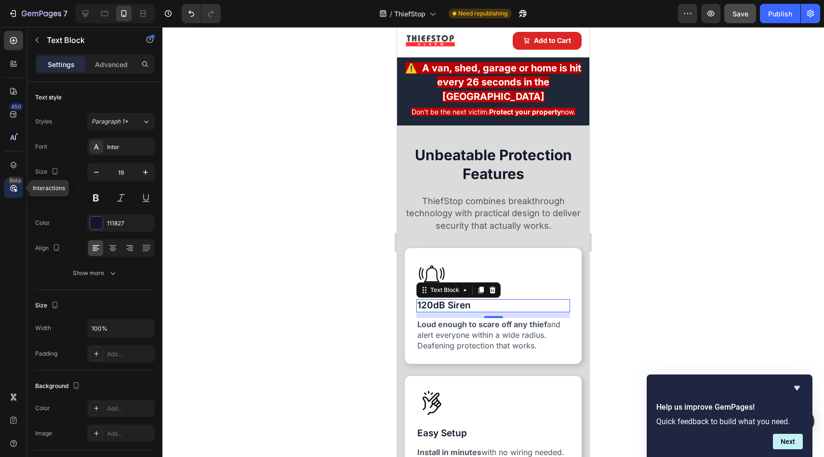
click at [13, 188] on icon at bounding box center [14, 188] width 10 height 10
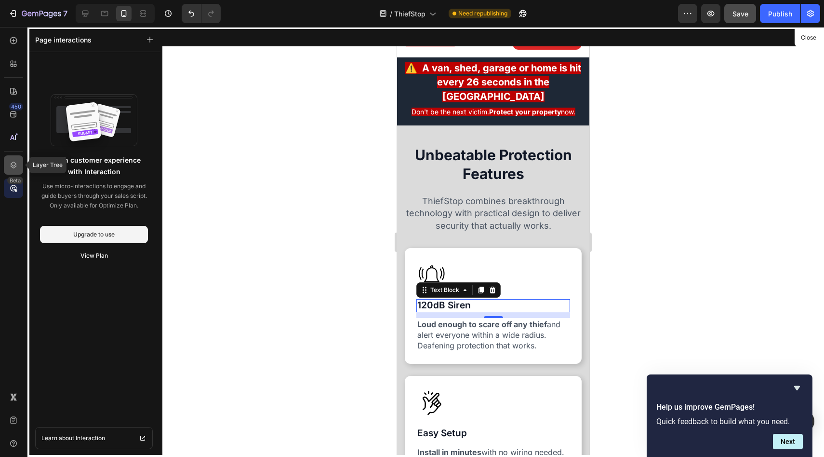
click at [12, 160] on icon at bounding box center [14, 165] width 10 height 10
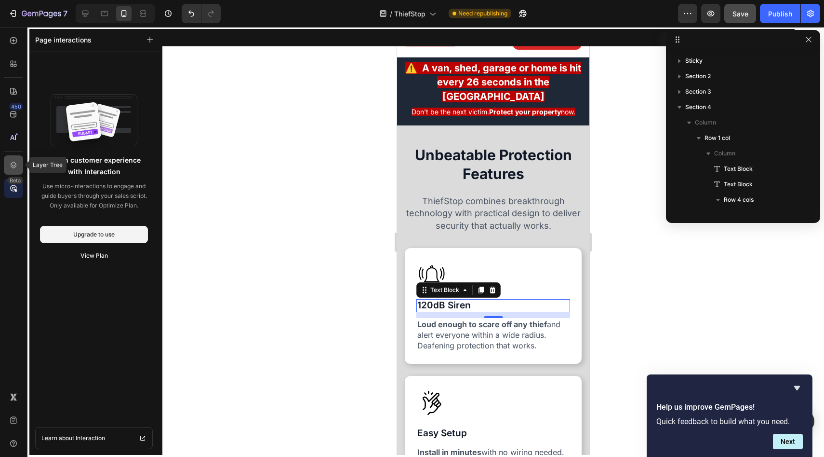
scroll to position [151, 0]
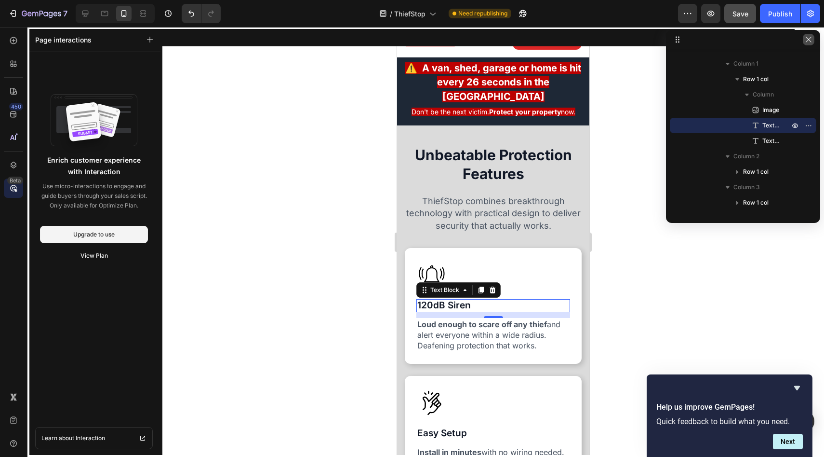
click at [808, 43] on button "button" at bounding box center [809, 40] width 12 height 12
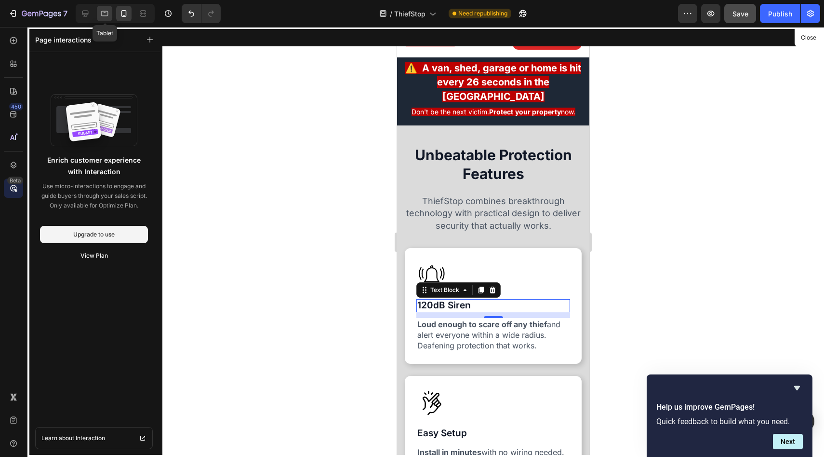
click at [101, 16] on icon at bounding box center [105, 14] width 10 height 10
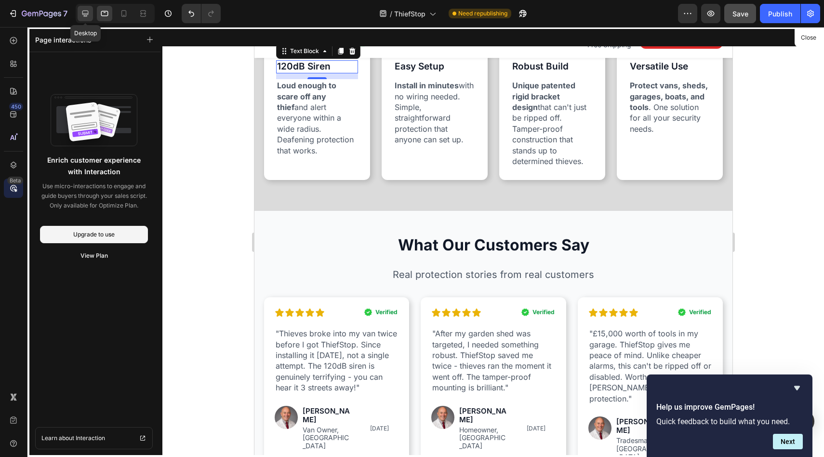
click at [85, 12] on icon at bounding box center [86, 14] width 10 height 10
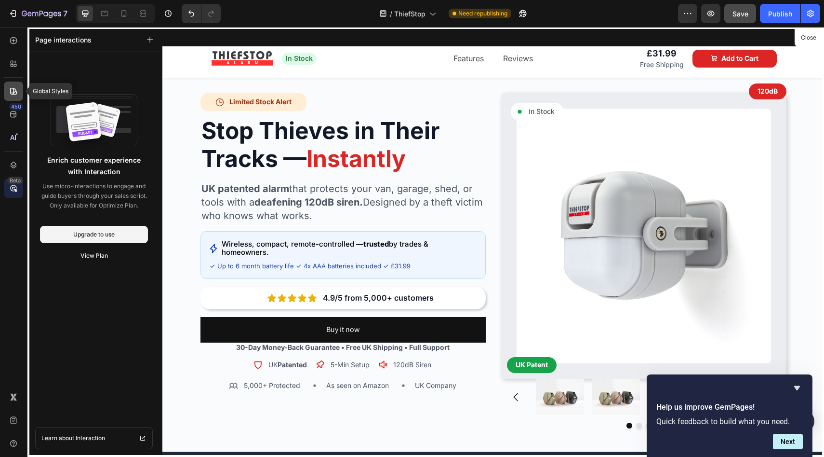
click at [9, 92] on icon at bounding box center [14, 91] width 10 height 10
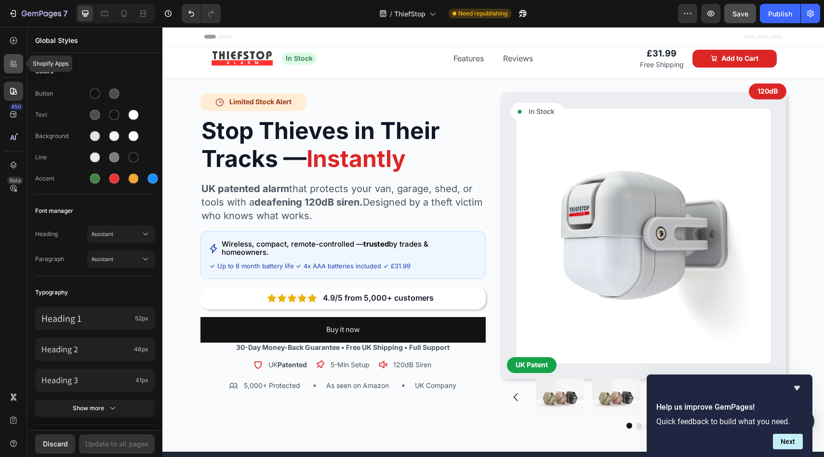
click at [9, 67] on icon at bounding box center [14, 64] width 10 height 10
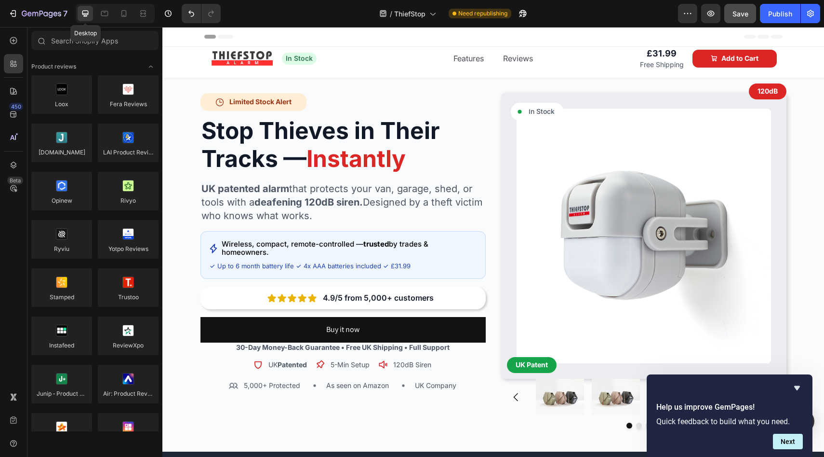
click at [84, 15] on icon at bounding box center [85, 14] width 6 height 6
click at [101, 16] on icon at bounding box center [105, 14] width 10 height 10
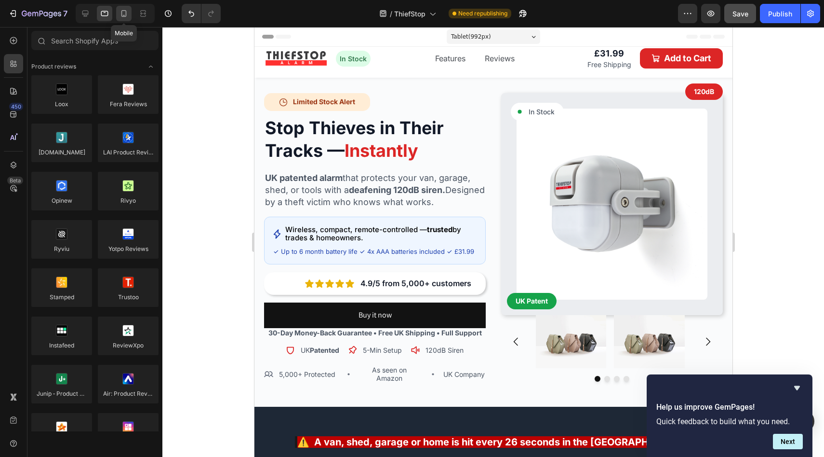
click at [121, 16] on icon at bounding box center [124, 14] width 10 height 10
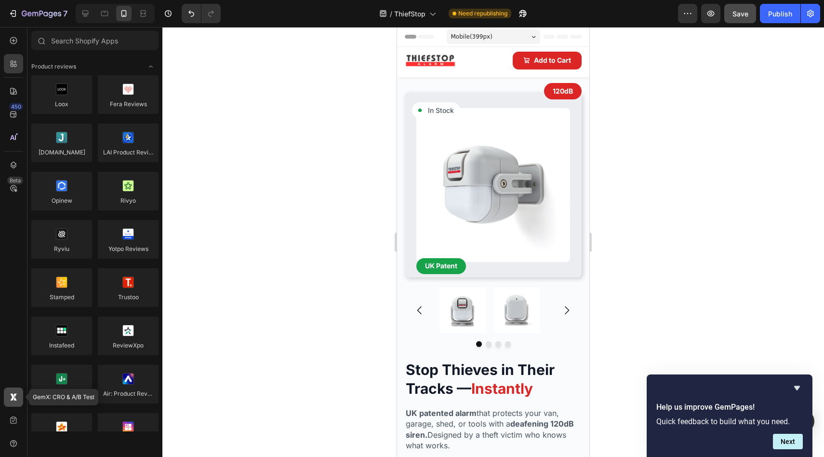
click at [11, 400] on icon at bounding box center [12, 396] width 4 height 7
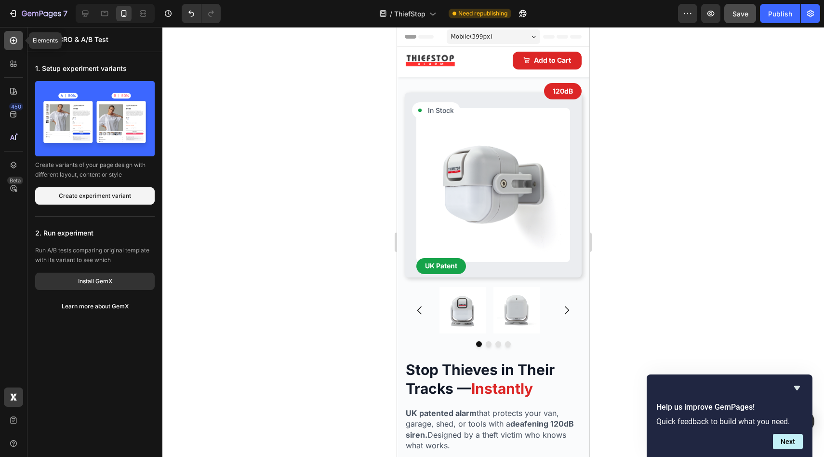
click at [14, 36] on icon at bounding box center [14, 41] width 10 height 10
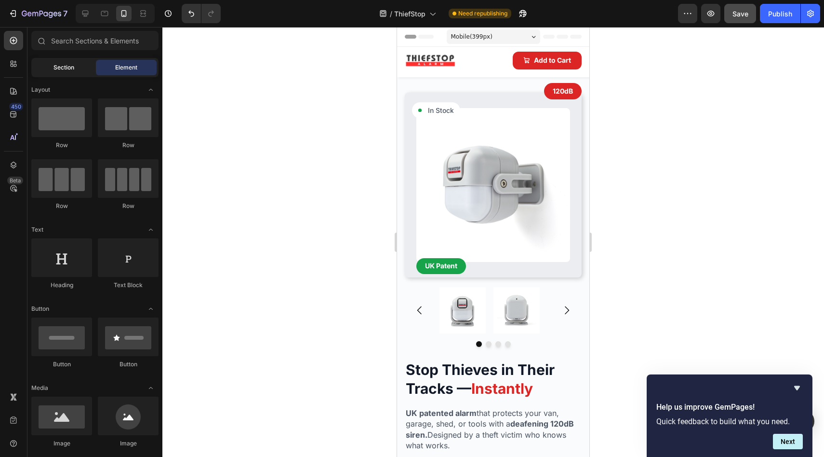
click at [57, 70] on span "Section" at bounding box center [64, 67] width 21 height 9
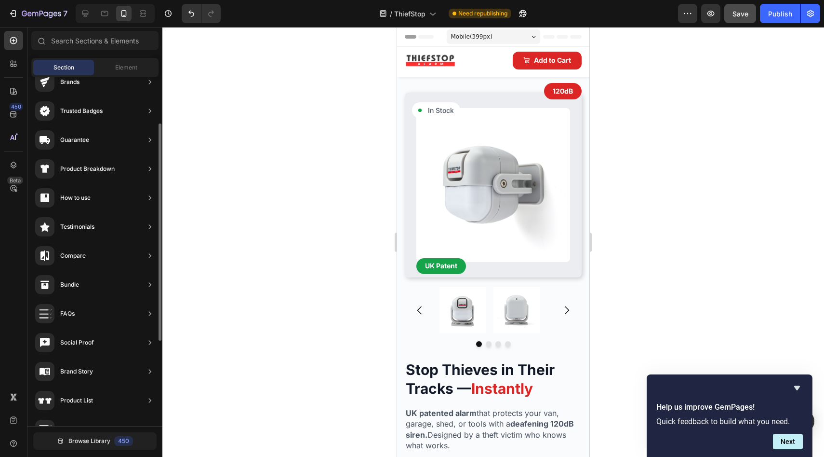
scroll to position [367, 0]
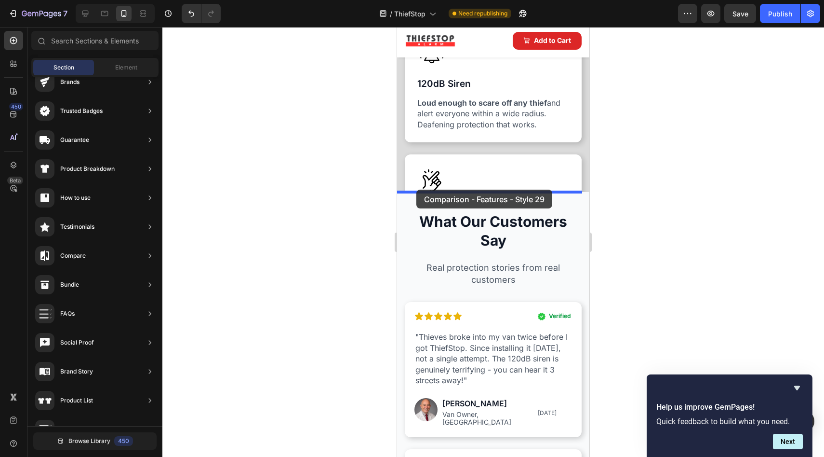
scroll to position [719, 0]
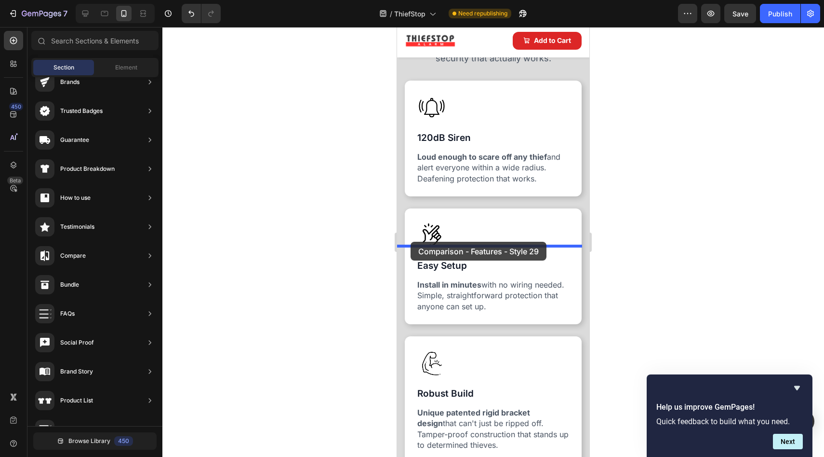
drag, startPoint x: 593, startPoint y: 277, endPoint x: 411, endPoint y: 242, distance: 185.7
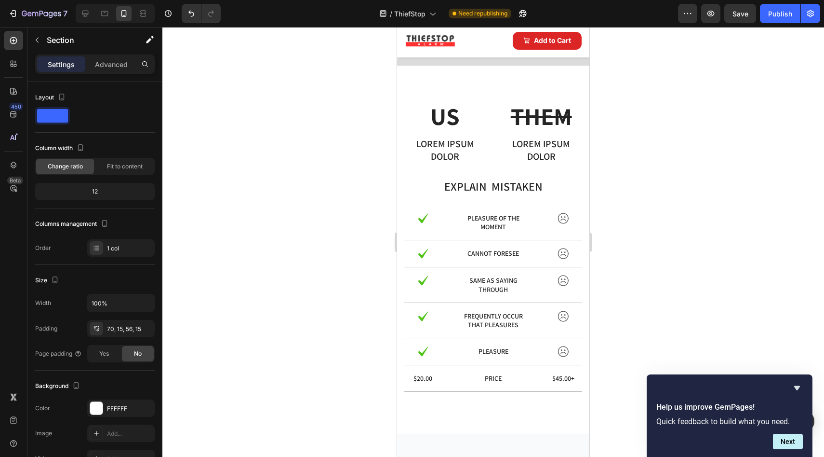
scroll to position [1276, 0]
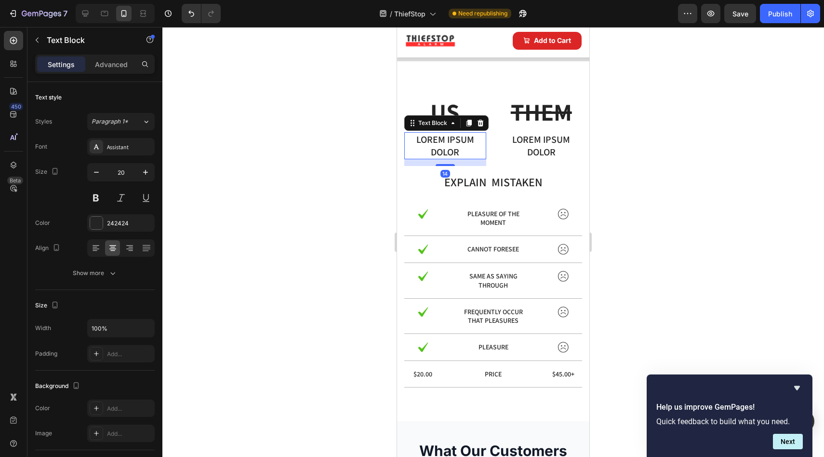
click at [455, 145] on p "Lorem ipsum dolor" at bounding box center [445, 145] width 80 height 25
click at [459, 148] on p "Lorem ipsum dolor" at bounding box center [445, 145] width 80 height 25
click at [457, 150] on p "Lorem ipsum dolor" at bounding box center [445, 145] width 80 height 25
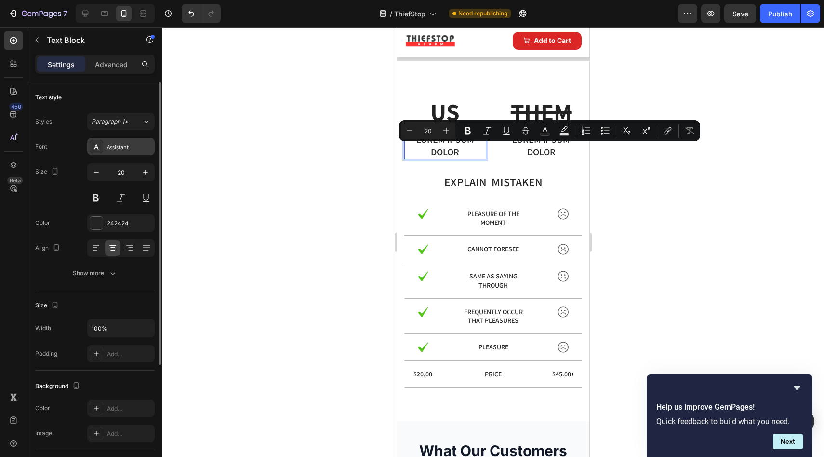
click at [112, 149] on div "Assistant" at bounding box center [129, 147] width 45 height 9
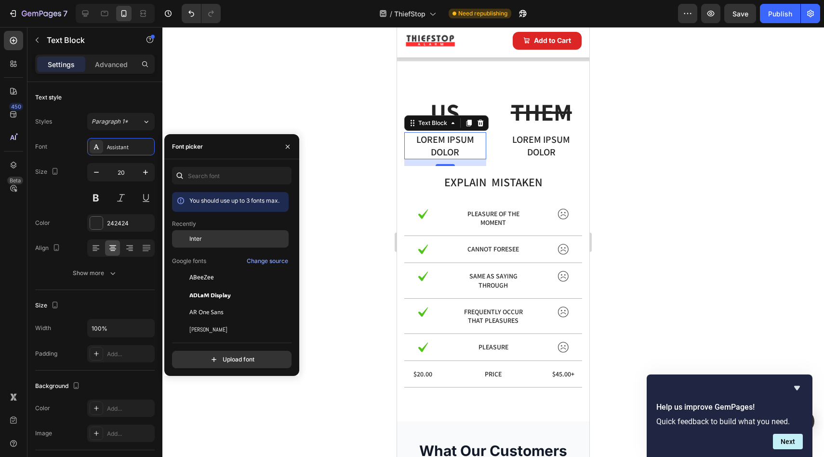
click at [193, 245] on div "Inter" at bounding box center [230, 238] width 117 height 17
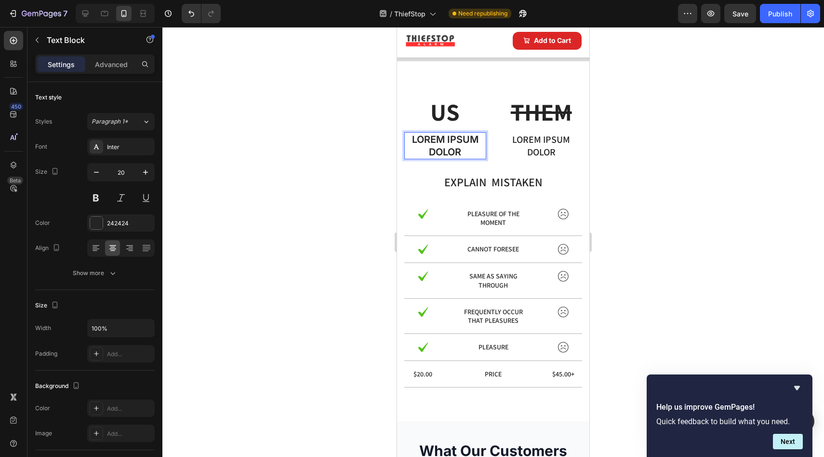
click at [462, 152] on p "Lorem ipsum dolor" at bounding box center [445, 145] width 80 height 25
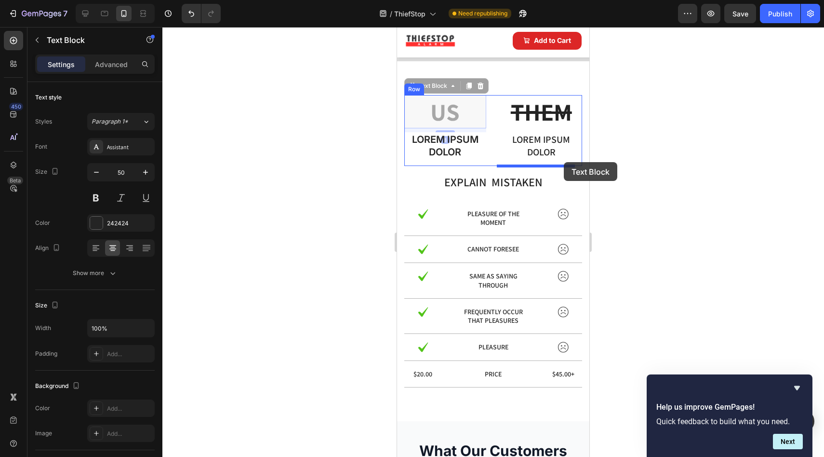
drag, startPoint x: 410, startPoint y: 87, endPoint x: 564, endPoint y: 162, distance: 171.4
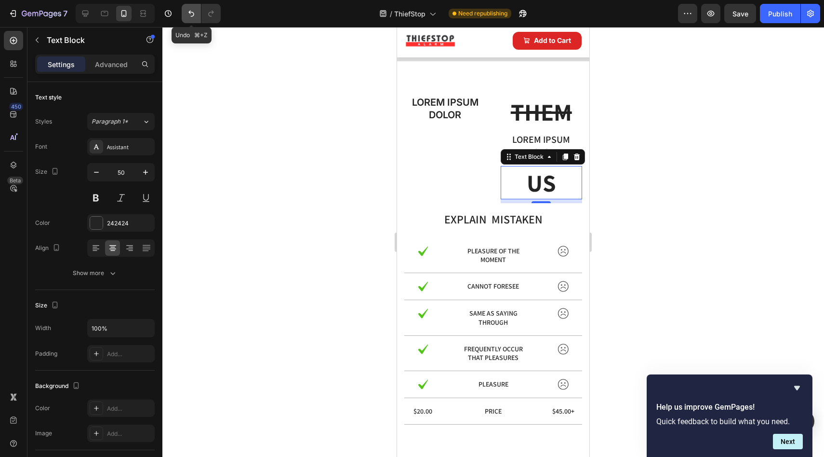
click at [191, 17] on icon "Undo/Redo" at bounding box center [192, 14] width 10 height 10
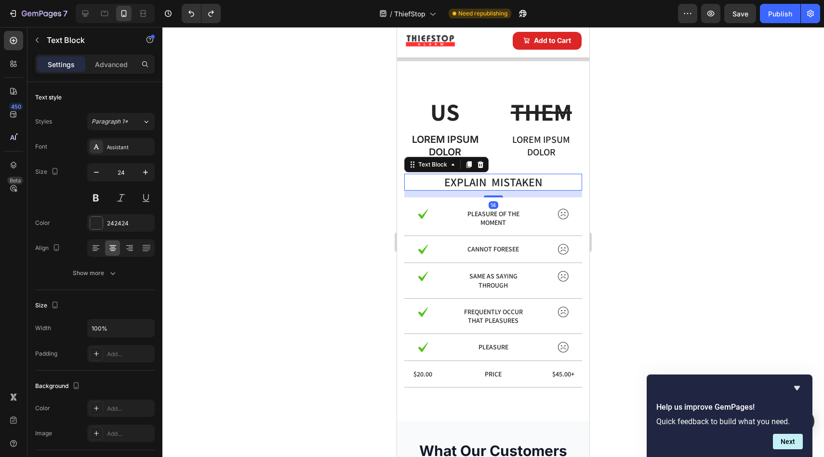
click at [513, 178] on p "explain mistaken" at bounding box center [493, 182] width 176 height 15
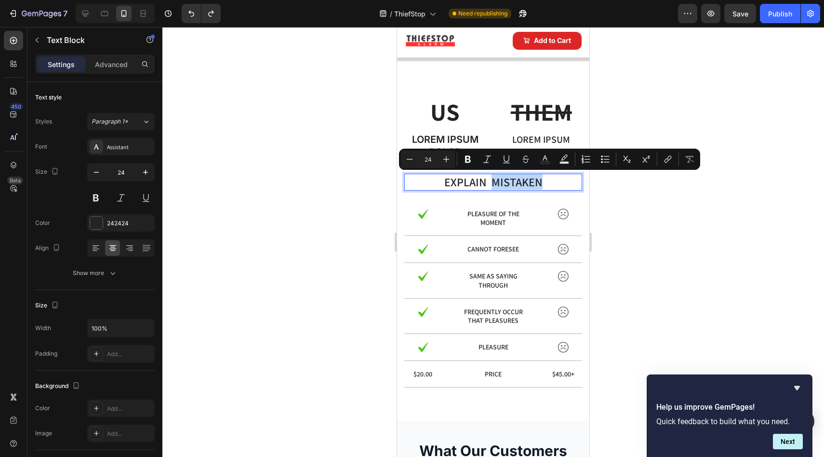
click at [549, 179] on p "explain mistaken" at bounding box center [493, 182] width 176 height 15
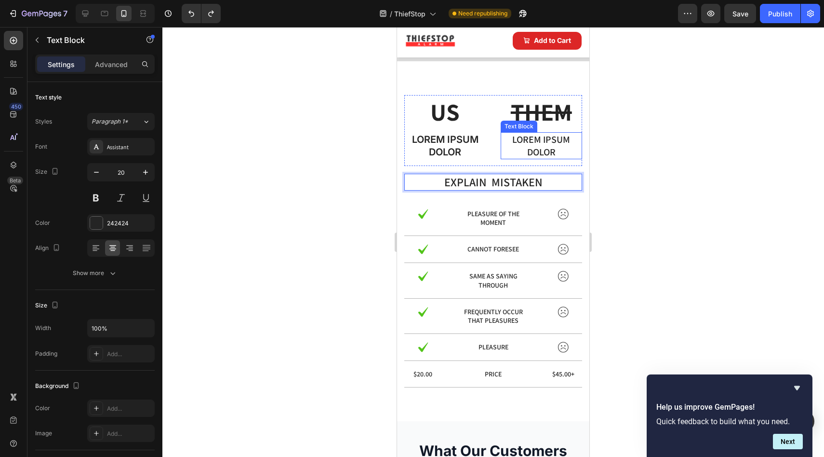
click at [543, 145] on p "Lorem ipsum dolor" at bounding box center [542, 145] width 80 height 25
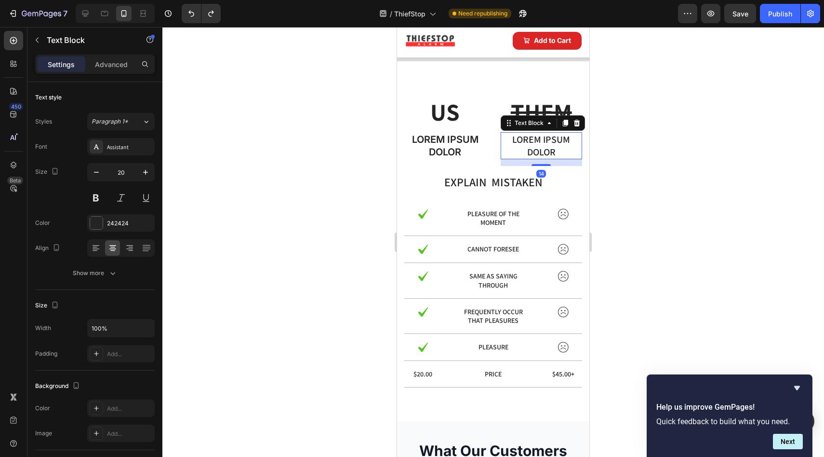
click at [557, 150] on p "Lorem ipsum dolor" at bounding box center [542, 145] width 80 height 25
click at [551, 150] on p "Lorem ipsum dolor" at bounding box center [542, 145] width 80 height 25
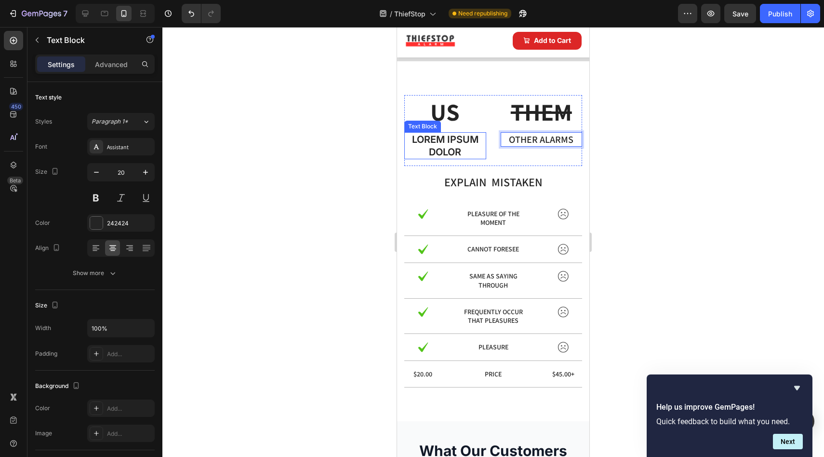
click at [456, 153] on p "Lorem ipsum dolor" at bounding box center [445, 145] width 80 height 25
click at [460, 154] on p "Lorem ipsum dolor" at bounding box center [445, 145] width 80 height 25
drag, startPoint x: 456, startPoint y: 151, endPoint x: 422, endPoint y: 138, distance: 36.6
click at [422, 138] on p "Lorem ipsum do" at bounding box center [445, 145] width 80 height 25
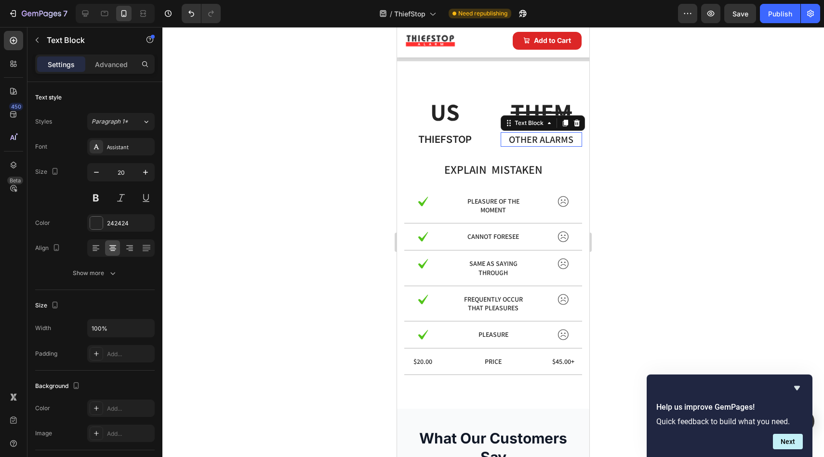
click at [515, 142] on p "Other alarms" at bounding box center [542, 139] width 80 height 13
click at [114, 146] on div "Assistant" at bounding box center [129, 147] width 45 height 9
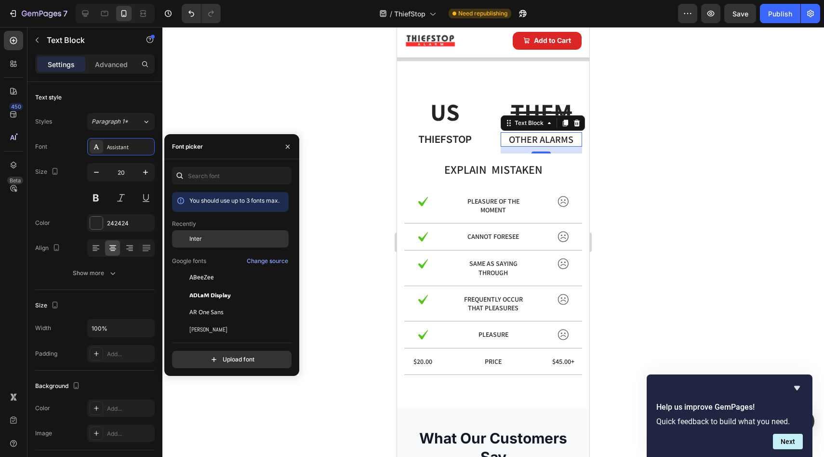
click at [203, 238] on div "Inter" at bounding box center [237, 238] width 97 height 9
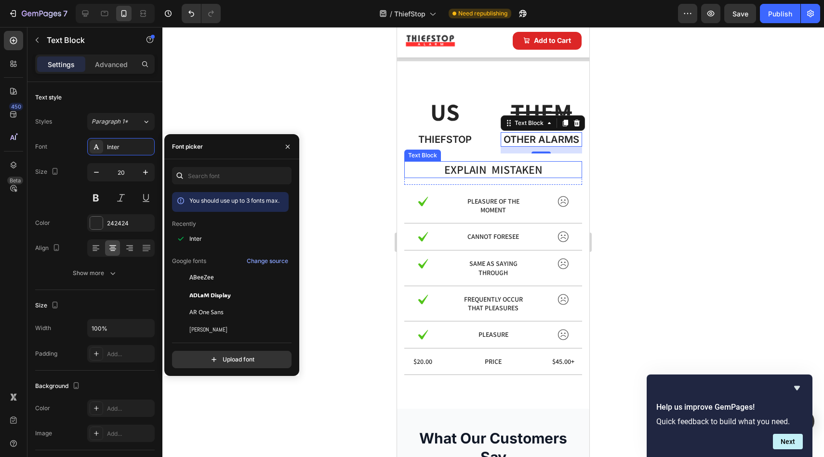
click at [477, 177] on p "explain mistaken" at bounding box center [493, 169] width 176 height 15
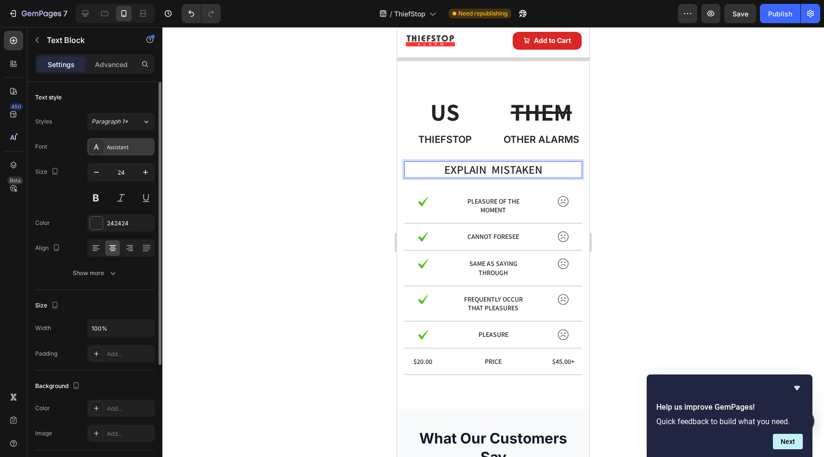
click at [124, 148] on div "Assistant" at bounding box center [129, 147] width 45 height 9
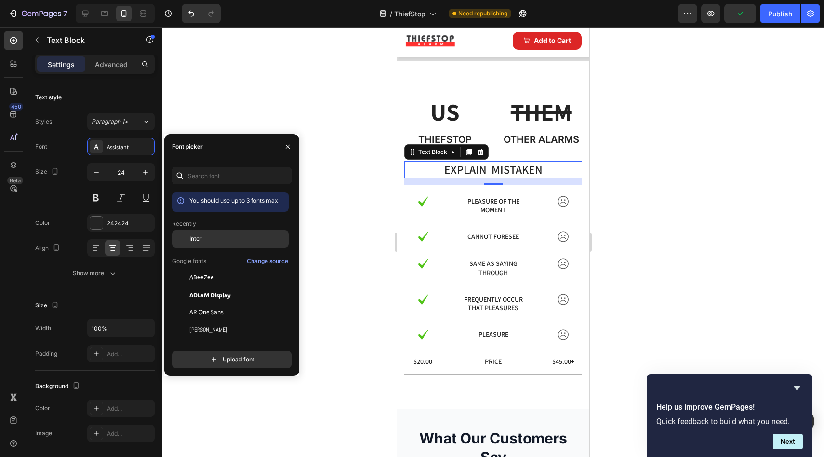
click at [205, 242] on div "Inter" at bounding box center [237, 238] width 97 height 9
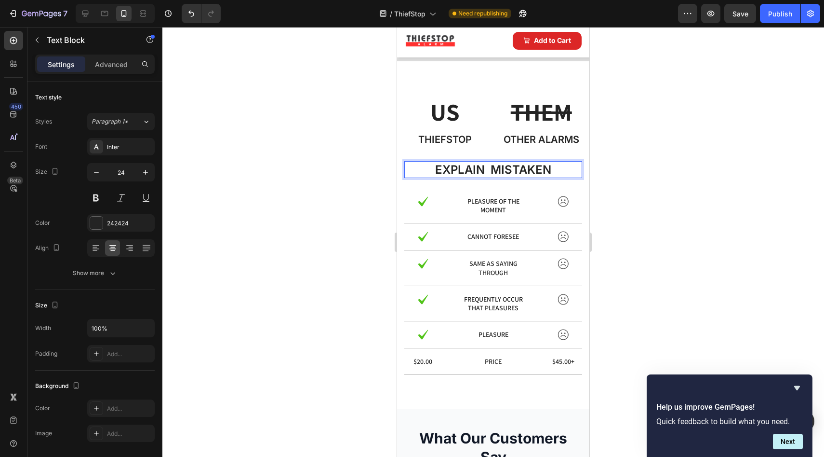
click at [549, 177] on p "explain mistaken" at bounding box center [493, 169] width 176 height 15
click at [553, 177] on p "explain mistaken" at bounding box center [493, 169] width 176 height 15
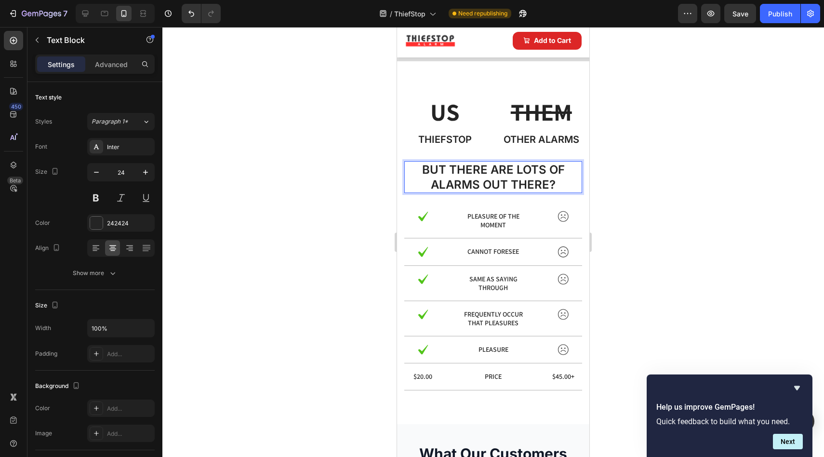
click at [483, 189] on p "but there are lots of alarms out there?" at bounding box center [493, 177] width 176 height 30
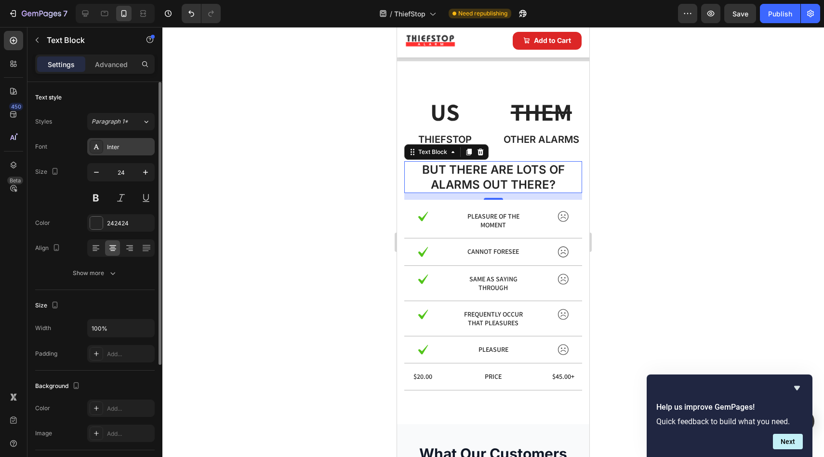
drag, startPoint x: 143, startPoint y: 136, endPoint x: 136, endPoint y: 139, distance: 7.3
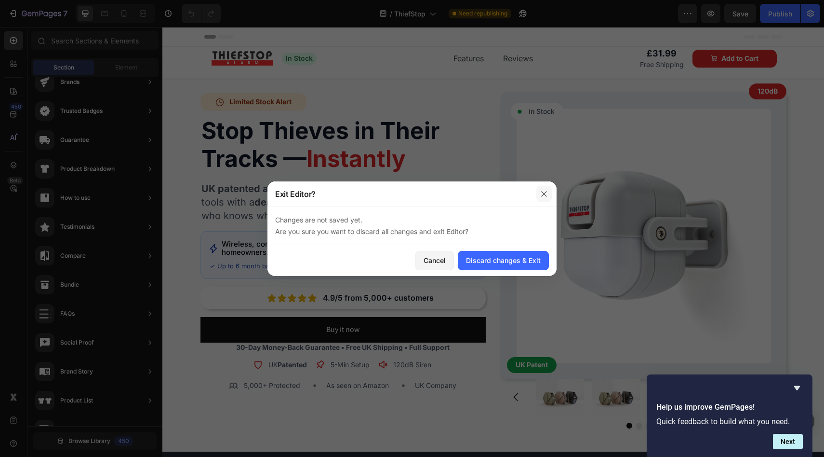
click at [545, 190] on icon "button" at bounding box center [544, 194] width 8 height 8
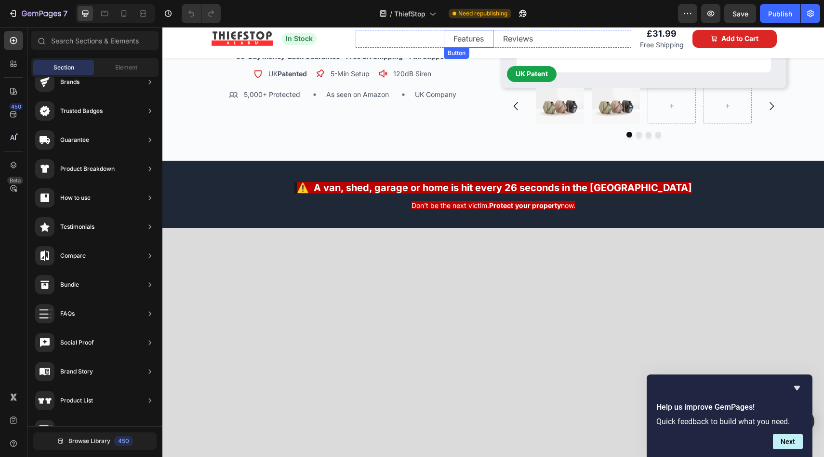
scroll to position [341, 0]
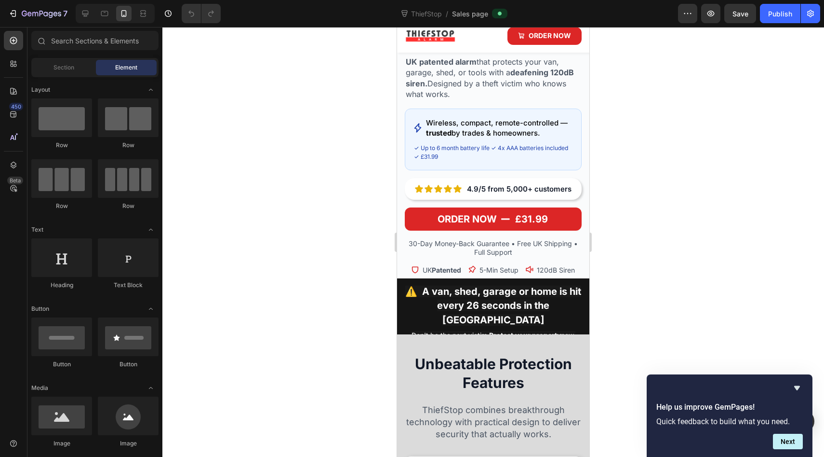
scroll to position [50, 0]
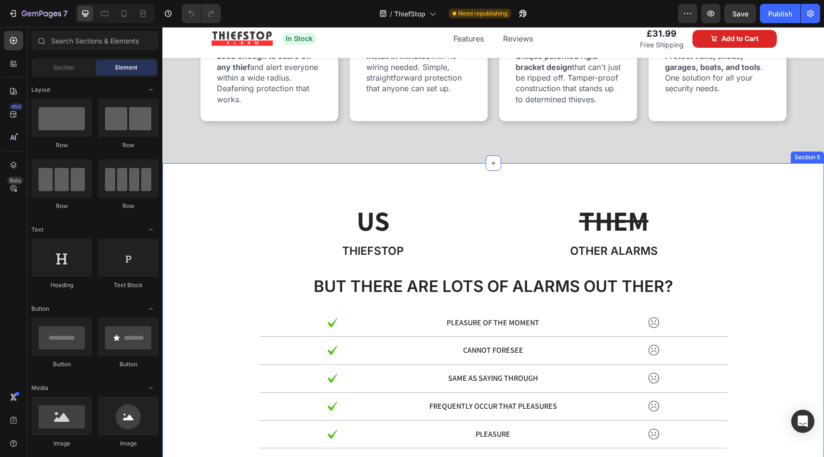
scroll to position [738, 0]
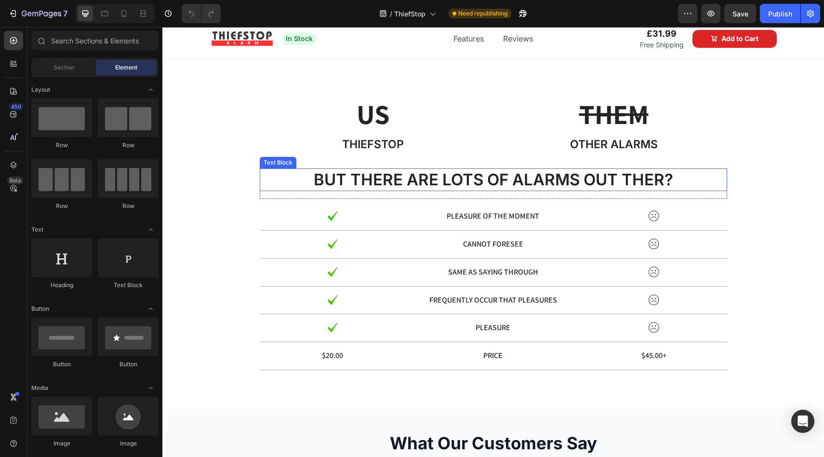
click at [426, 190] on p "but there are lots of alarms out ther?" at bounding box center [494, 179] width 466 height 21
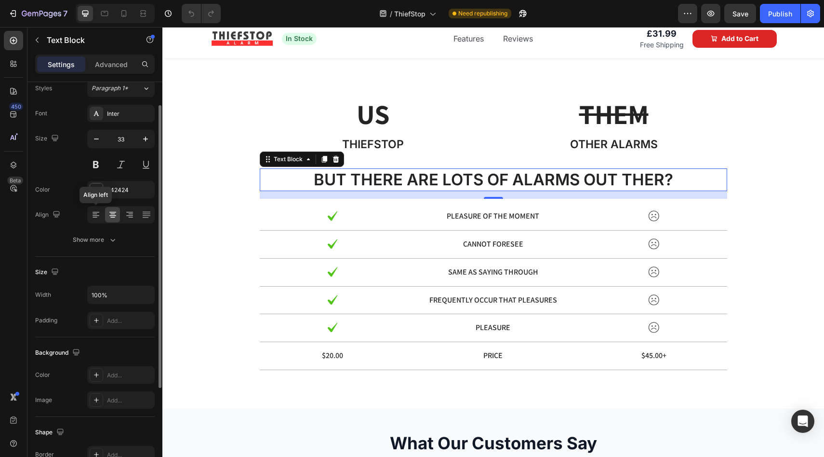
scroll to position [169, 0]
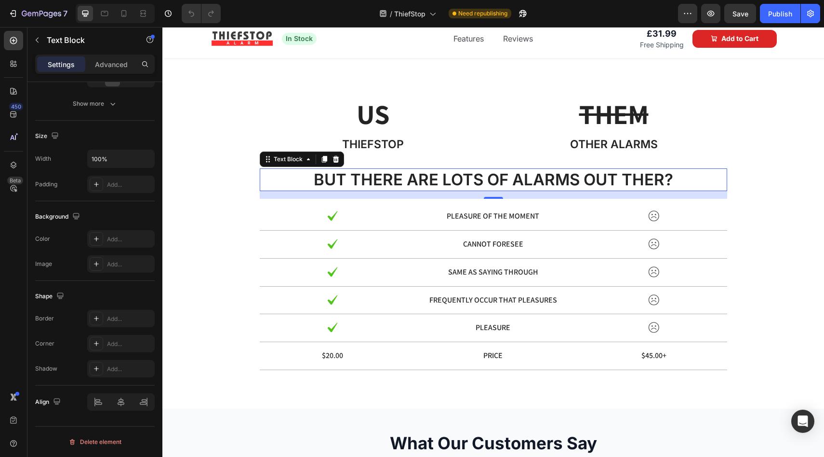
click at [370, 190] on p "but there are lots of alarms out ther?" at bounding box center [494, 179] width 466 height 21
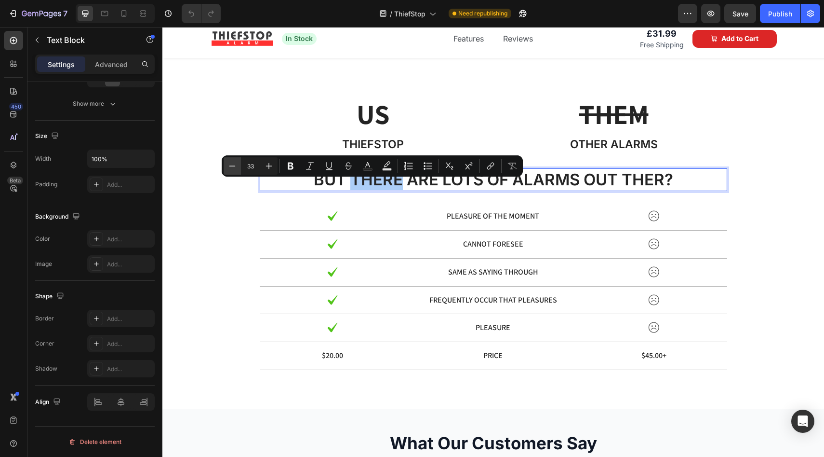
click at [239, 165] on button "Minus" at bounding box center [232, 165] width 17 height 17
click at [237, 168] on icon "Editor contextual toolbar" at bounding box center [233, 166] width 10 height 10
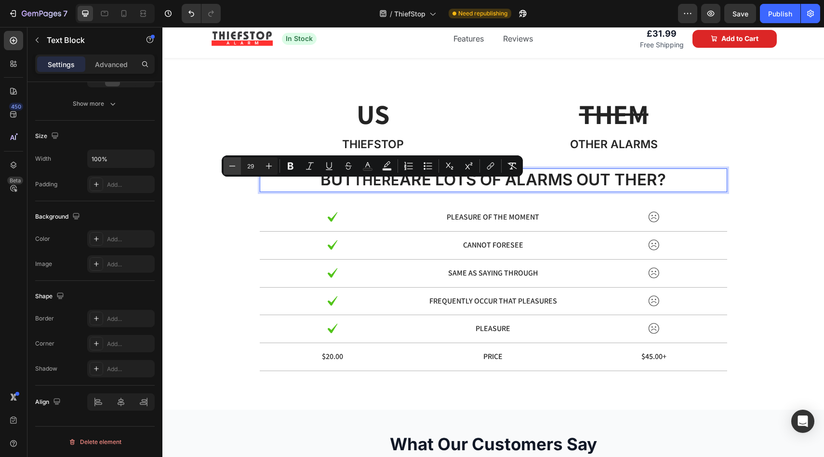
click at [237, 168] on icon "Editor contextual toolbar" at bounding box center [233, 166] width 10 height 10
type input "28"
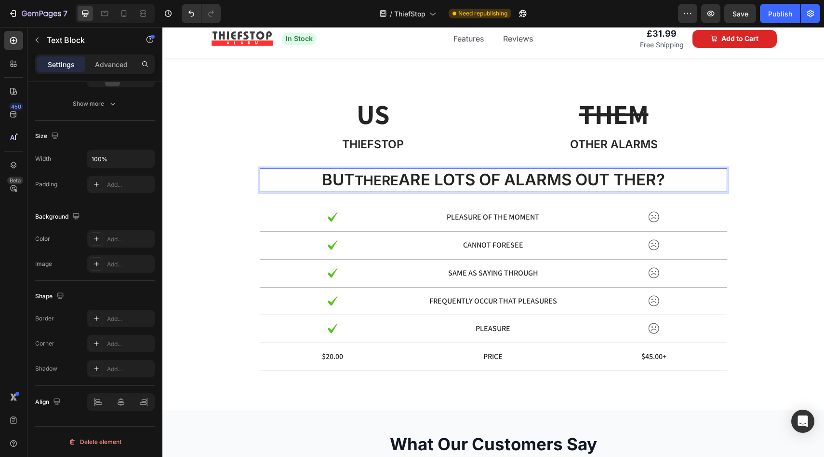
click at [657, 188] on p "but there are lots of alarms out ther?" at bounding box center [494, 180] width 466 height 22
drag, startPoint x: 676, startPoint y: 188, endPoint x: 315, endPoint y: 188, distance: 360.6
click at [315, 188] on p "but there are lots of alarms out ther?" at bounding box center [494, 180] width 466 height 22
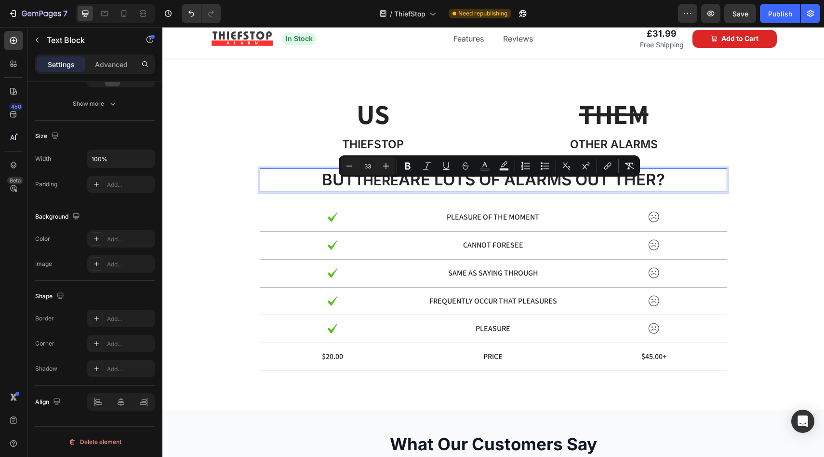
click at [373, 169] on input "33" at bounding box center [367, 166] width 19 height 12
type input "3"
type input "30"
click at [637, 185] on span "but there are lots of alarms out ther?" at bounding box center [493, 179] width 330 height 17
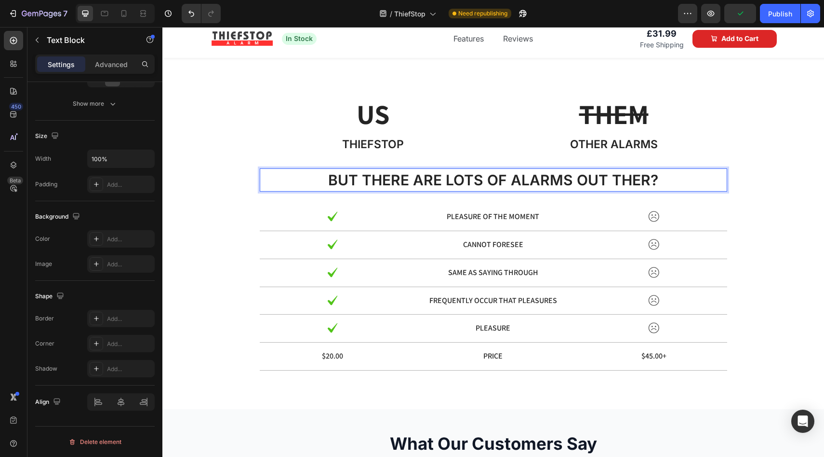
click at [644, 186] on span "but there are lots of alarms out ther?" at bounding box center [493, 179] width 330 height 17
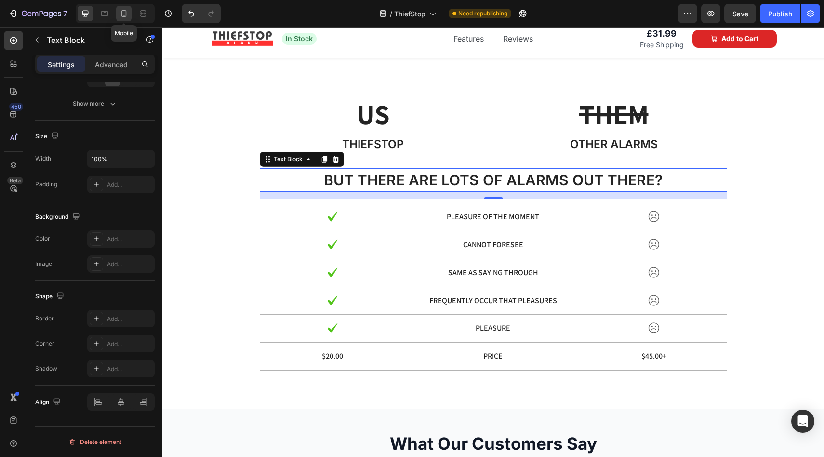
click at [120, 14] on icon at bounding box center [124, 14] width 10 height 10
type input "24"
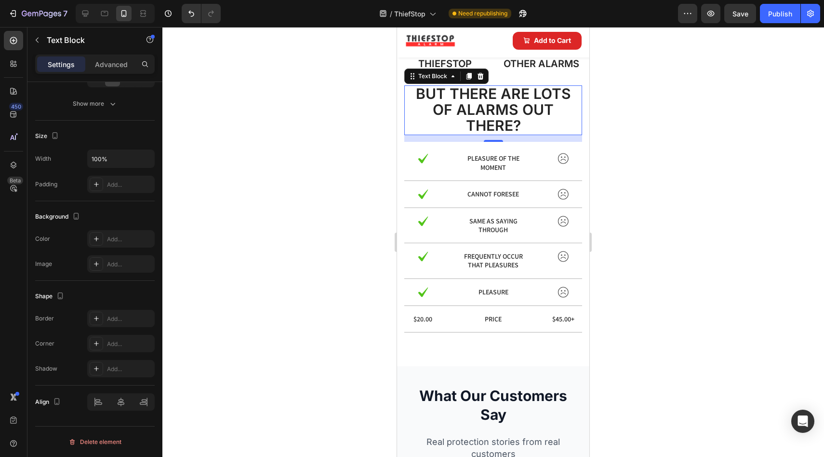
scroll to position [1190, 0]
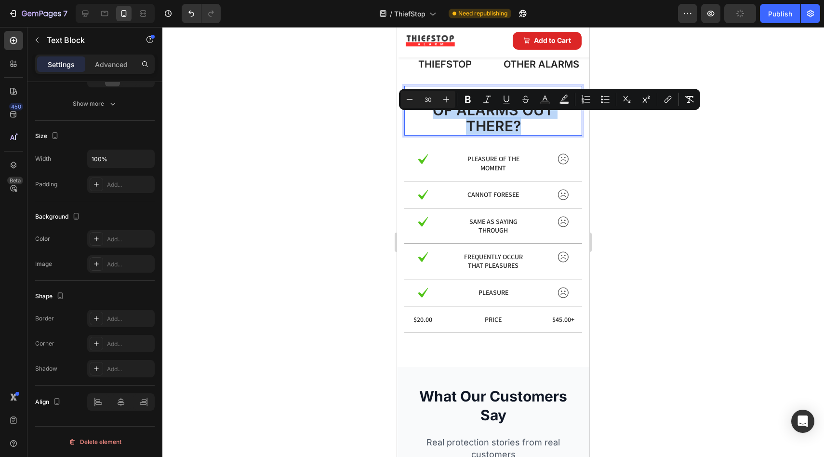
drag, startPoint x: 520, startPoint y: 138, endPoint x: 429, endPoint y: 121, distance: 92.2
click at [429, 121] on p "but there are lots of alarms out there?" at bounding box center [493, 111] width 176 height 48
click at [485, 126] on span "but there are lots of alarms out there?" at bounding box center [493, 109] width 155 height 49
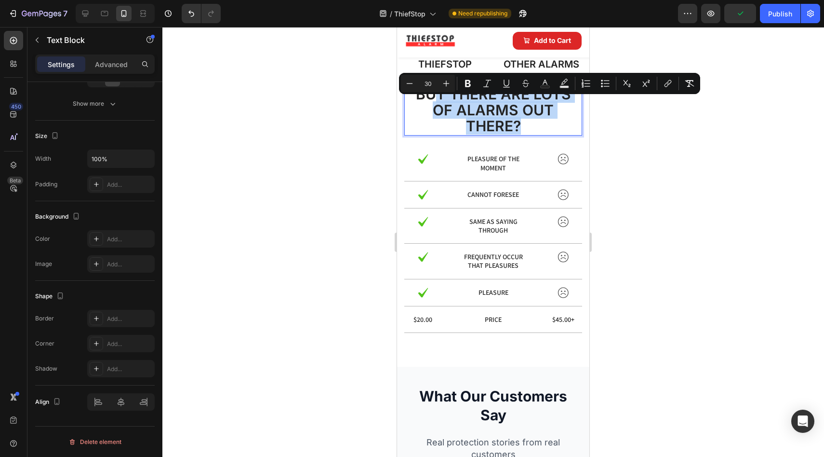
drag, startPoint x: 521, startPoint y: 135, endPoint x: 429, endPoint y: 105, distance: 96.5
click at [429, 105] on p "but there are lots of alarms out there?" at bounding box center [493, 111] width 176 height 48
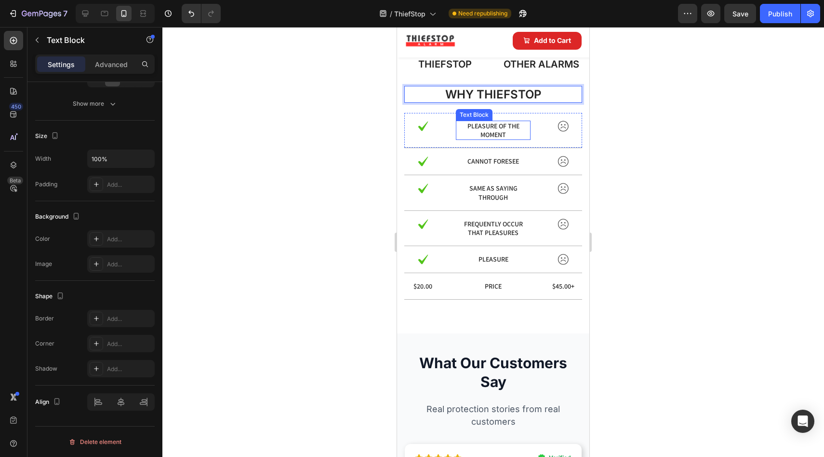
click at [499, 139] on p "pleasure of the moment" at bounding box center [493, 129] width 73 height 17
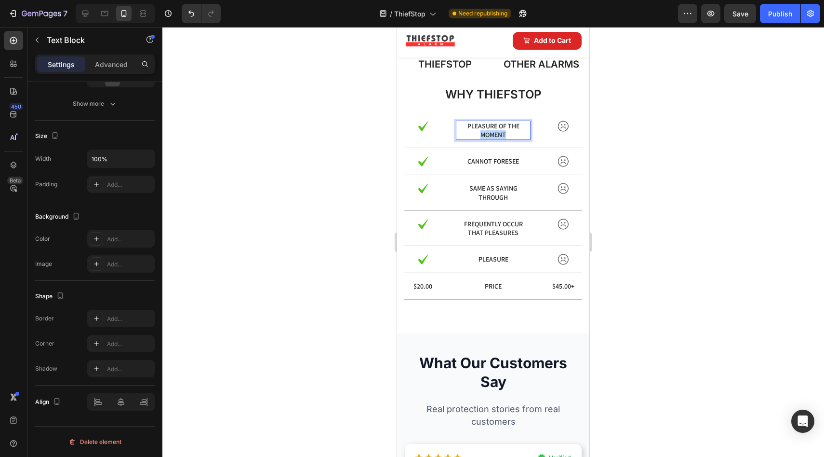
click at [499, 139] on p "pleasure of the moment" at bounding box center [493, 129] width 73 height 17
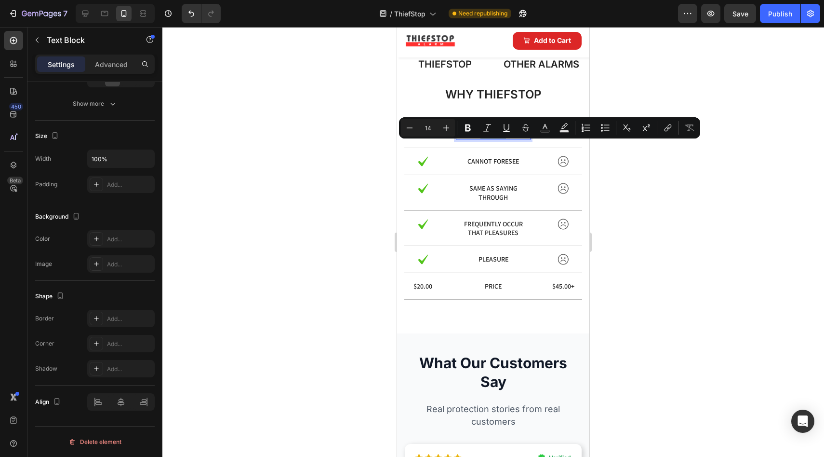
click at [505, 139] on p "pleasure of the moment" at bounding box center [493, 129] width 73 height 17
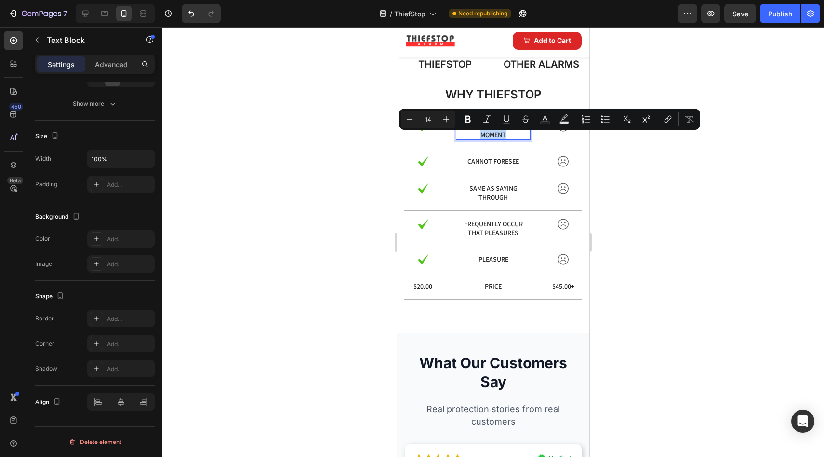
drag, startPoint x: 508, startPoint y: 148, endPoint x: 468, endPoint y: 139, distance: 41.0
click at [468, 139] on p "pleasure of the moment" at bounding box center [493, 129] width 73 height 17
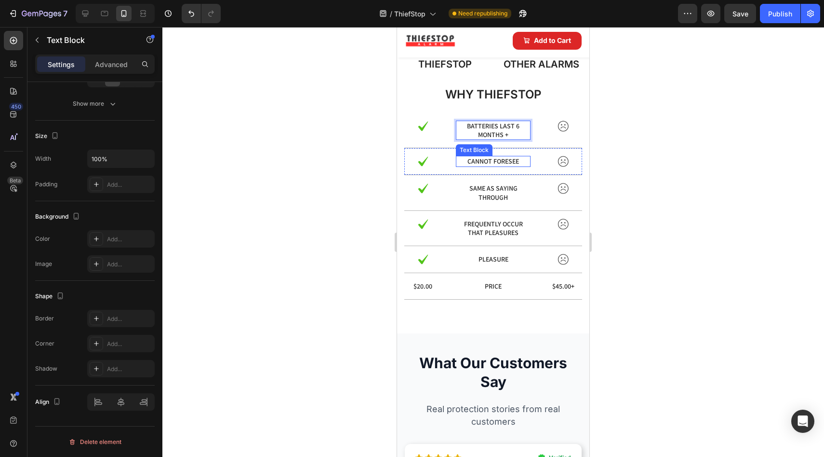
click at [515, 165] on p "cannot foresee" at bounding box center [493, 161] width 73 height 9
click at [516, 165] on p "cannot foresee" at bounding box center [493, 161] width 73 height 9
drag, startPoint x: 507, startPoint y: 173, endPoint x: 461, endPoint y: 172, distance: 45.8
click at [461, 165] on p "cannot foresee" at bounding box center [493, 161] width 73 height 9
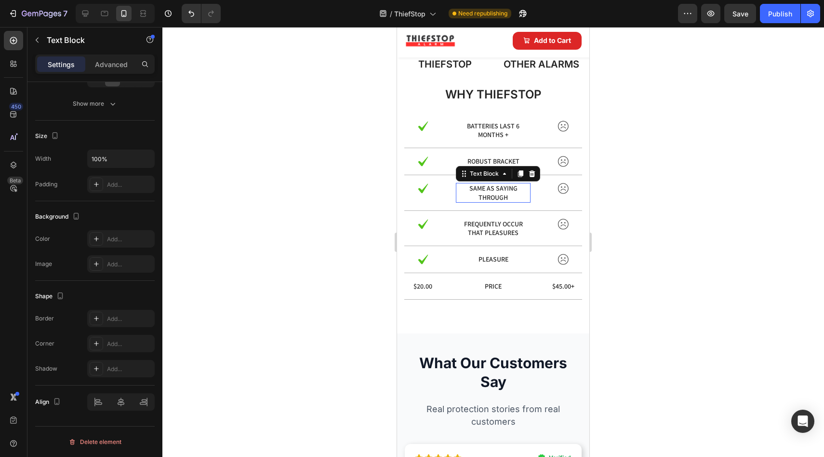
click at [499, 201] on p "same as saying through" at bounding box center [493, 192] width 73 height 17
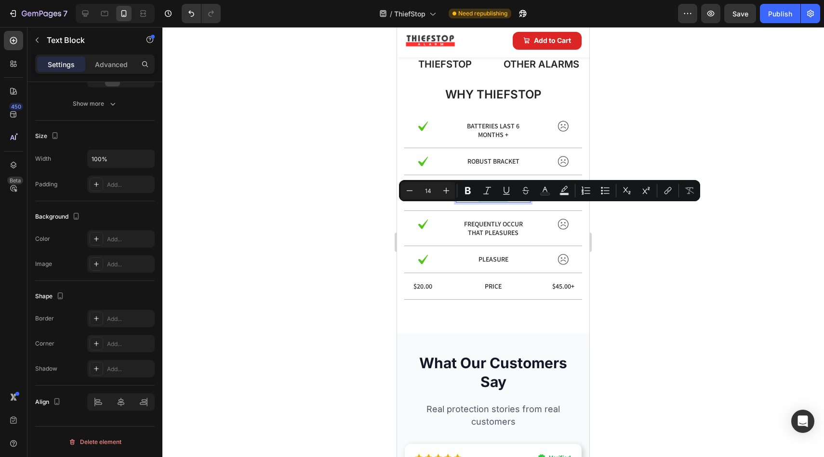
click at [510, 201] on p "same as saying through" at bounding box center [493, 192] width 73 height 17
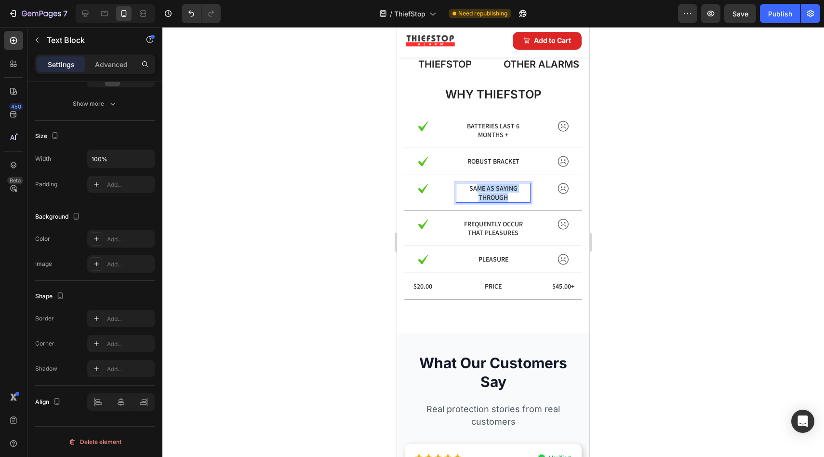
drag, startPoint x: 512, startPoint y: 208, endPoint x: 474, endPoint y: 203, distance: 37.9
click at [474, 201] on p "same as saying through" at bounding box center [493, 192] width 73 height 17
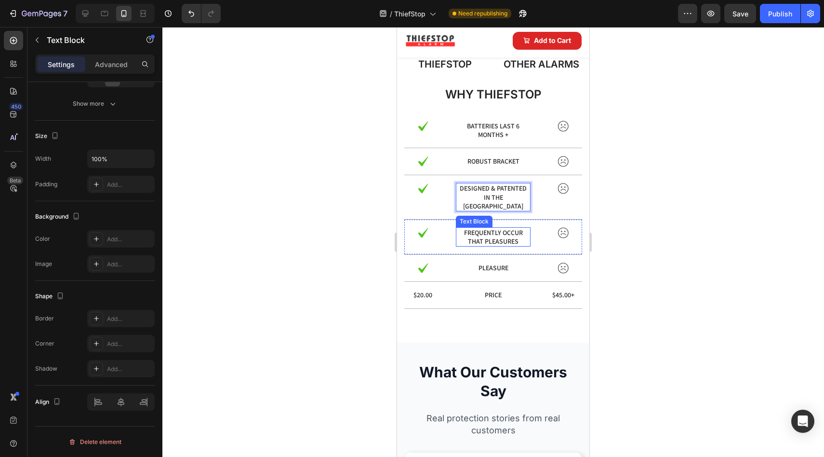
click at [492, 242] on p "frequently occur that pleasures" at bounding box center [493, 236] width 73 height 17
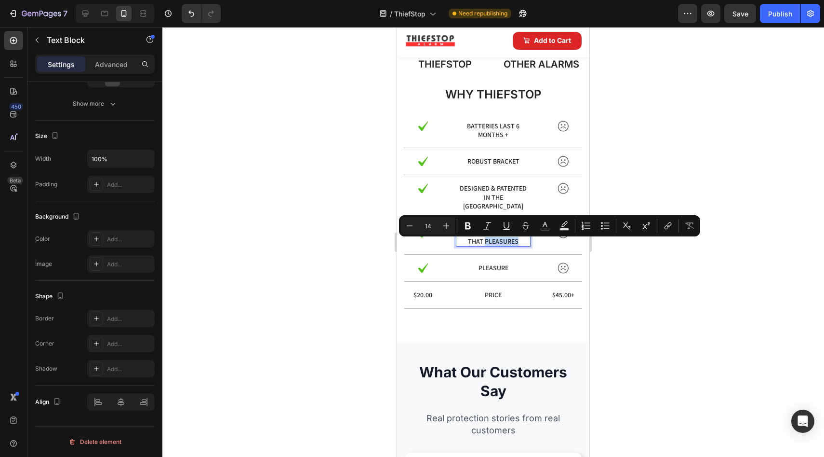
click at [519, 243] on p "frequently occur that pleasures" at bounding box center [493, 236] width 73 height 17
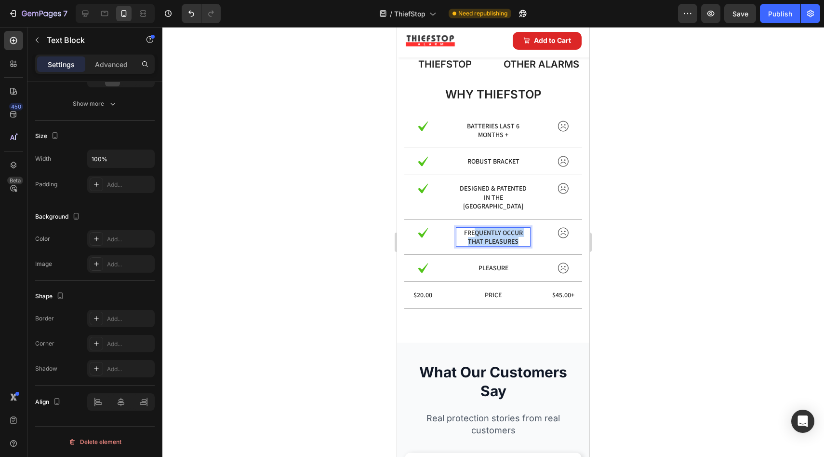
drag, startPoint x: 492, startPoint y: 241, endPoint x: 472, endPoint y: 239, distance: 19.9
click at [471, 238] on p "frequently occur that pleasures" at bounding box center [493, 236] width 73 height 17
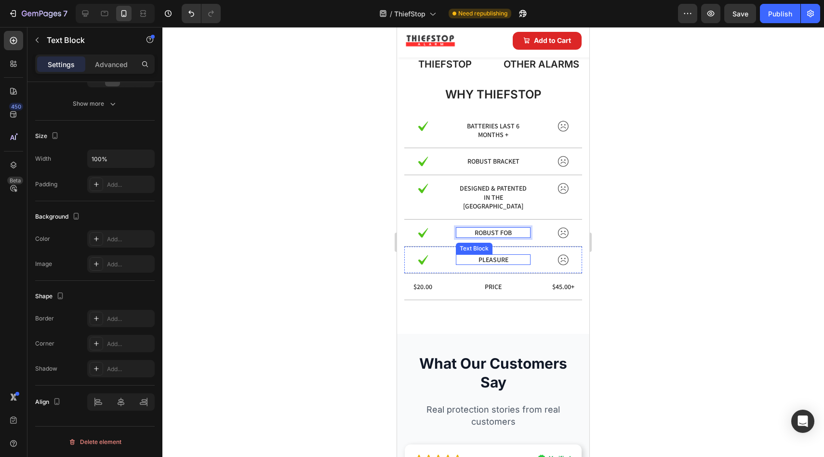
click at [498, 264] on p "pleasure" at bounding box center [493, 259] width 73 height 9
click at [503, 264] on p "pleasure" at bounding box center [493, 259] width 73 height 9
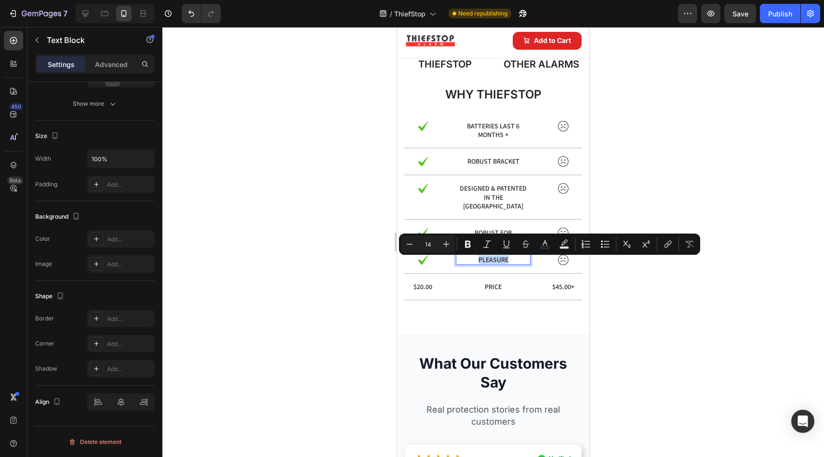
drag, startPoint x: 503, startPoint y: 265, endPoint x: 482, endPoint y: 263, distance: 21.7
click at [482, 263] on p "pleasure" at bounding box center [493, 259] width 73 height 9
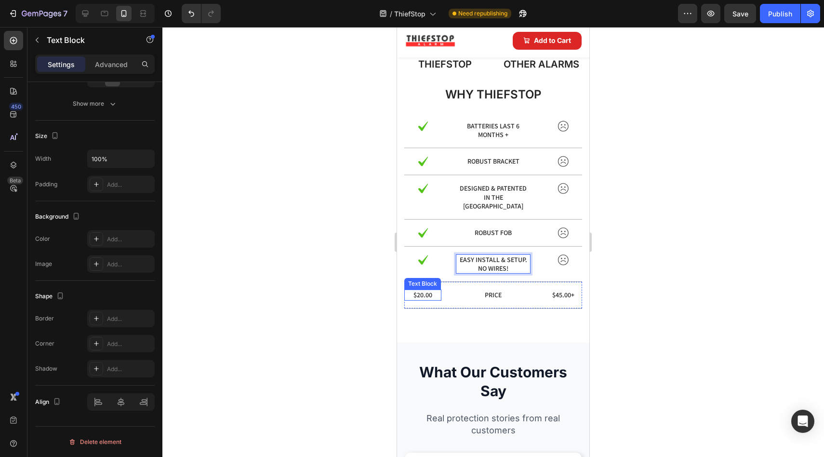
click at [426, 298] on p "$20.00" at bounding box center [422, 294] width 35 height 9
click at [563, 298] on p "$45.00+" at bounding box center [563, 294] width 35 height 9
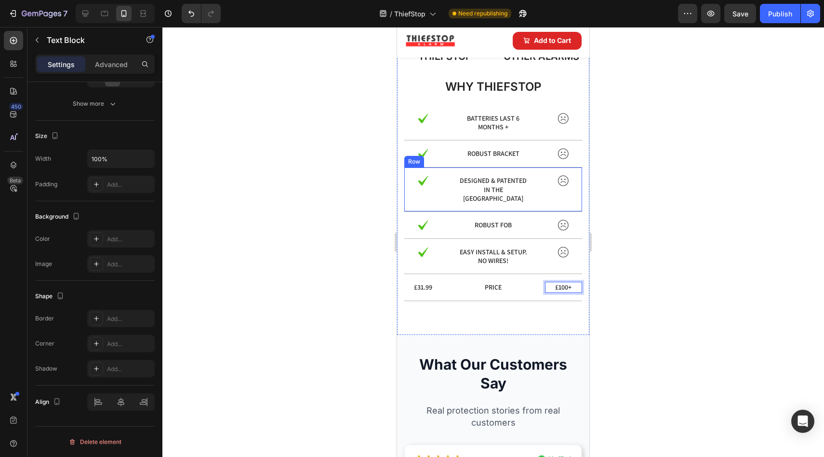
scroll to position [1140, 0]
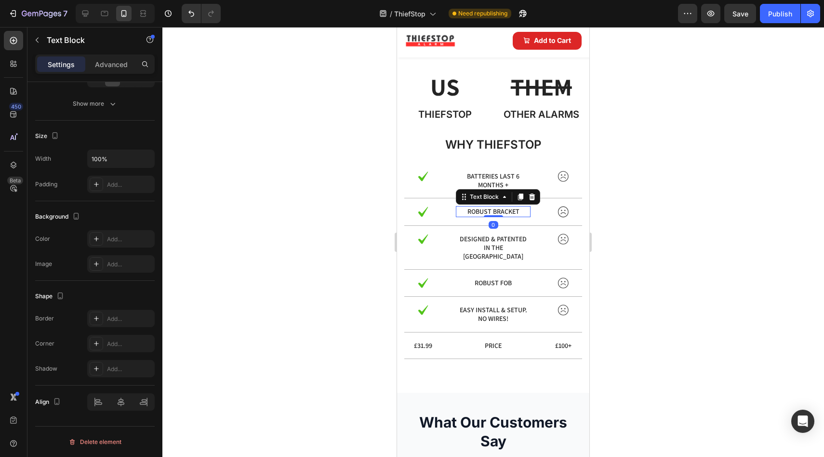
click at [492, 215] on p "robust bracket" at bounding box center [493, 211] width 73 height 9
click at [487, 215] on p "robust bracket" at bounding box center [493, 211] width 73 height 9
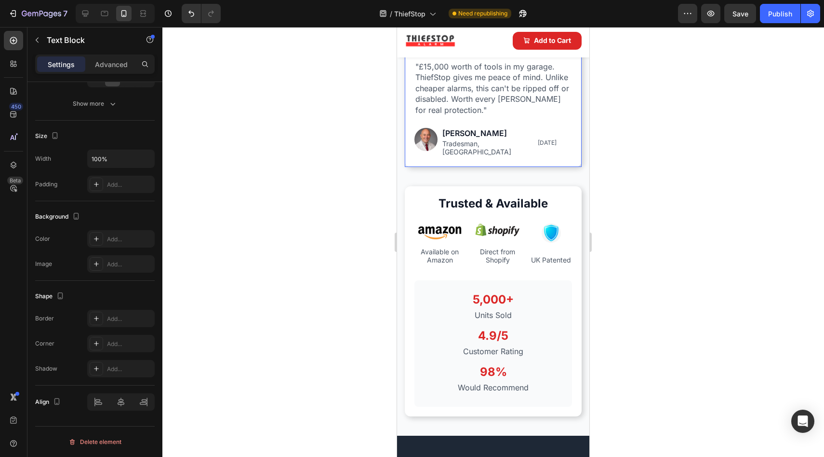
scroll to position [1834, 0]
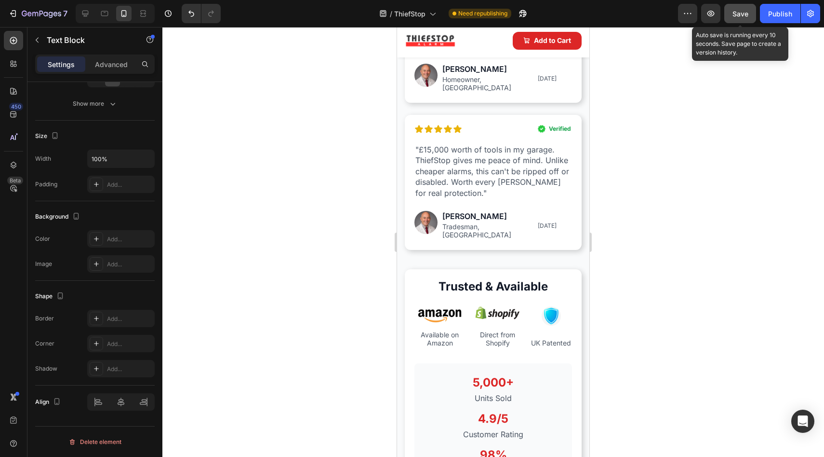
click at [738, 12] on span "Save" at bounding box center [741, 14] width 16 height 8
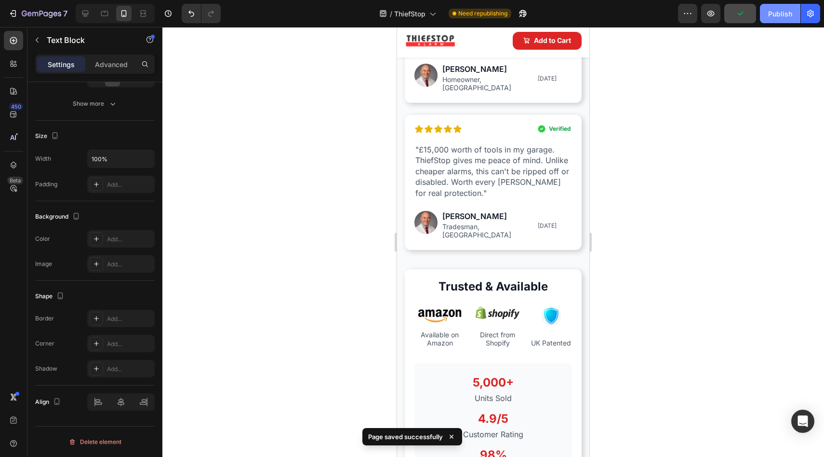
click at [779, 12] on div "Publish" at bounding box center [780, 14] width 24 height 10
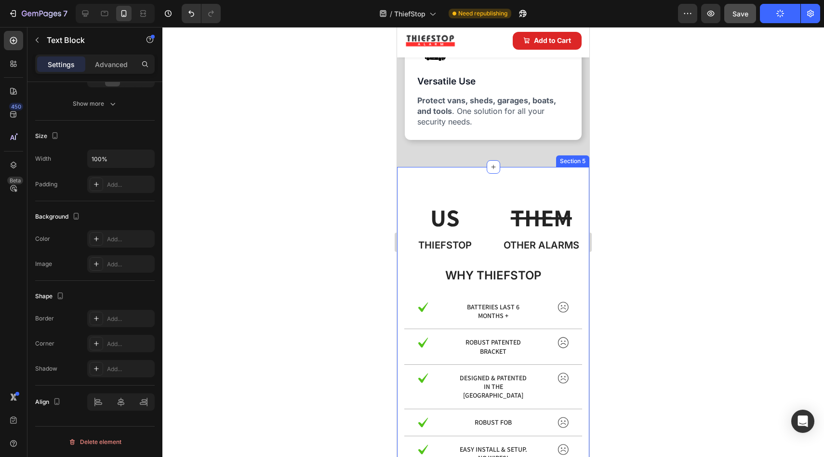
scroll to position [1004, 0]
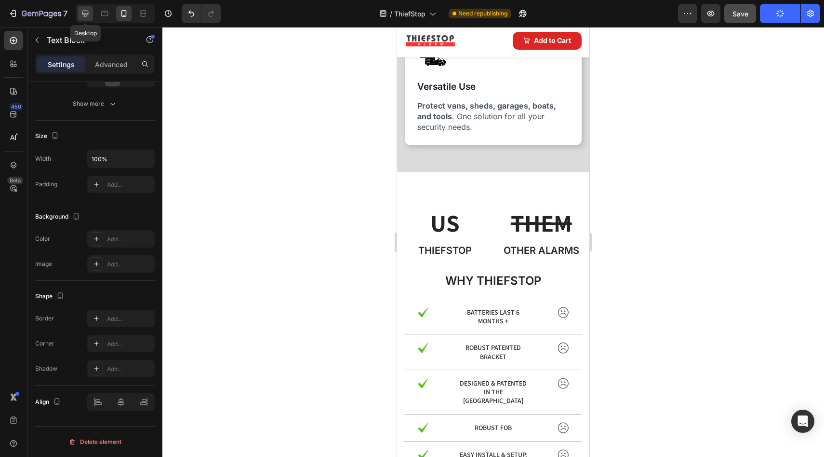
click at [87, 11] on icon at bounding box center [86, 14] width 10 height 10
type input "16"
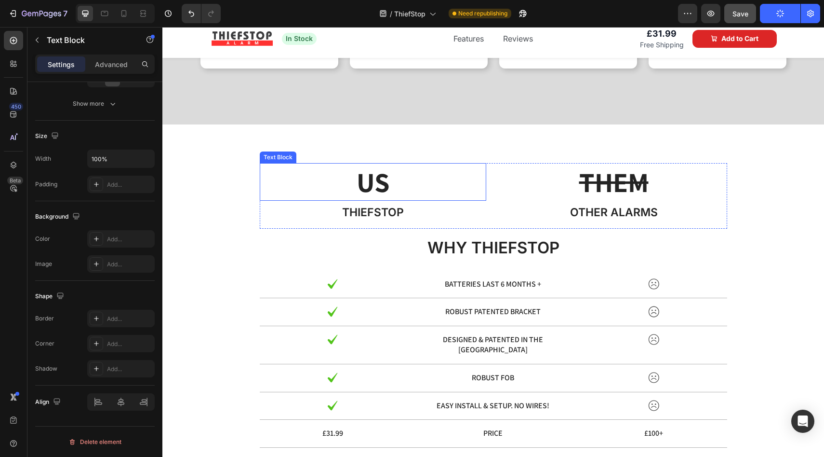
scroll to position [754, 0]
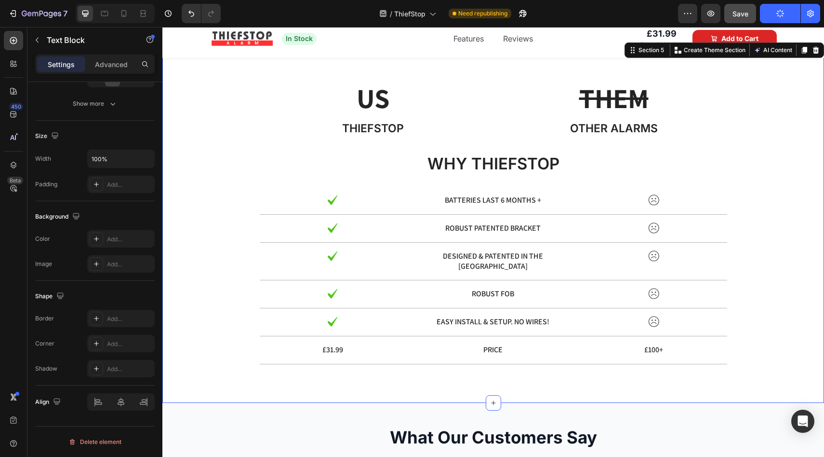
click at [218, 85] on div "US Text Block Thiefstop Text Block THEM Text Block Other alarms Text Block Row …" at bounding box center [493, 221] width 662 height 362
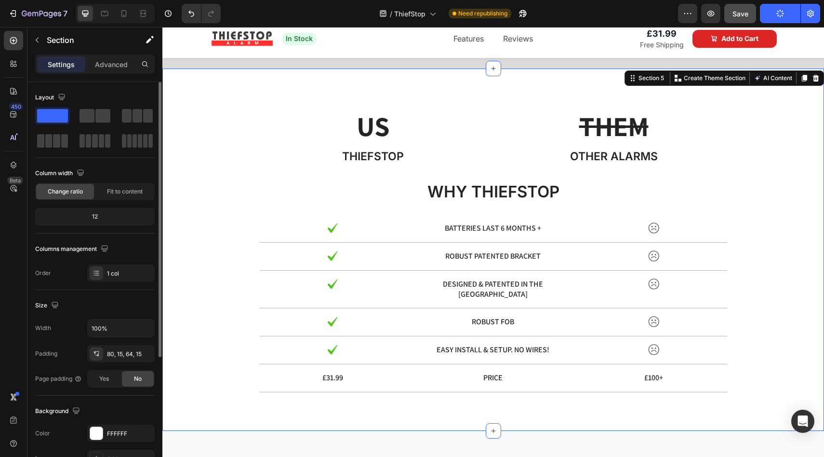
scroll to position [672, 0]
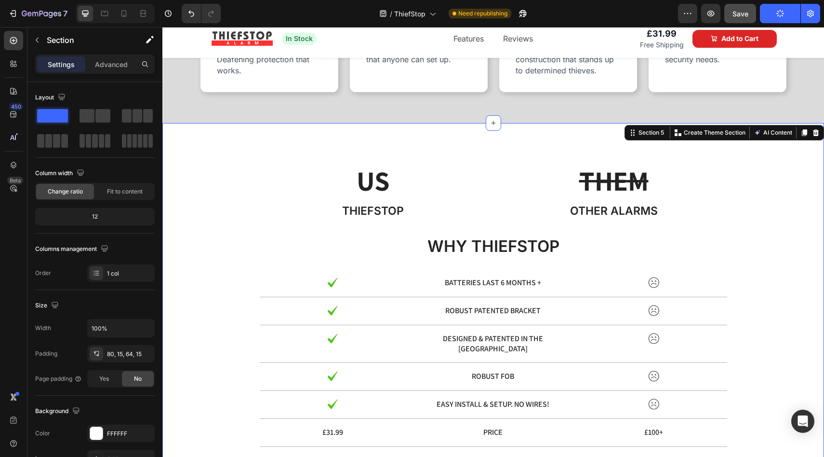
click at [227, 155] on div "US Text Block Thiefstop Text Block THEM Text Block Other alarms Text Block Row …" at bounding box center [493, 304] width 662 height 362
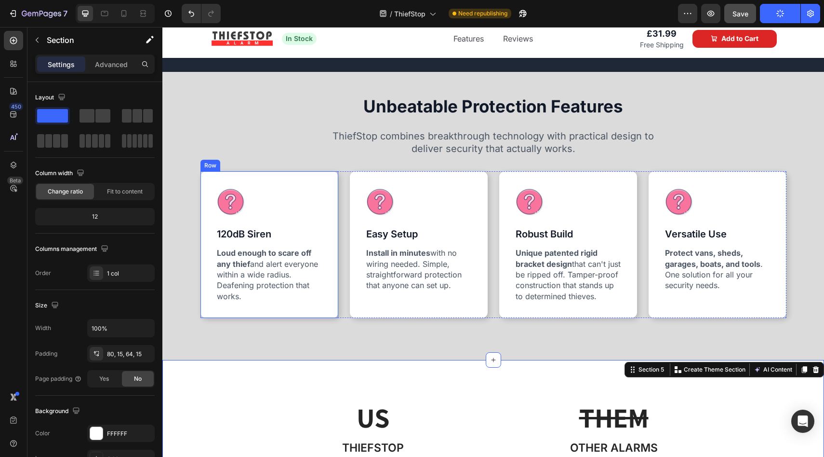
scroll to position [0, 0]
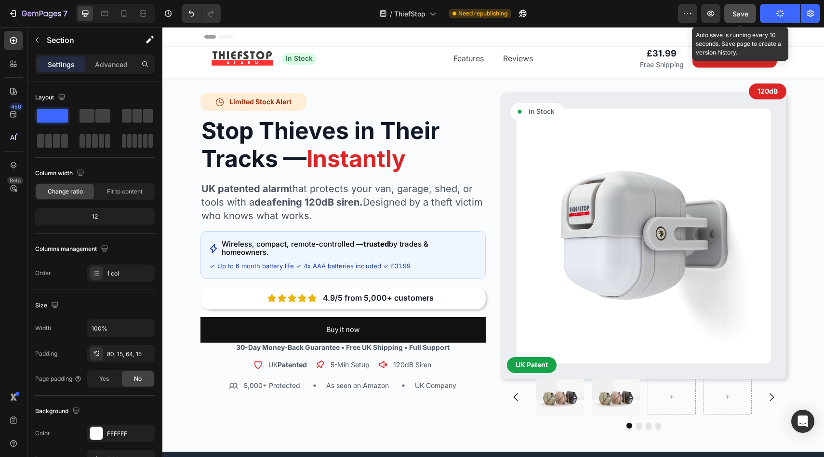
click at [732, 17] on button "Save" at bounding box center [741, 13] width 32 height 19
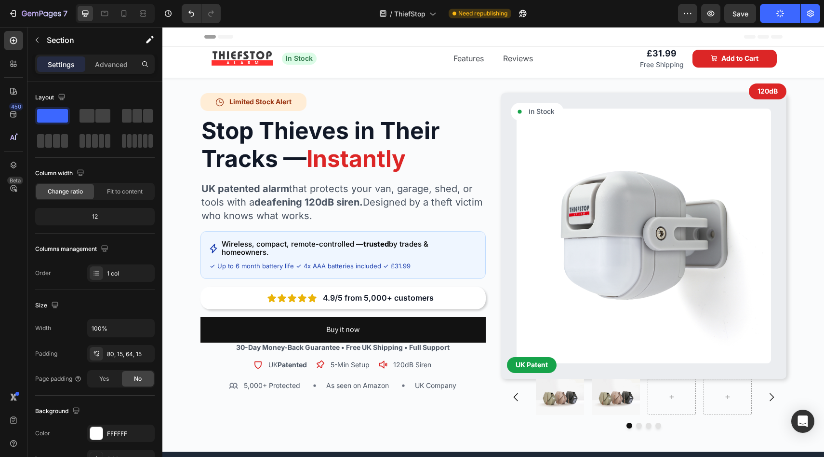
click at [779, 13] on icon "button" at bounding box center [780, 13] width 9 height 9
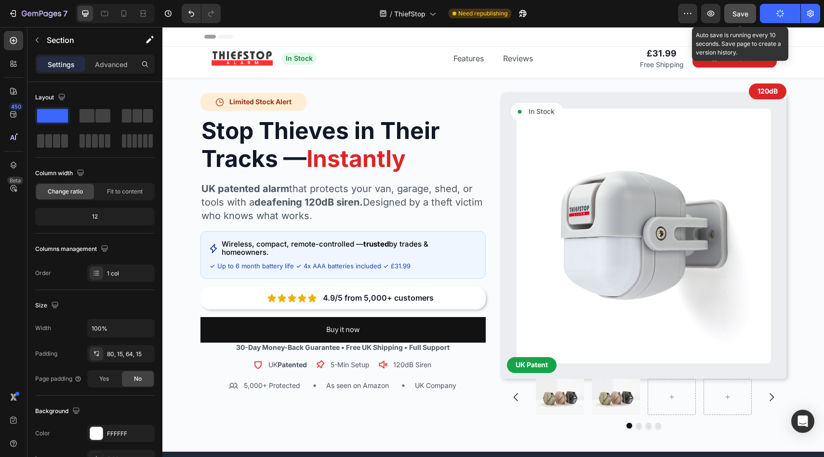
click at [727, 8] on button "Save" at bounding box center [741, 13] width 32 height 19
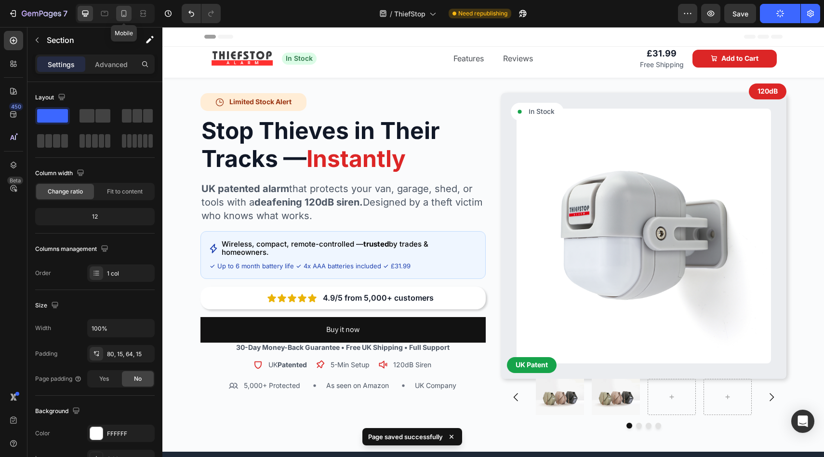
click at [122, 16] on icon at bounding box center [123, 13] width 5 height 7
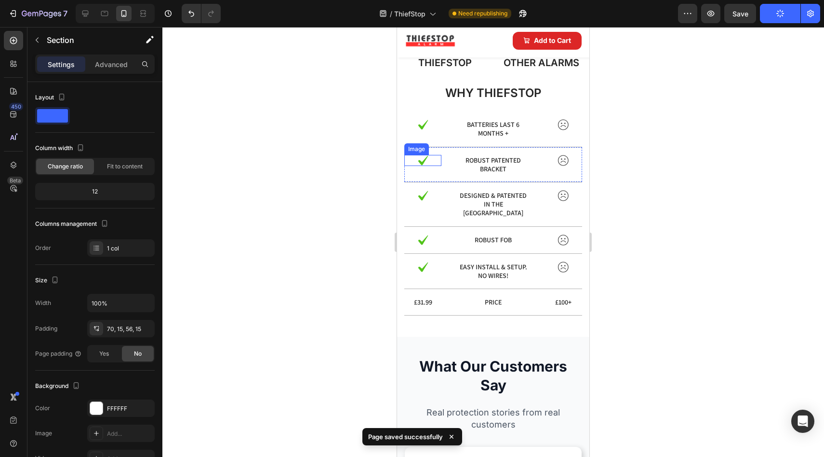
scroll to position [995, 0]
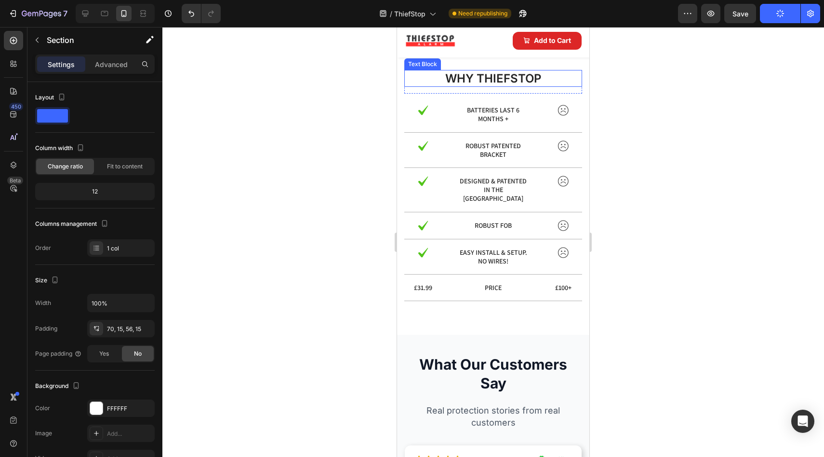
click at [490, 86] on p "why thiefstop" at bounding box center [493, 78] width 176 height 15
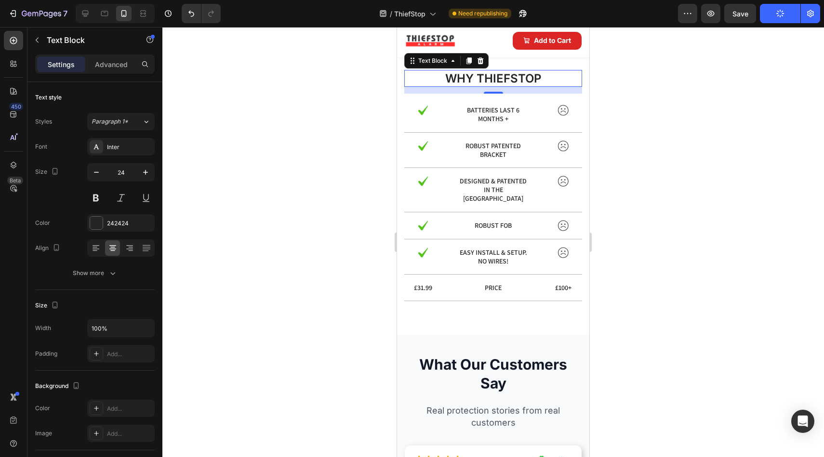
click at [501, 86] on p "why thiefstop" at bounding box center [493, 78] width 176 height 15
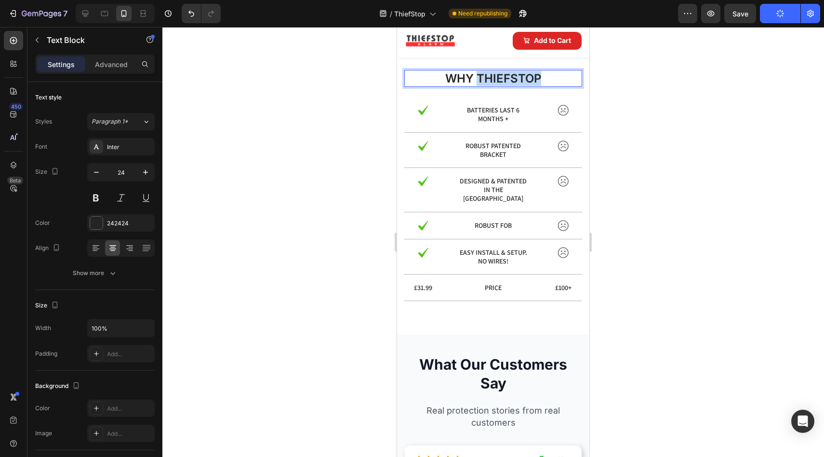
click at [501, 86] on p "why thiefstop" at bounding box center [493, 78] width 176 height 15
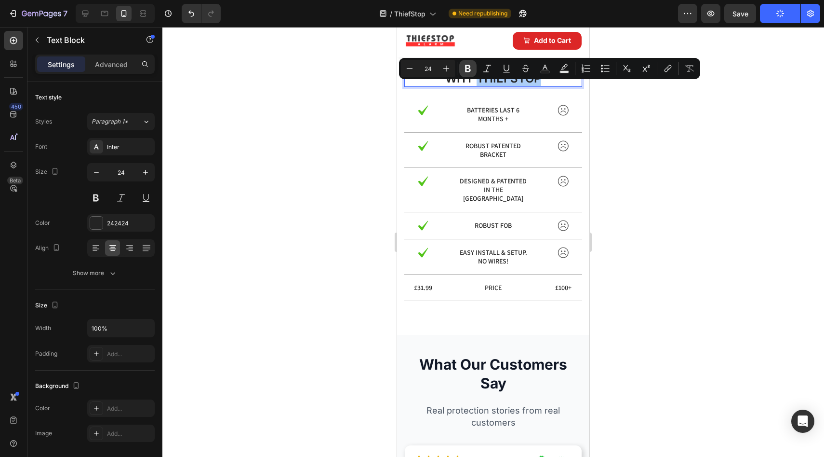
click at [463, 69] on icon "Editor contextual toolbar" at bounding box center [468, 69] width 10 height 10
